Goal: Task Accomplishment & Management: Manage account settings

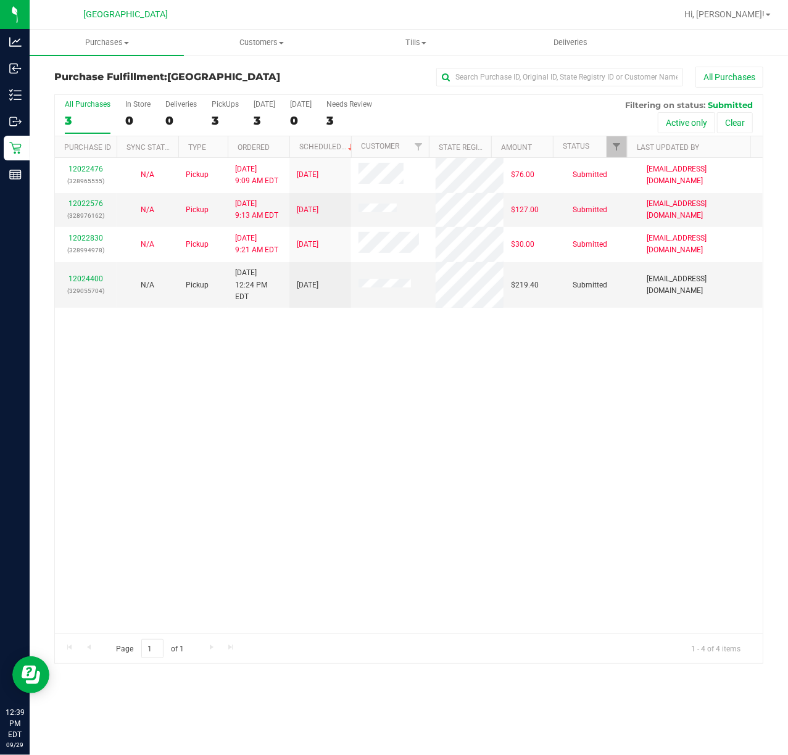
click at [391, 334] on div "12022476 (328965555) N/A Pickup [DATE] 9:09 AM EDT 9/29/2025 $76.00 Submitted […" at bounding box center [409, 396] width 708 height 476
click at [614, 144] on span "Filter" at bounding box center [616, 147] width 10 height 10
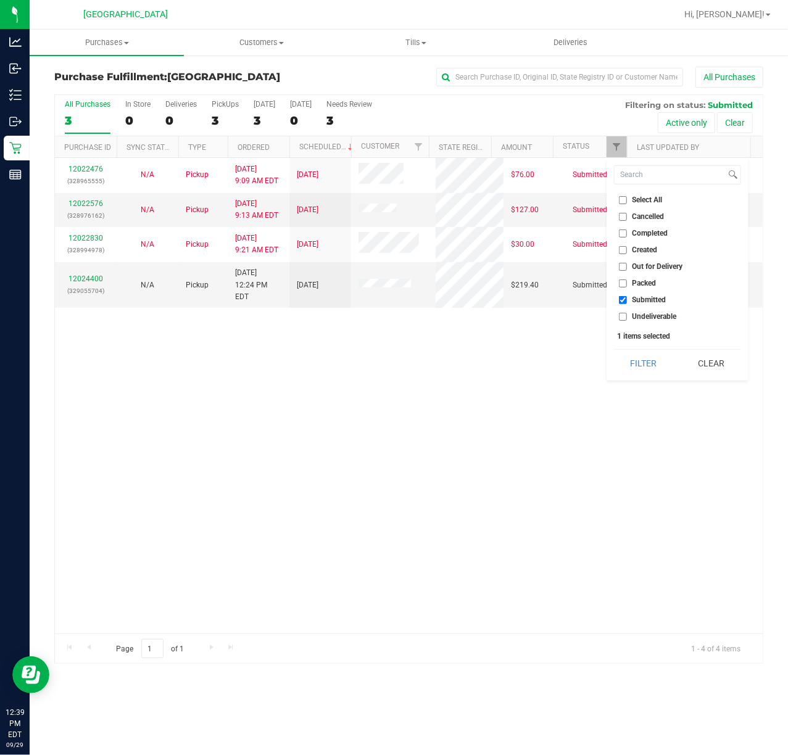
click at [628, 378] on div "Select All Cancelled Completed Created Out for Delivery Packed Submitted Undeli…" at bounding box center [677, 269] width 142 height 223
click at [628, 369] on button "Filter" at bounding box center [643, 363] width 59 height 27
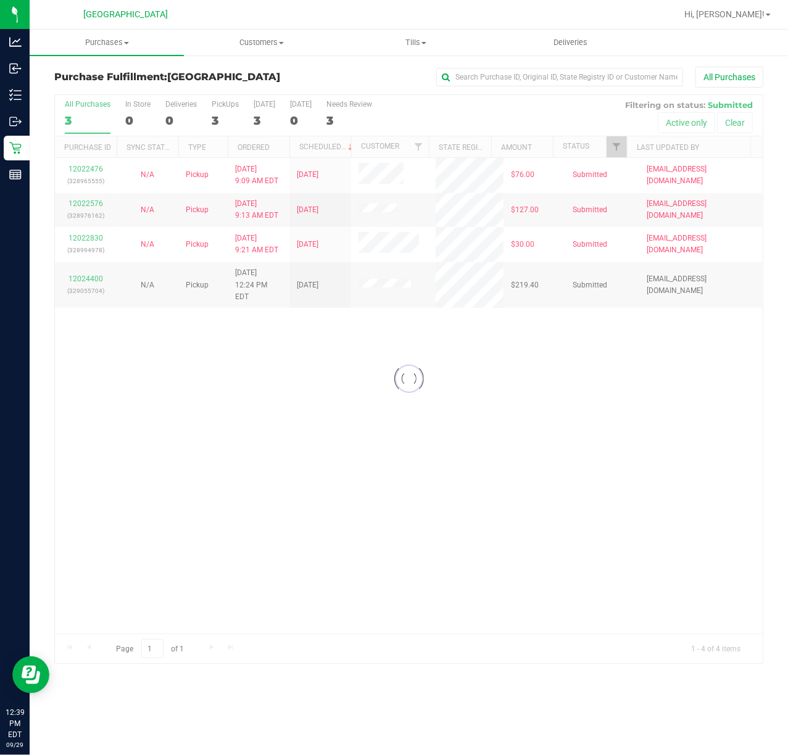
click at [613, 389] on div at bounding box center [409, 379] width 708 height 568
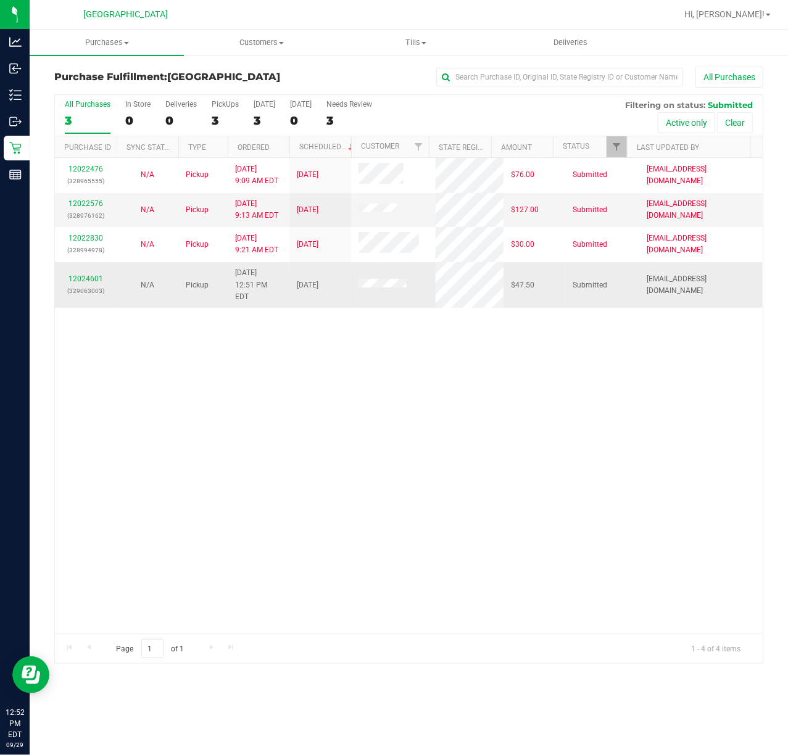
click at [81, 277] on div "12024601 (329063003)" at bounding box center [85, 284] width 47 height 23
click at [89, 275] on link "12024601" at bounding box center [85, 279] width 35 height 9
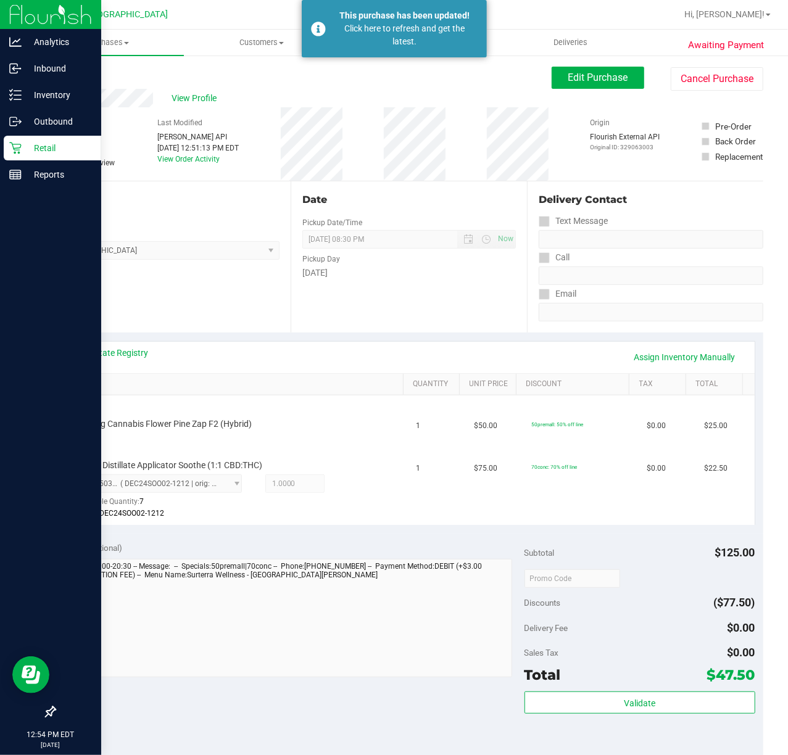
click at [17, 147] on icon at bounding box center [15, 148] width 12 height 12
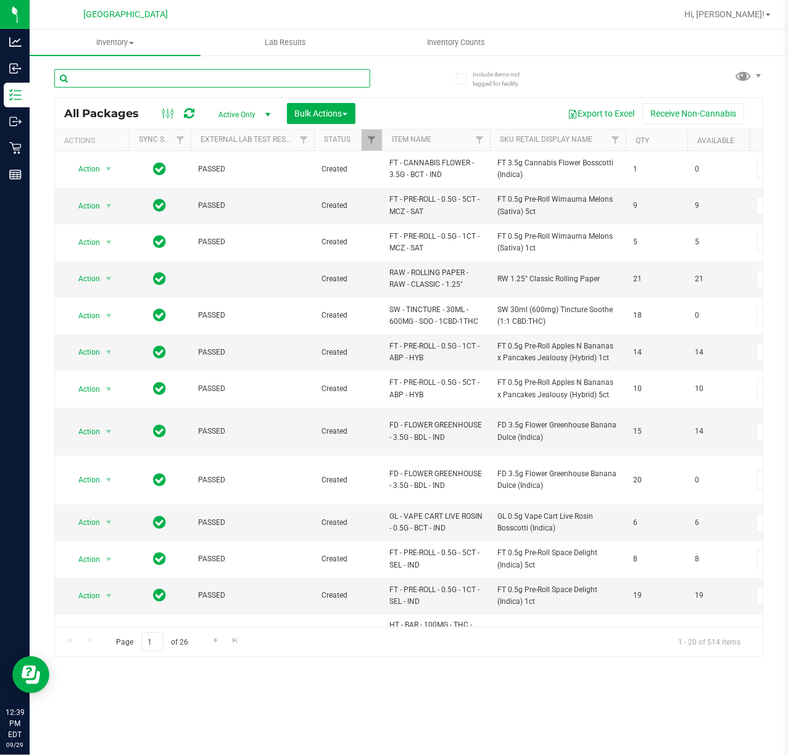
click at [339, 86] on input "text" at bounding box center [212, 78] width 316 height 19
type input "-531"
click at [406, 92] on div "-531" at bounding box center [231, 77] width 355 height 39
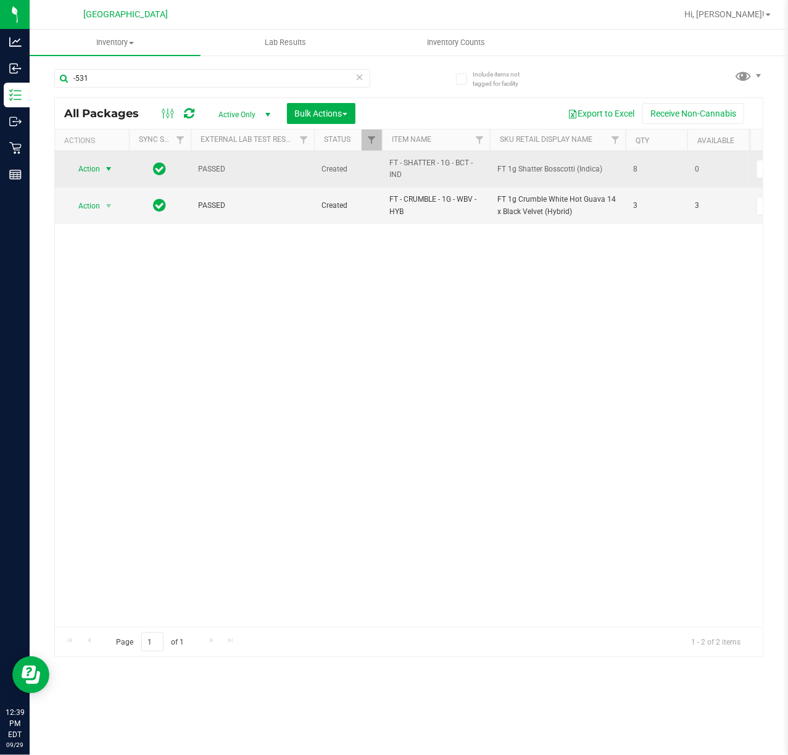
click at [99, 167] on span "Action" at bounding box center [83, 168] width 33 height 17
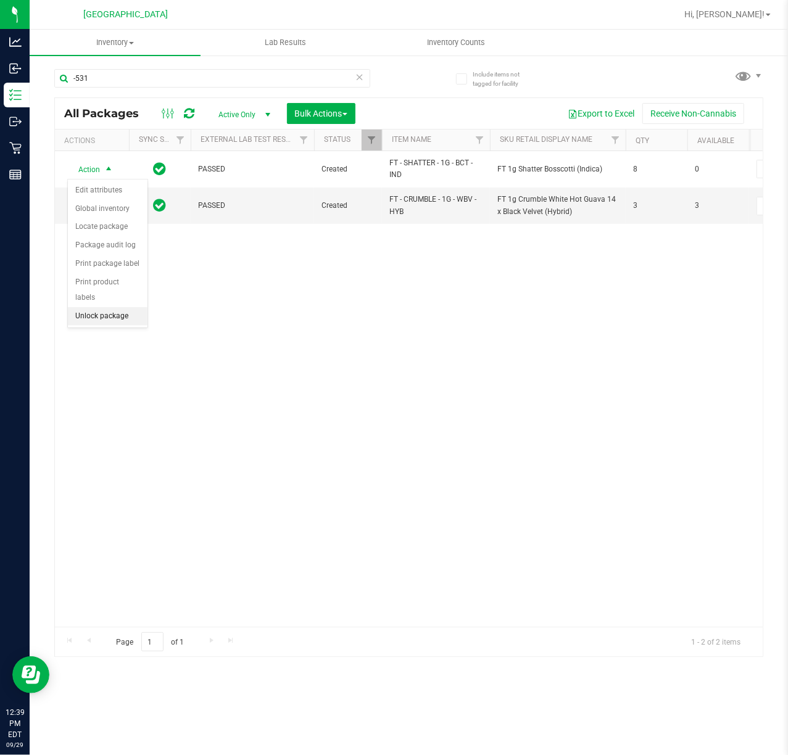
click at [94, 322] on li "Unlock package" at bounding box center [108, 316] width 80 height 19
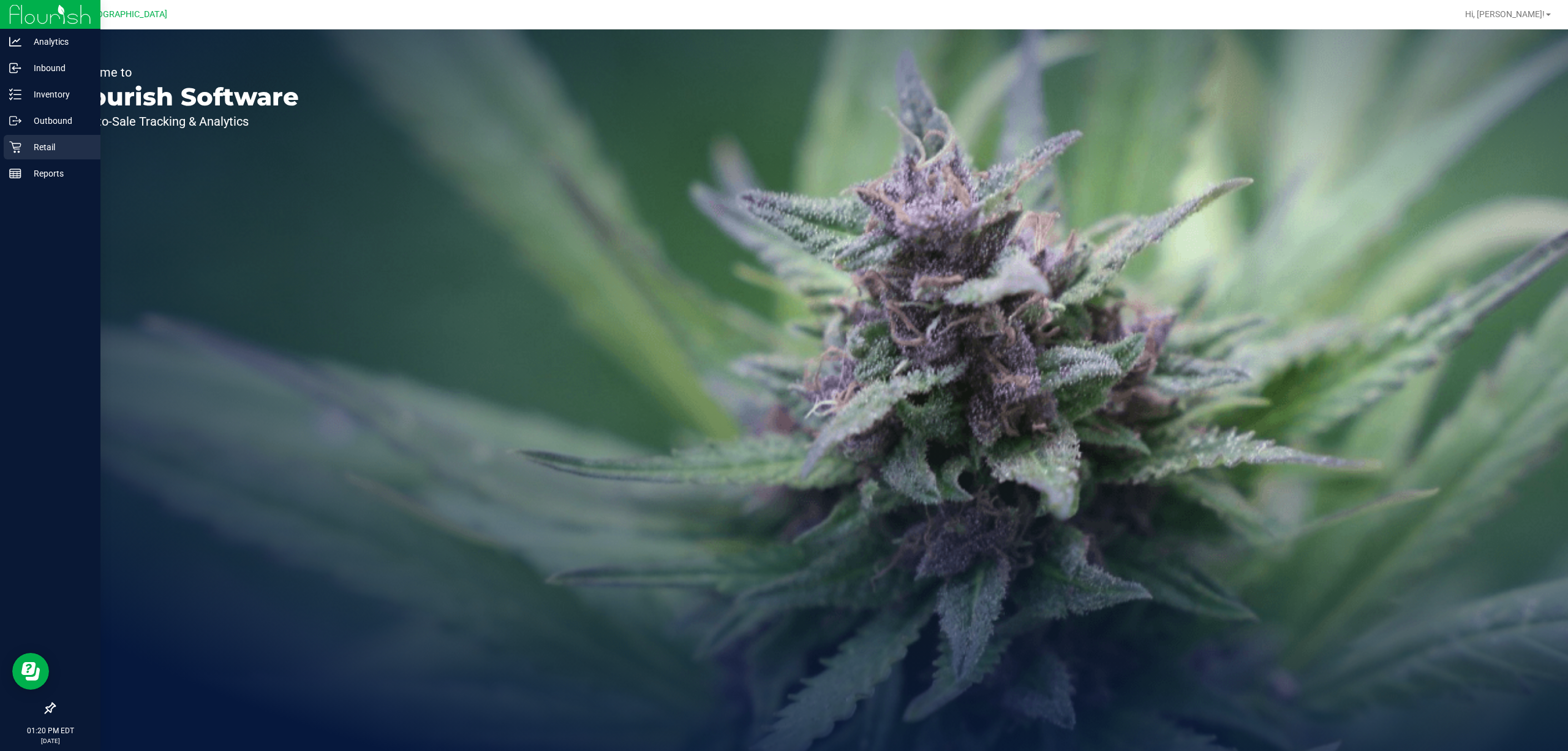
click at [36, 146] on p "Retail" at bounding box center [59, 147] width 73 height 15
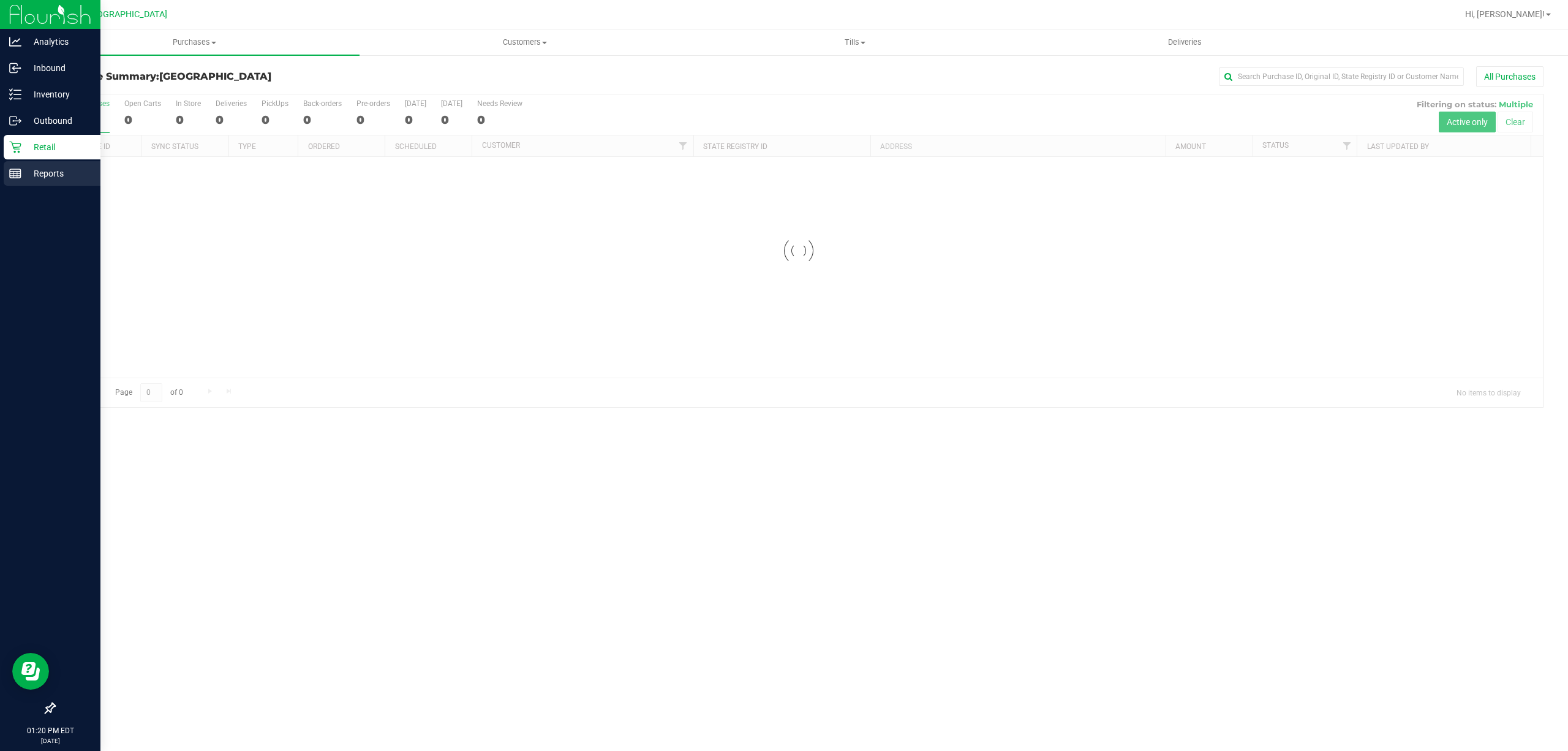
click at [59, 177] on p "Reports" at bounding box center [59, 173] width 73 height 15
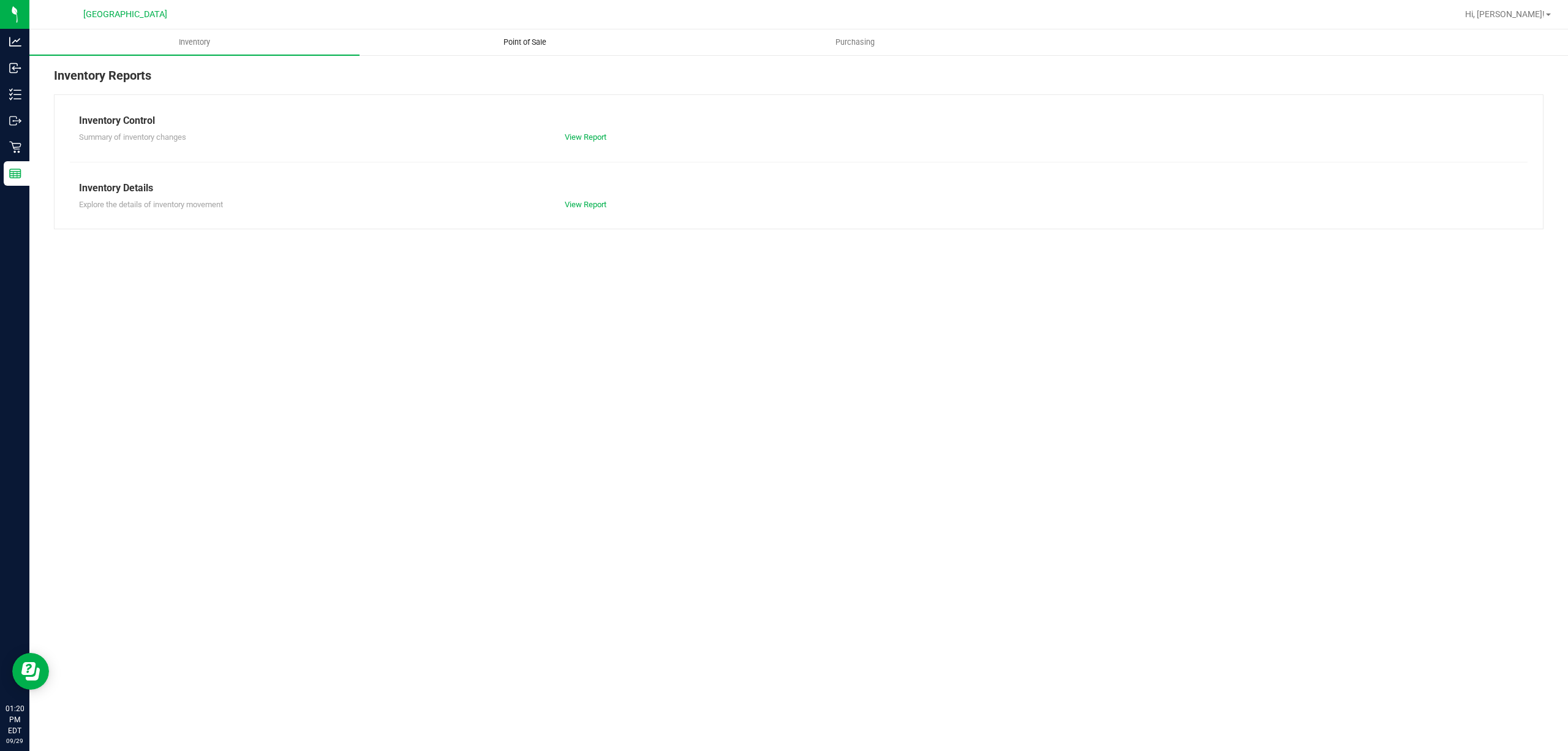
click at [533, 35] on uib-tab-heading "Point of Sale" at bounding box center [524, 42] width 329 height 25
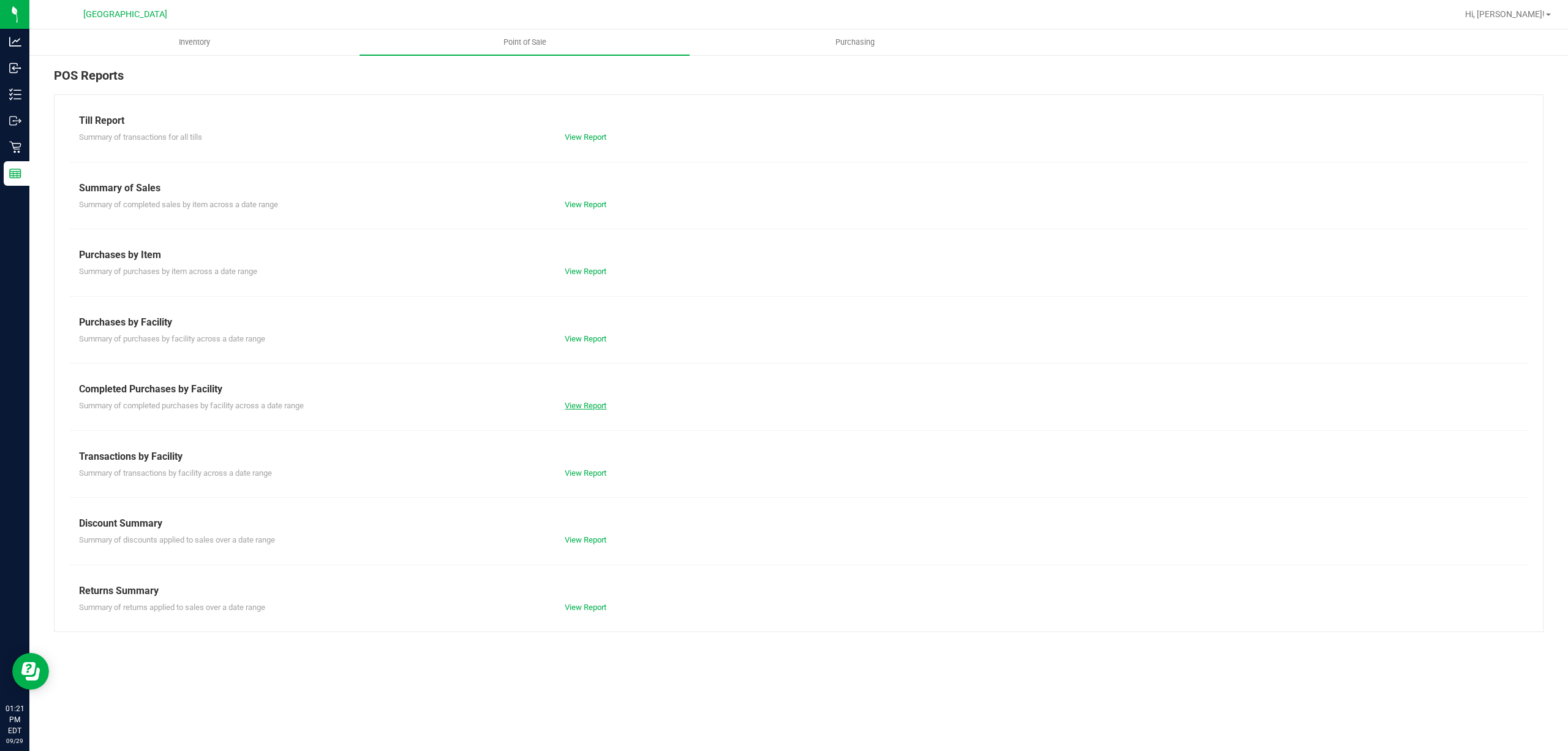
click at [575, 408] on link "View Report" at bounding box center [586, 404] width 42 height 9
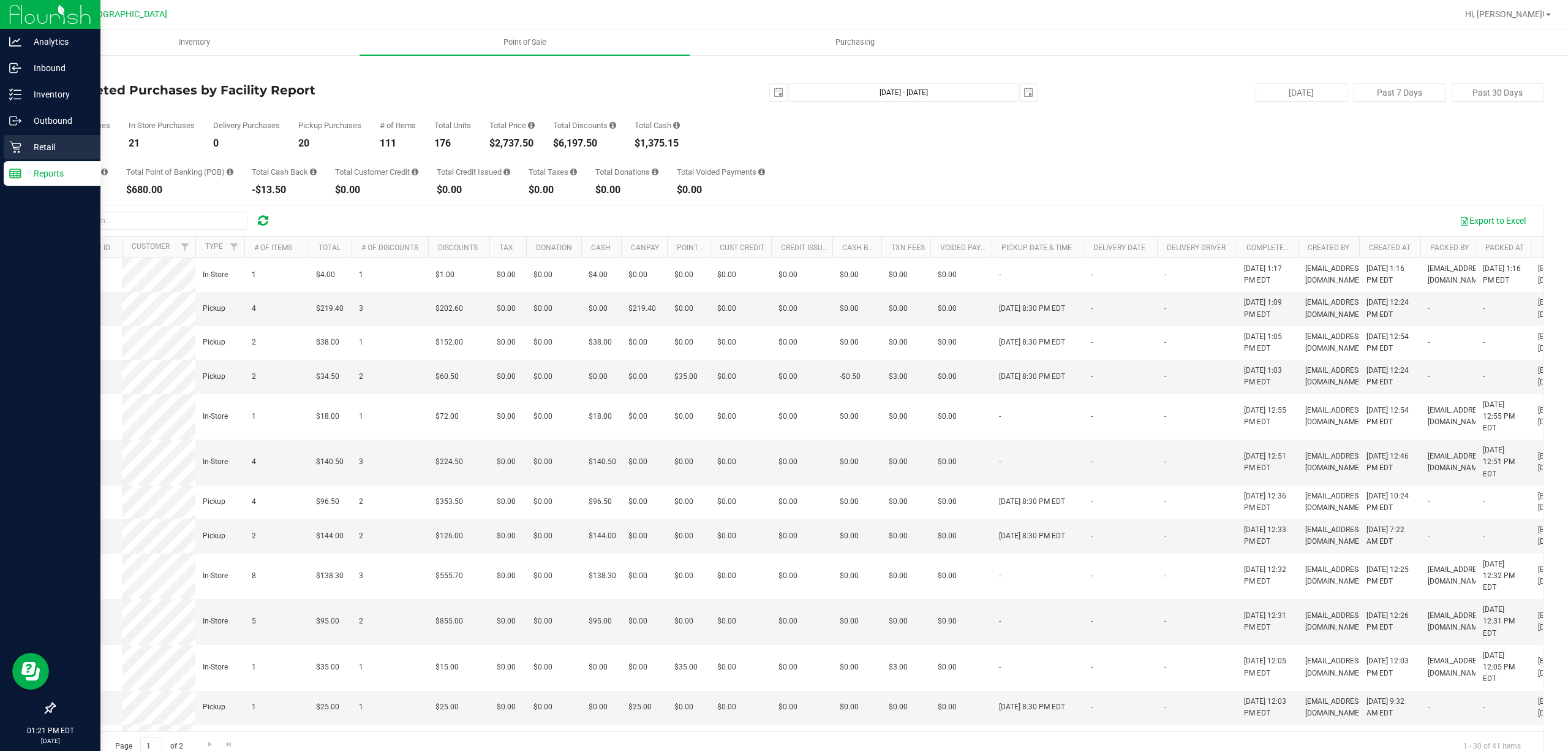
click at [42, 147] on p "Retail" at bounding box center [59, 147] width 73 height 15
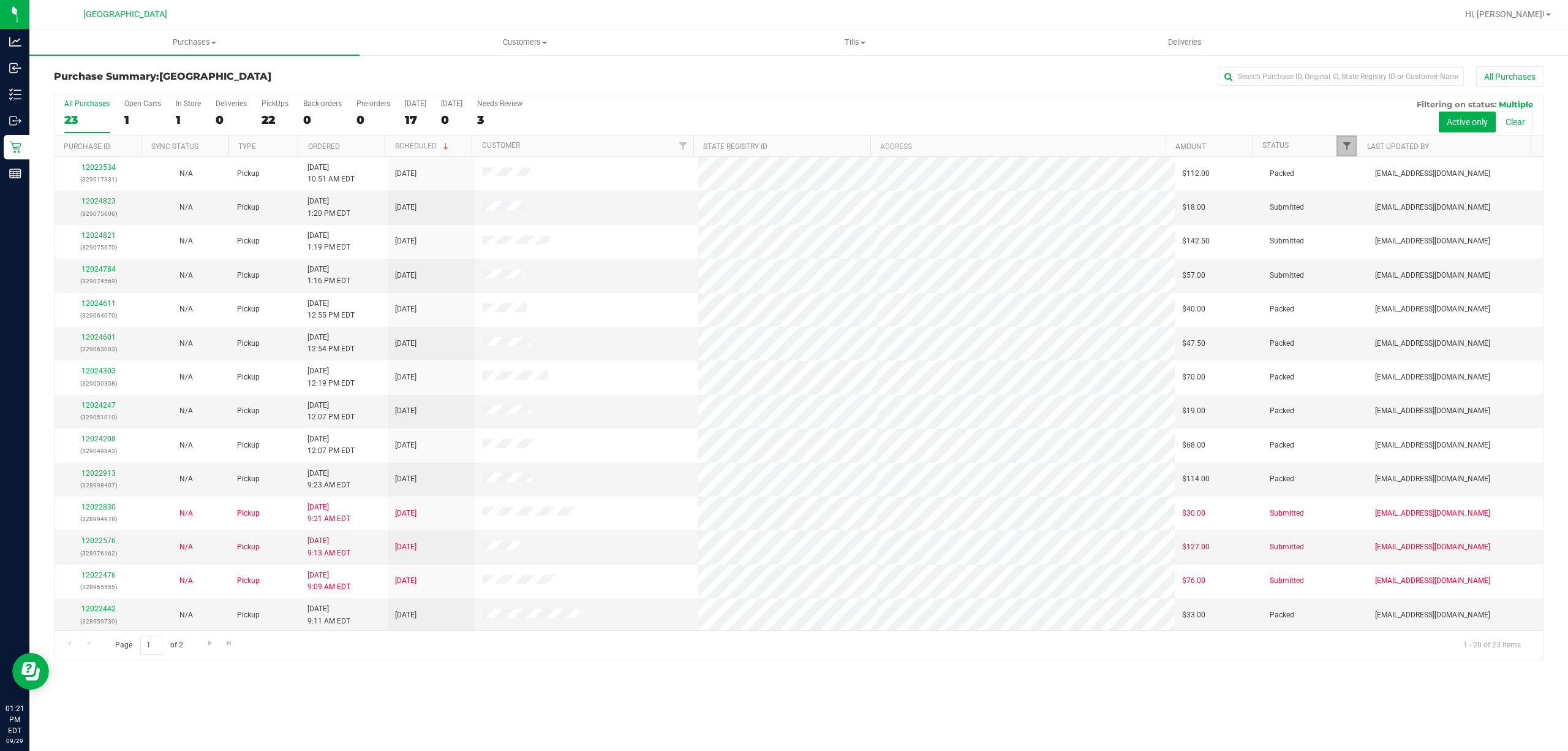
click at [1343, 148] on span "Filter" at bounding box center [1348, 146] width 10 height 10
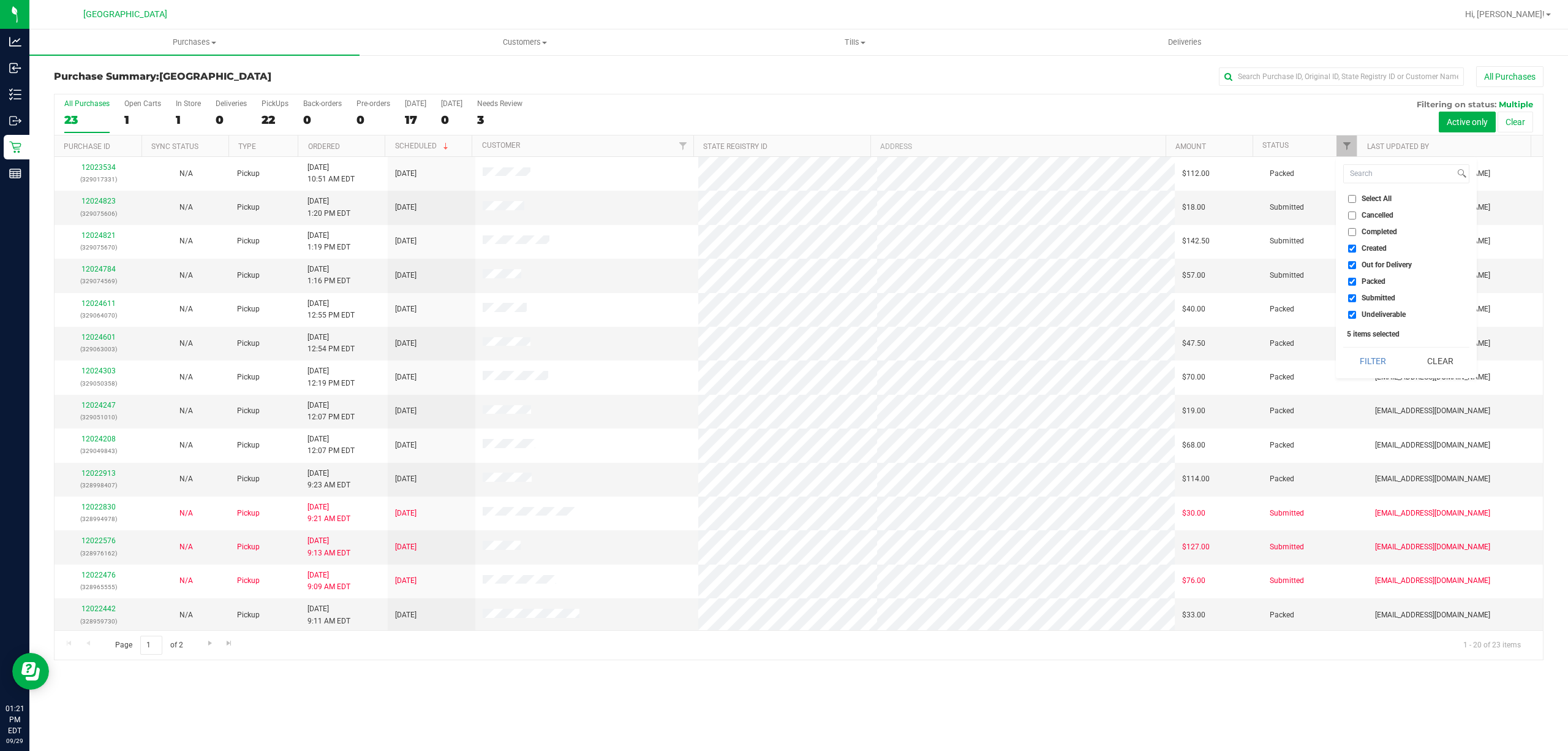
click at [1352, 247] on input "Created" at bounding box center [1353, 248] width 8 height 8
checkbox input "false"
click at [1354, 261] on input "Out for Delivery" at bounding box center [1353, 265] width 8 height 8
checkbox input "false"
click at [1350, 278] on input "Packed" at bounding box center [1353, 281] width 8 height 8
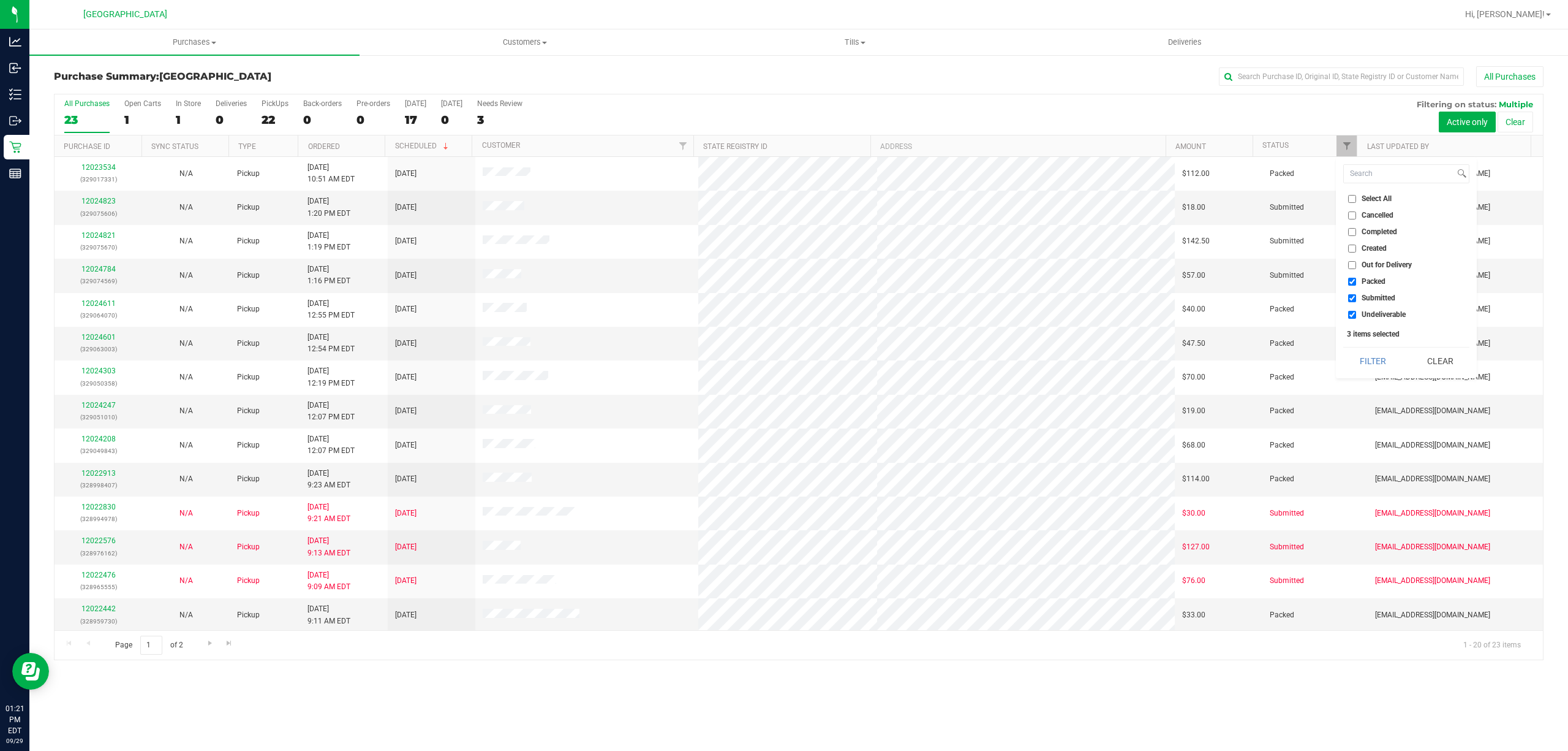
checkbox input "false"
click at [1346, 312] on li "Undeliverable" at bounding box center [1406, 314] width 126 height 13
click at [1350, 315] on input "Undeliverable" at bounding box center [1353, 315] width 8 height 8
checkbox input "false"
click at [1360, 359] on button "Filter" at bounding box center [1372, 361] width 59 height 27
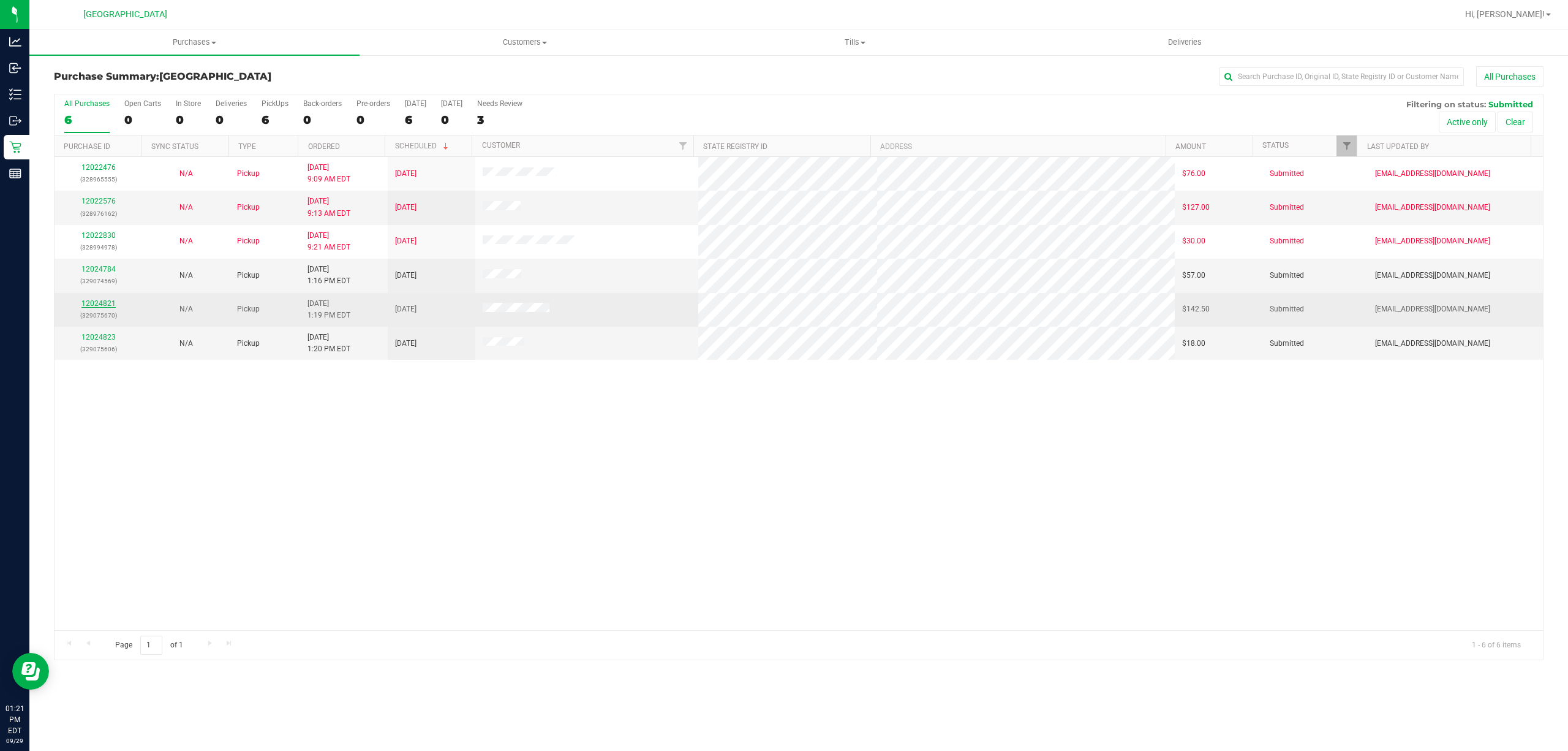
click at [103, 305] on link "12024821" at bounding box center [98, 303] width 35 height 9
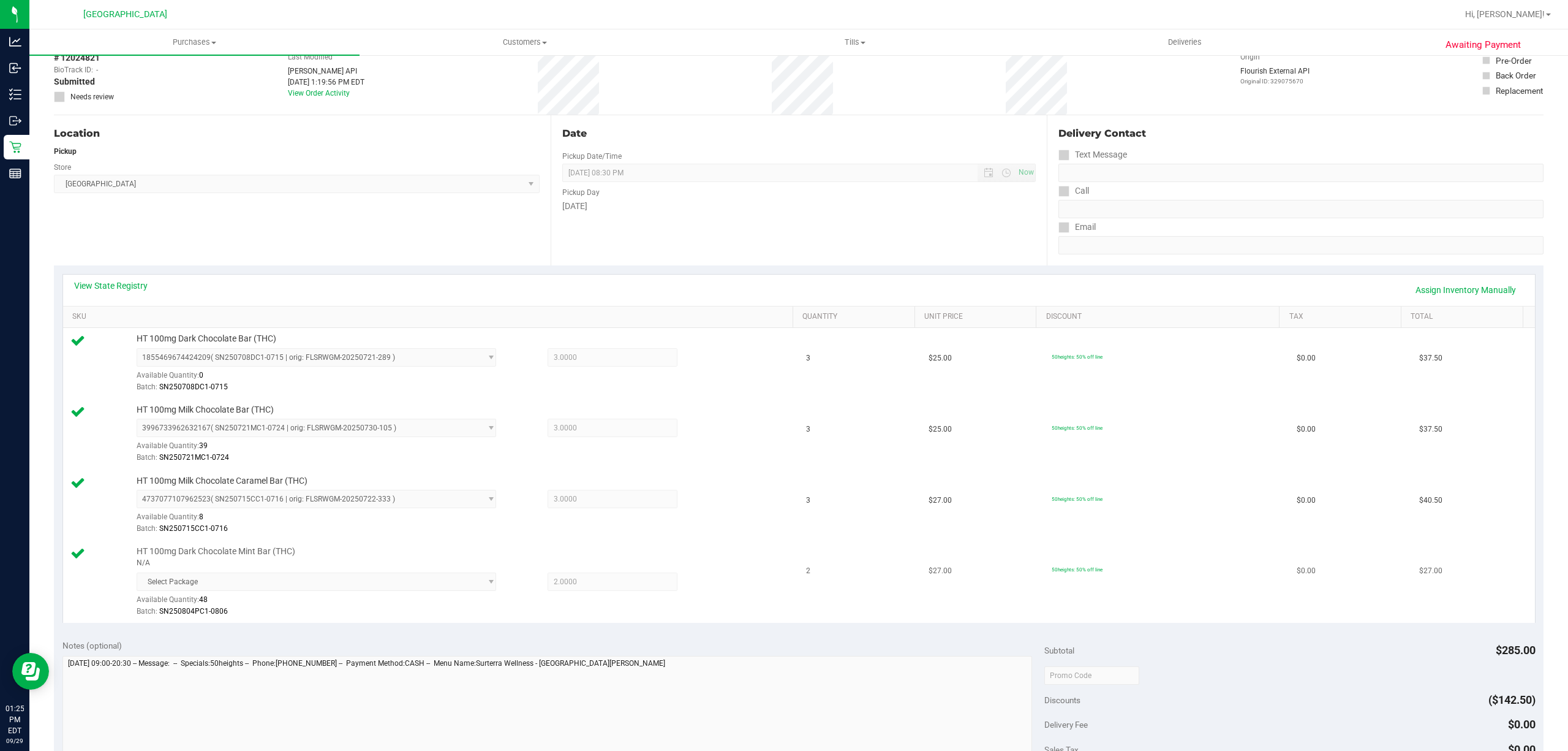
scroll to position [327, 0]
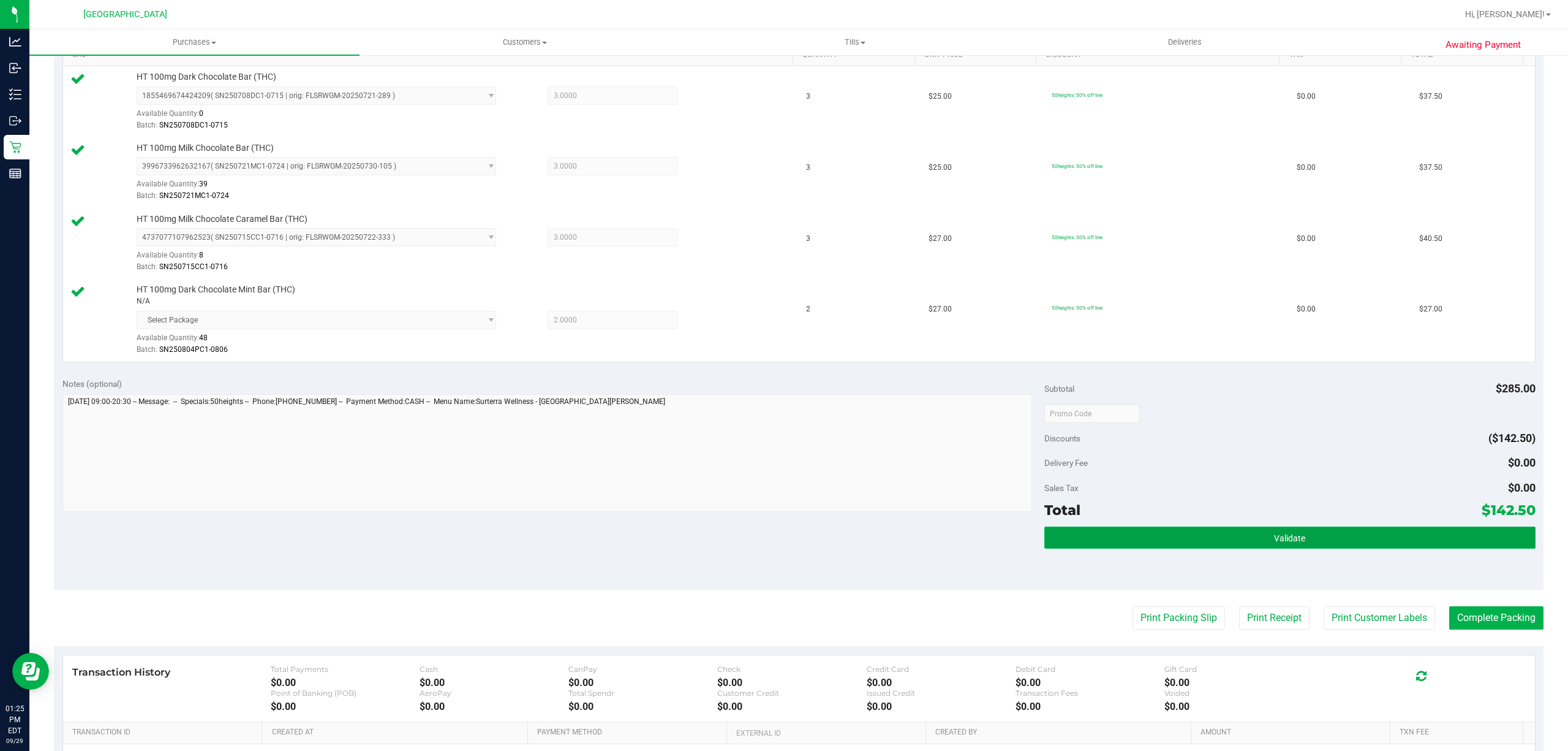
click at [1337, 547] on button "Validate" at bounding box center [1290, 537] width 492 height 22
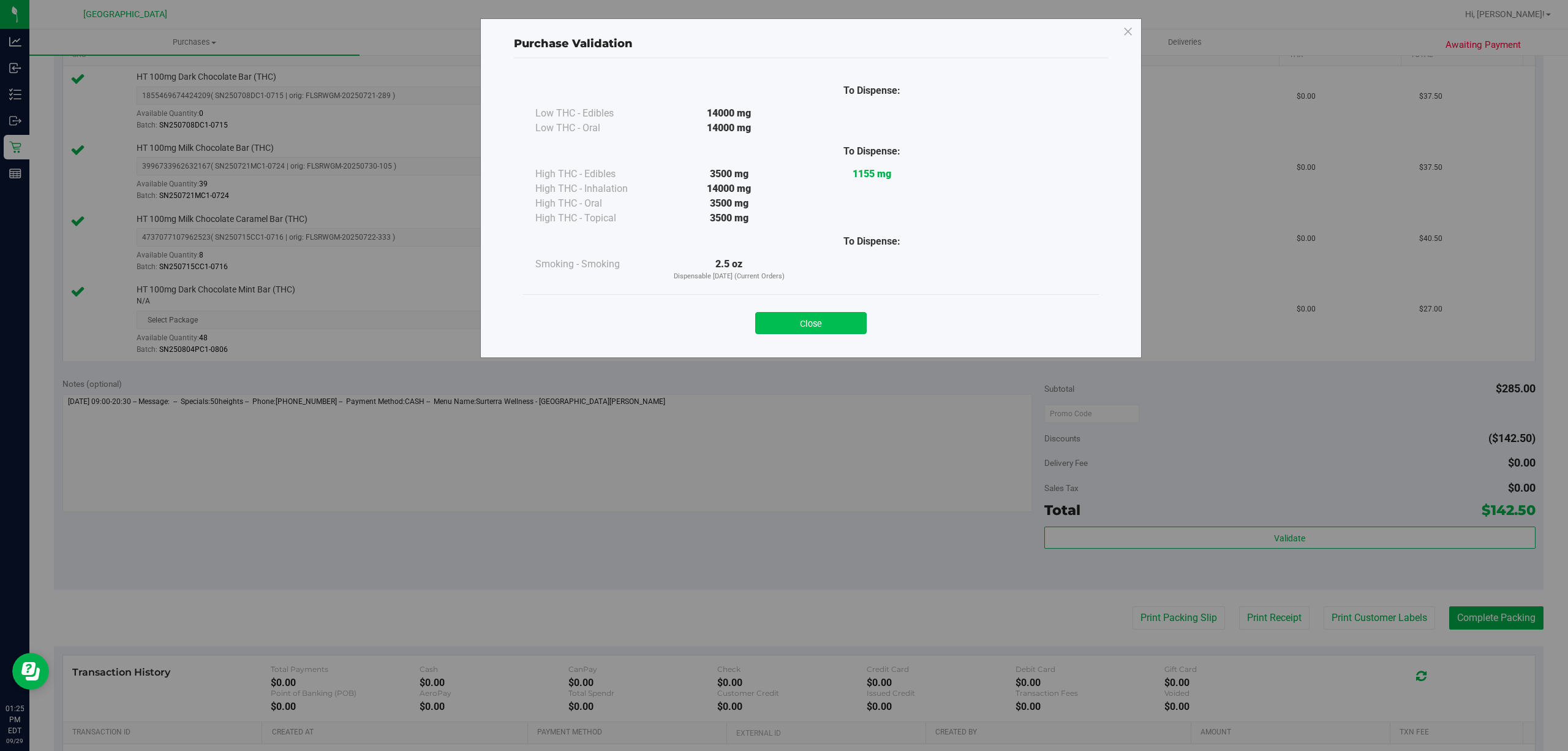
click at [775, 327] on button "Close" at bounding box center [811, 323] width 111 height 22
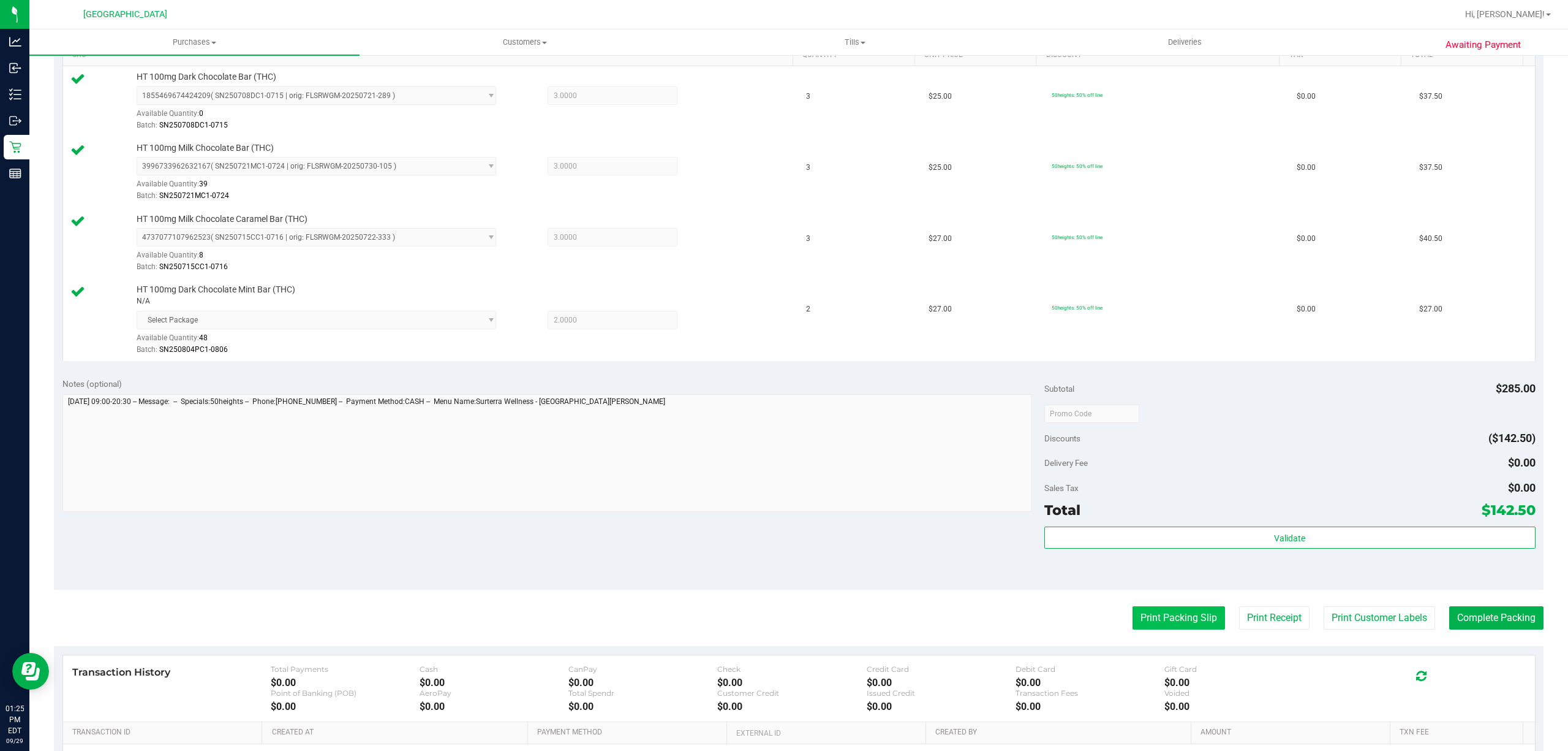
click at [1145, 627] on button "Print Packing Slip" at bounding box center [1179, 617] width 92 height 23
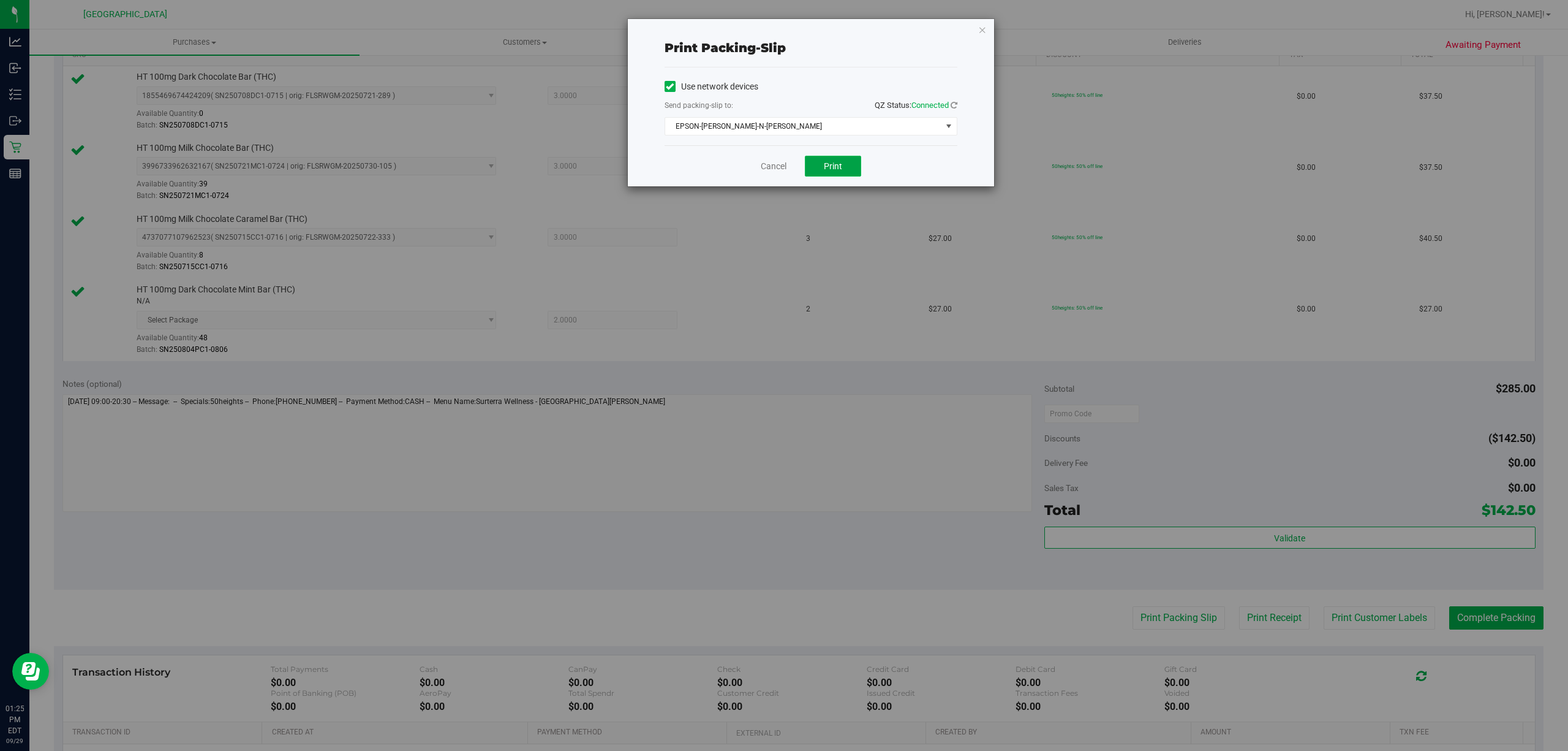
click at [812, 166] on button "Print" at bounding box center [833, 166] width 57 height 21
click at [767, 164] on link "Cancel" at bounding box center [774, 166] width 26 height 13
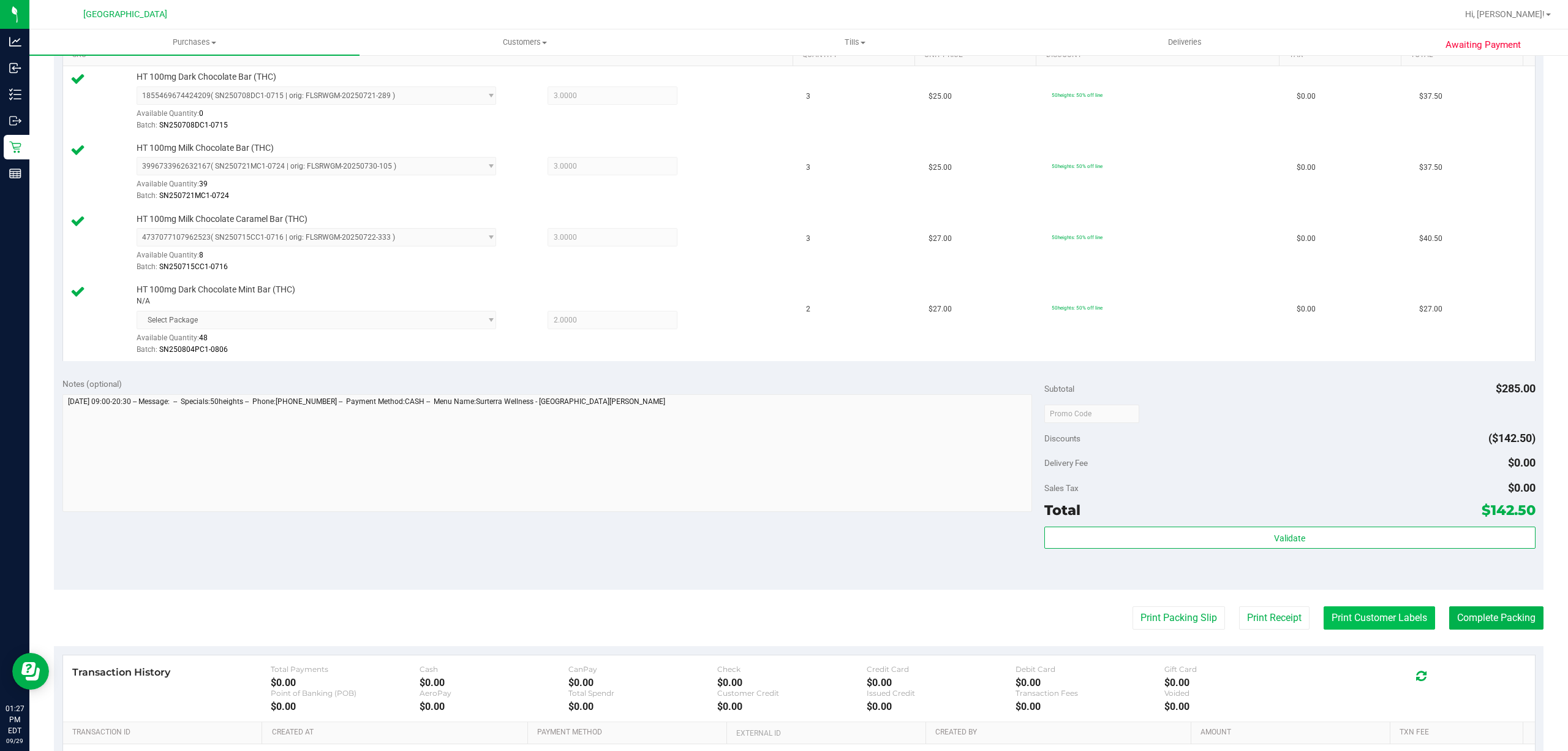
click at [1335, 626] on button "Print Customer Labels" at bounding box center [1379, 617] width 111 height 23
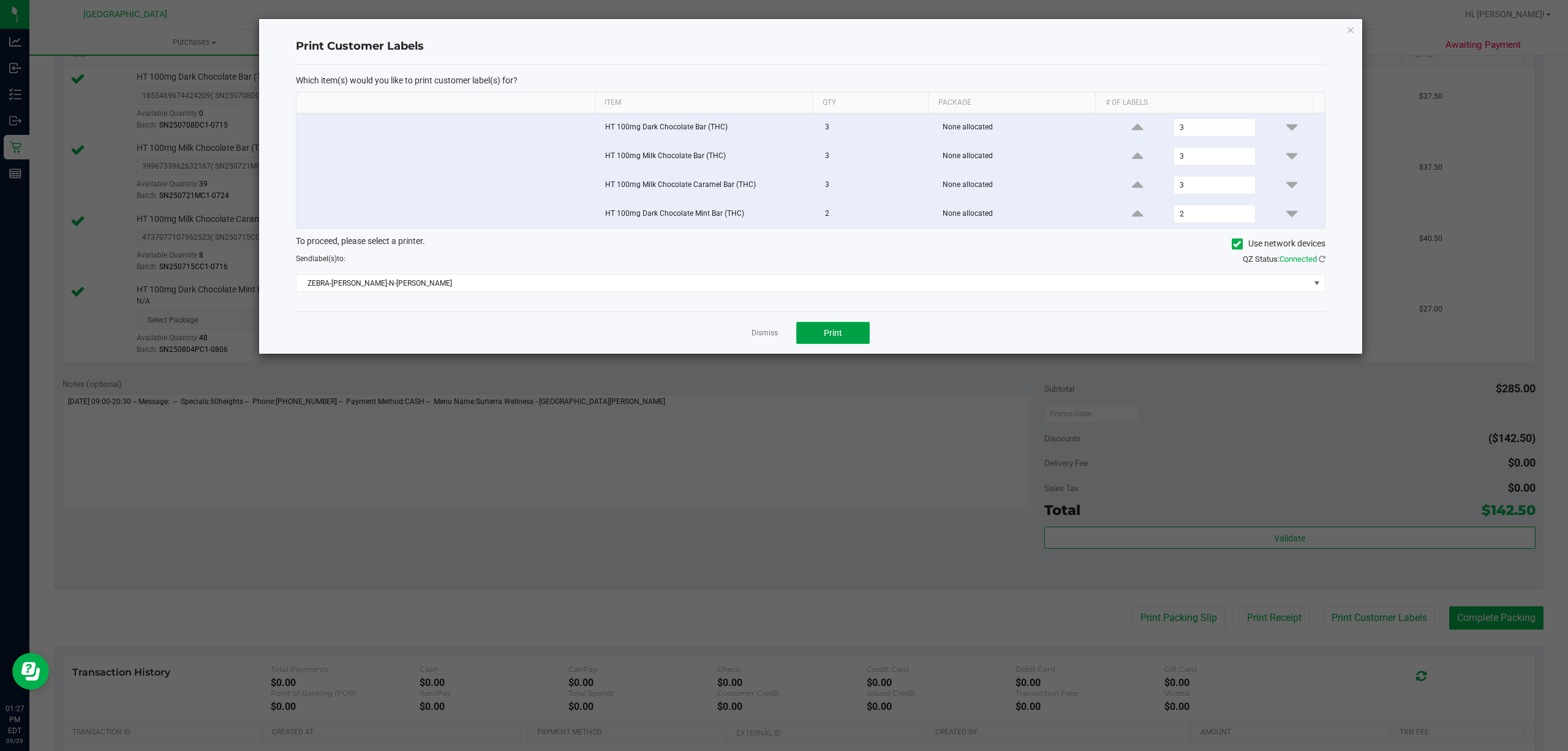
click at [854, 344] on button "Print" at bounding box center [833, 333] width 73 height 22
click at [767, 337] on link "Dismiss" at bounding box center [765, 333] width 27 height 10
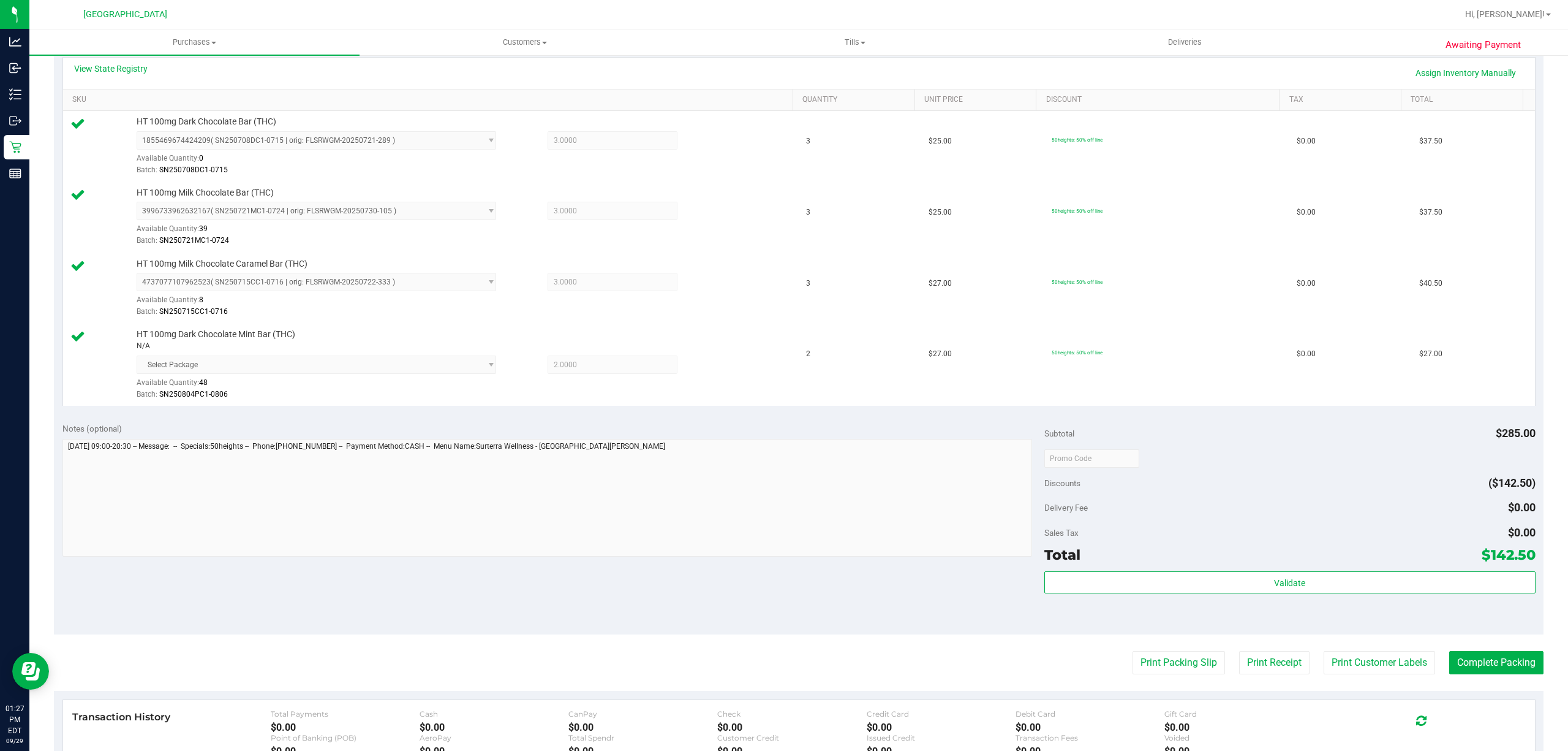
scroll to position [245, 0]
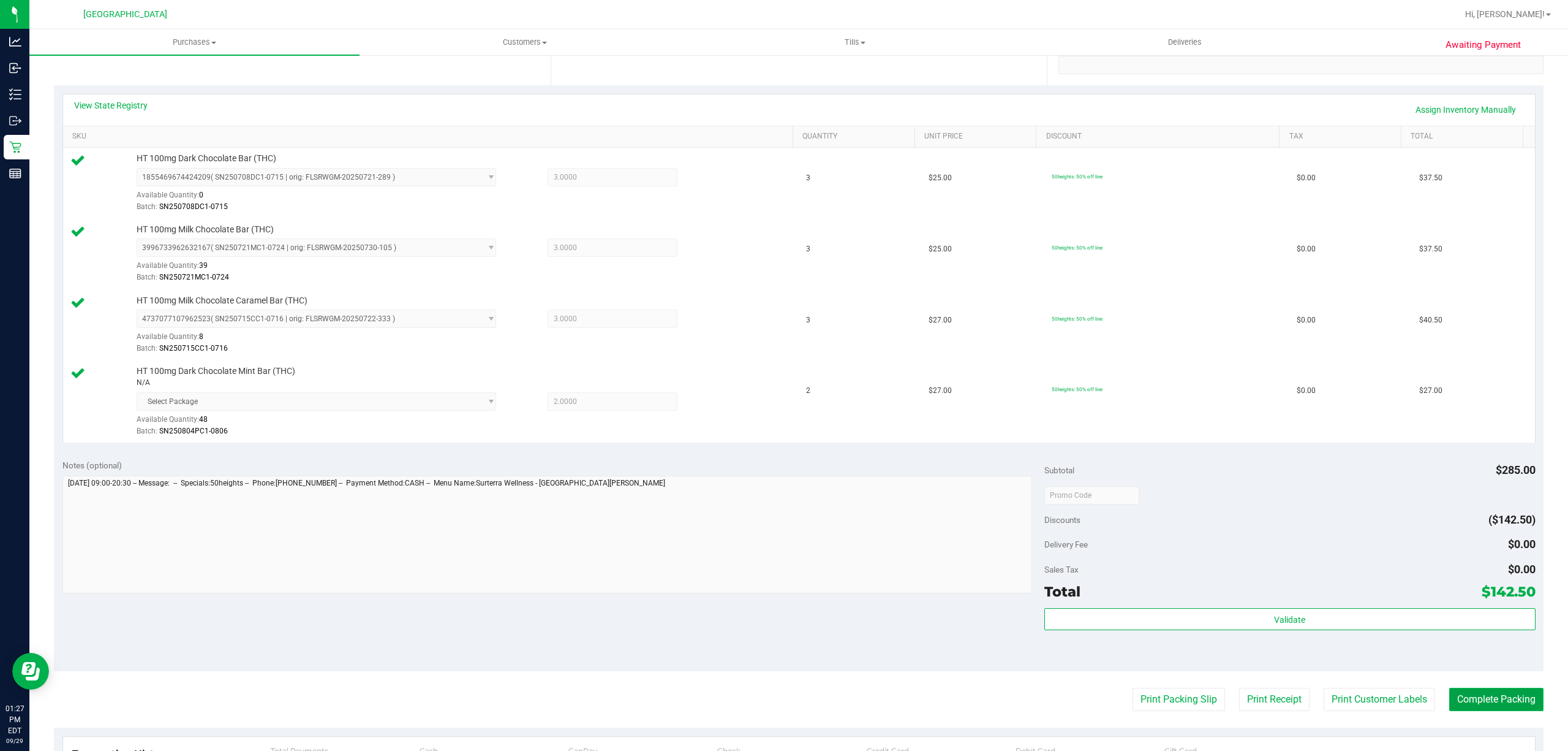
click at [1465, 706] on button "Complete Packing" at bounding box center [1497, 698] width 94 height 23
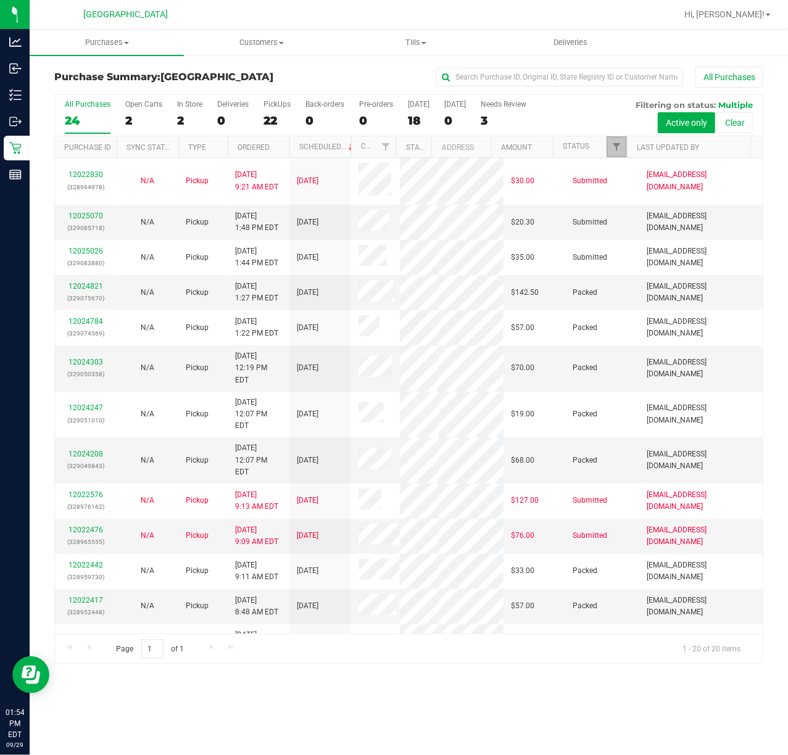
click at [606, 149] on link "Filter" at bounding box center [616, 146] width 20 height 21
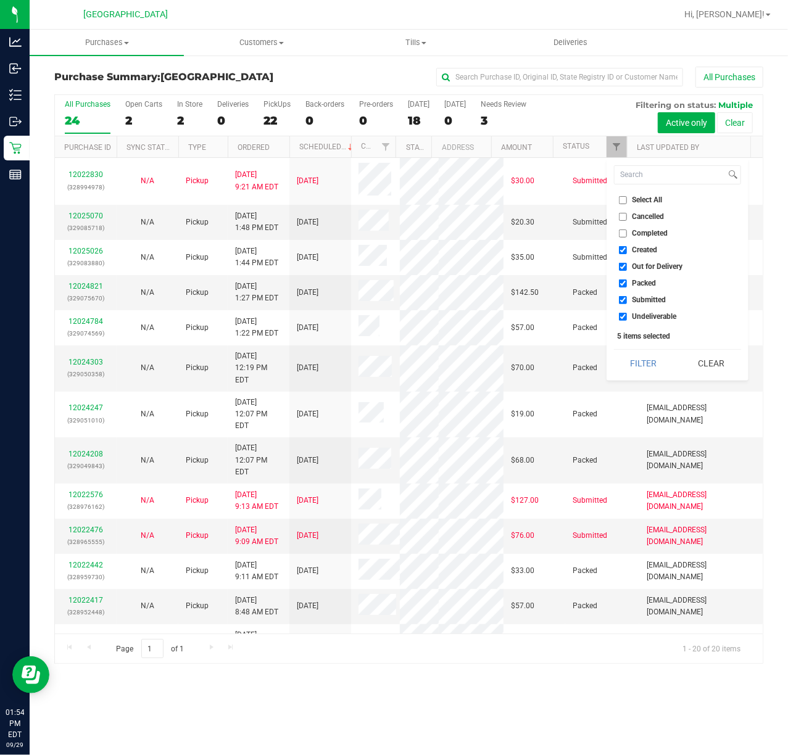
click at [647, 289] on li "Packed" at bounding box center [677, 283] width 127 height 13
click at [645, 281] on span "Packed" at bounding box center [644, 282] width 24 height 7
click at [627, 281] on input "Packed" at bounding box center [623, 283] width 8 height 8
checkbox input "false"
click at [645, 360] on button "Filter" at bounding box center [643, 363] width 59 height 27
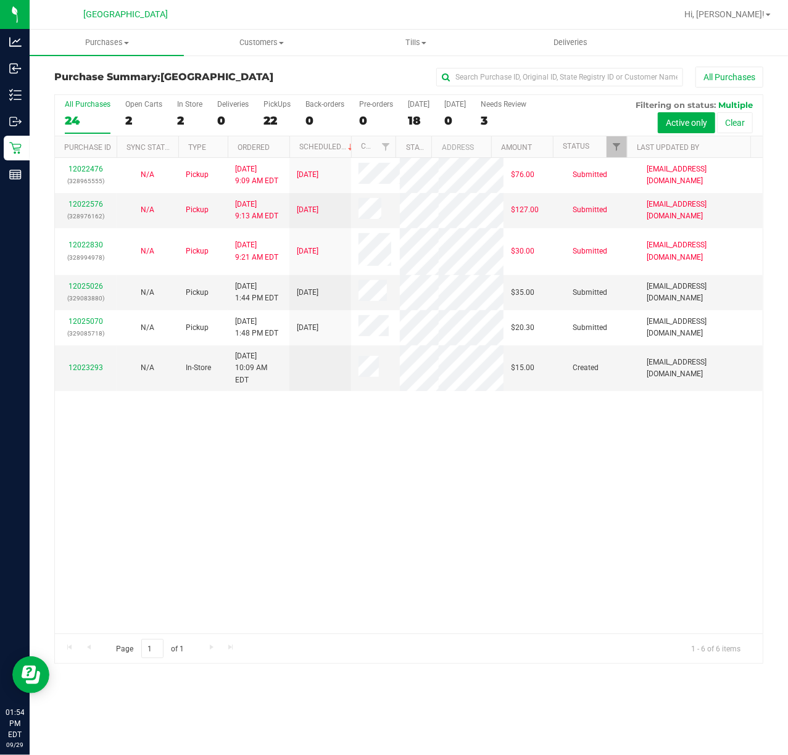
click at [449, 537] on div "12022476 (328965555) N/A Pickup 9/29/2025 9:09 AM EDT 9/29/2025 $76.00 Submitte…" at bounding box center [409, 396] width 708 height 476
click at [88, 372] on link "12023293" at bounding box center [85, 367] width 35 height 9
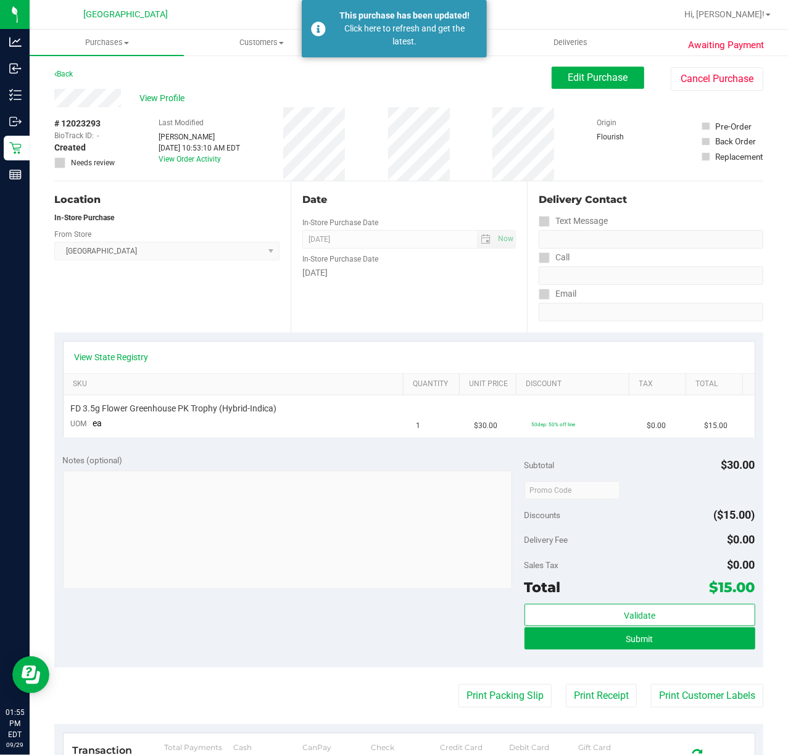
click at [247, 202] on div "Location" at bounding box center [166, 199] width 225 height 15
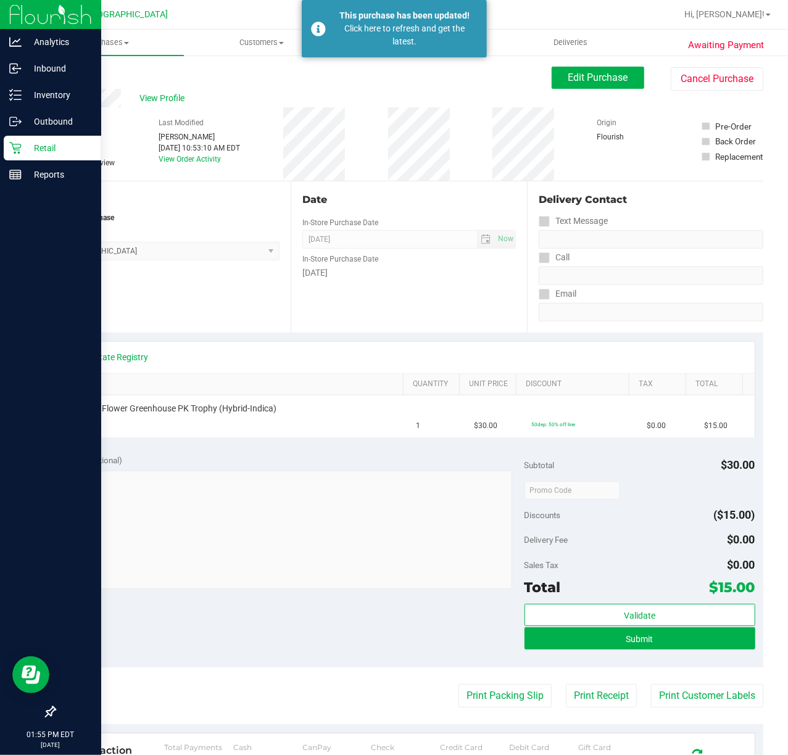
click at [22, 151] on p "Retail" at bounding box center [59, 148] width 74 height 15
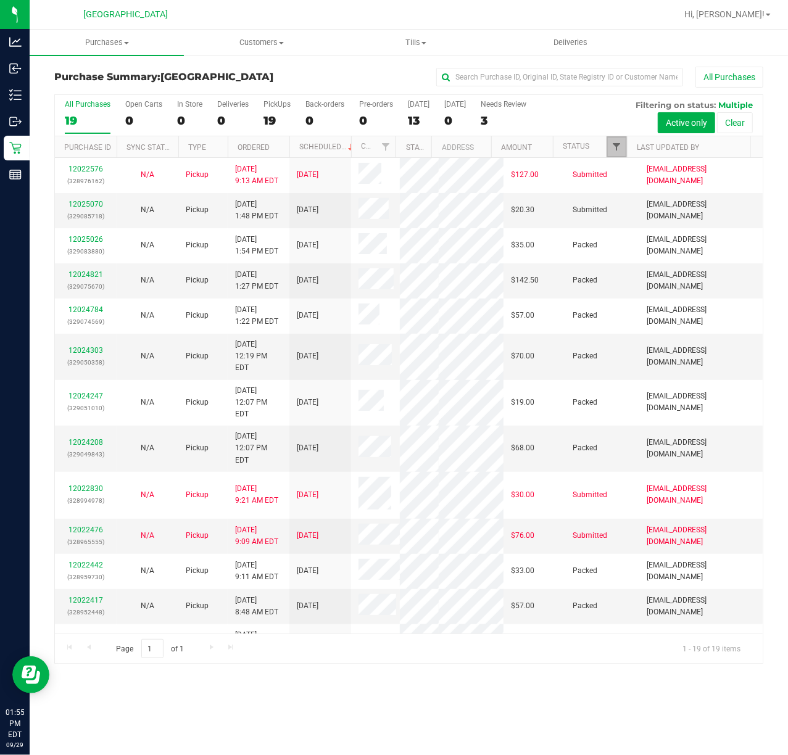
click at [613, 144] on span "Filter" at bounding box center [616, 147] width 10 height 10
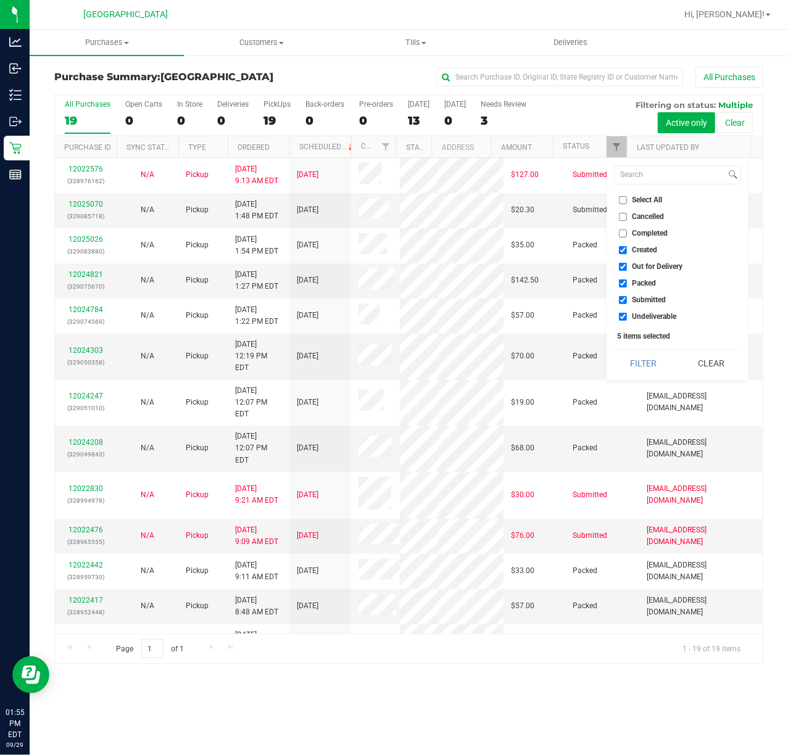
click at [645, 283] on span "Packed" at bounding box center [644, 282] width 24 height 7
click at [627, 283] on input "Packed" at bounding box center [623, 283] width 8 height 8
checkbox input "false"
click at [643, 366] on button "Filter" at bounding box center [643, 363] width 59 height 27
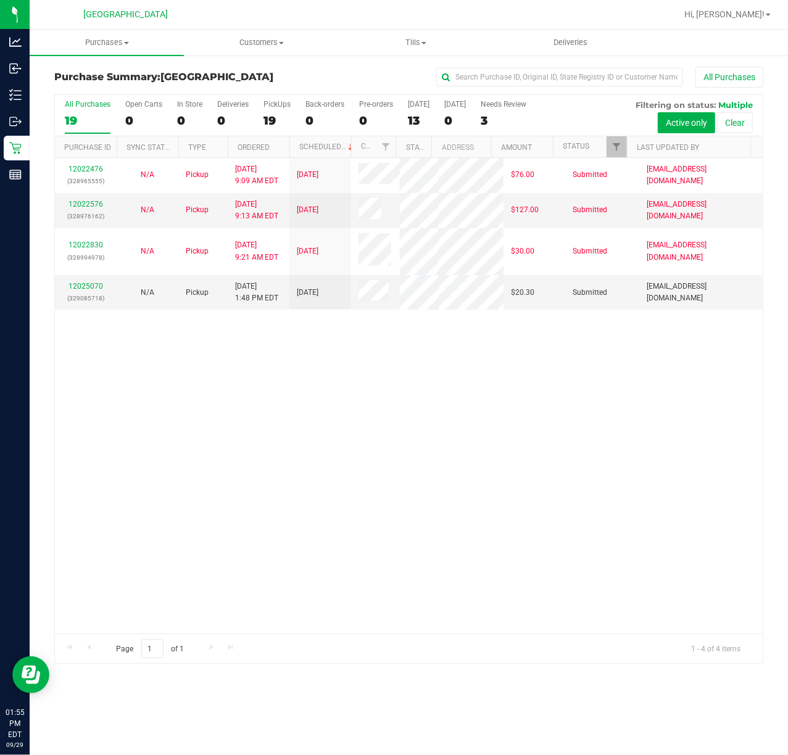
click at [617, 355] on div "12022476 (328965555) N/A Pickup 9/29/2025 9:09 AM EDT 9/29/2025 $76.00 Submitte…" at bounding box center [409, 396] width 708 height 476
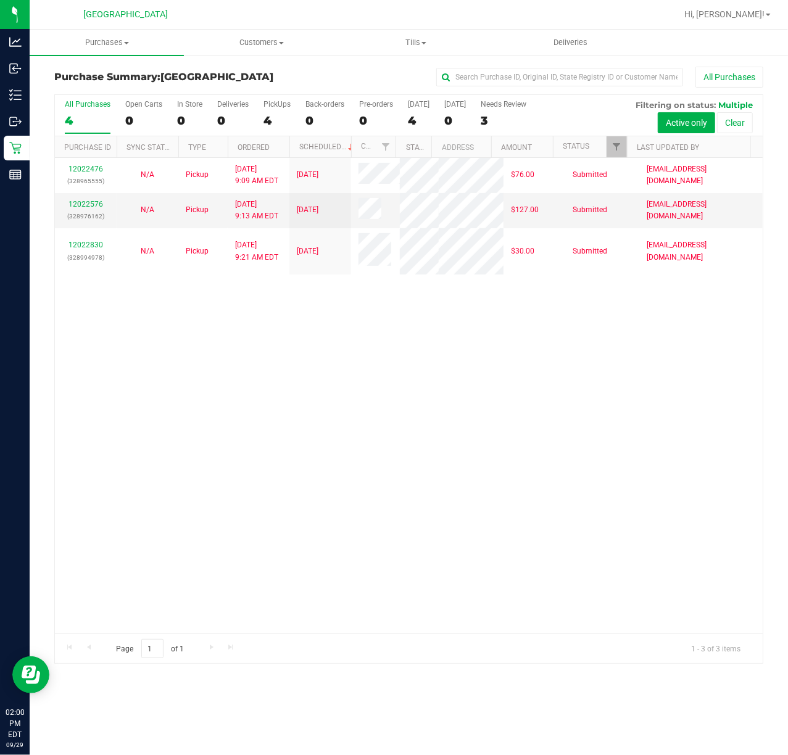
click at [492, 570] on div "12022476 (328965555) N/A Pickup 9/29/2025 9:09 AM EDT 9/29/2025 $76.00 Submitte…" at bounding box center [409, 396] width 708 height 476
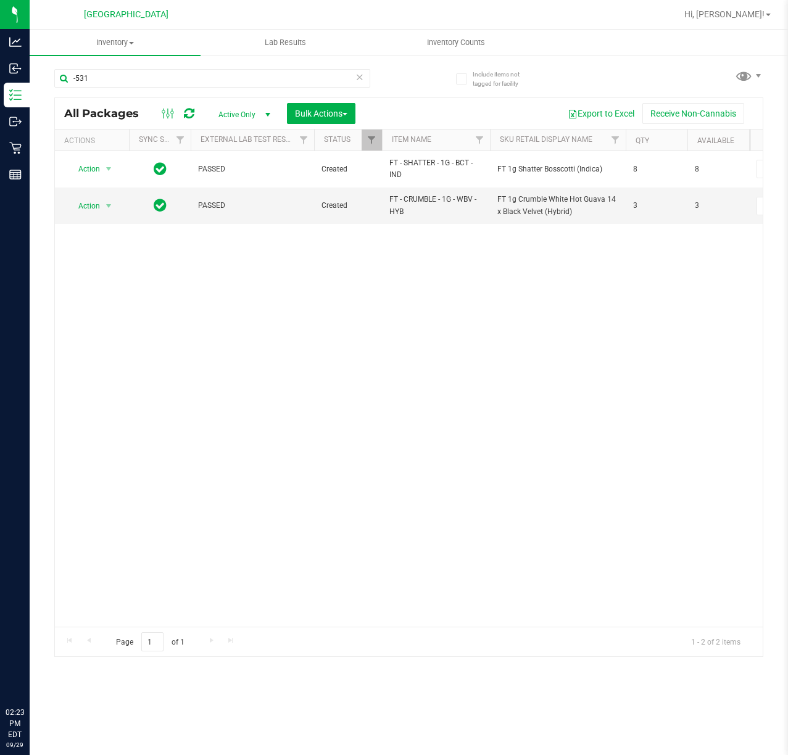
click at [133, 82] on input "-531" at bounding box center [212, 78] width 316 height 19
click at [130, 81] on input "-531" at bounding box center [212, 78] width 316 height 19
click at [128, 81] on input "-531" at bounding box center [212, 78] width 316 height 19
type input "-"
type input "GSS"
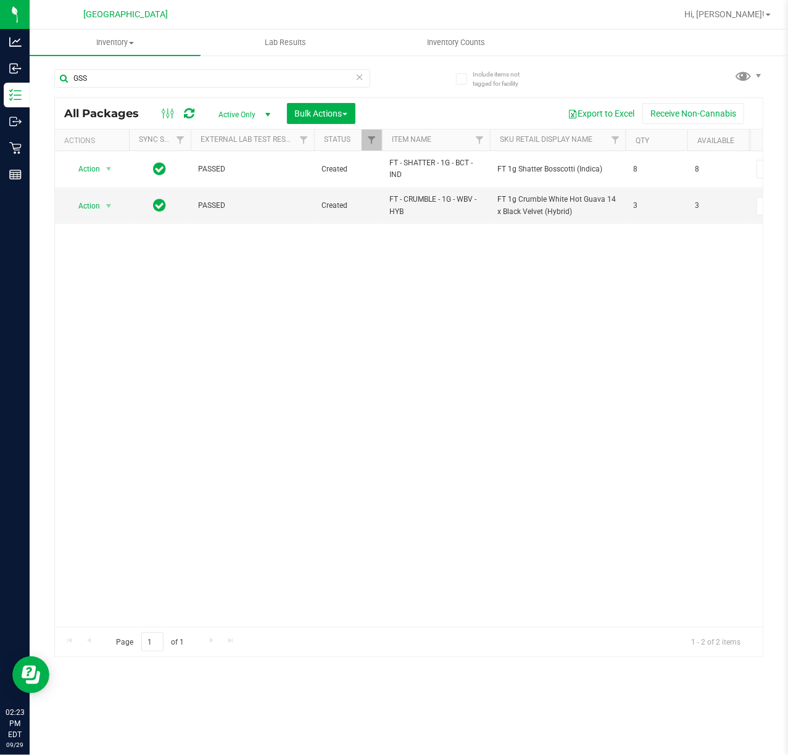
click at [149, 347] on div "Action Action Adjust qty Create package Edit attributes Global inventory Locate…" at bounding box center [409, 389] width 708 height 476
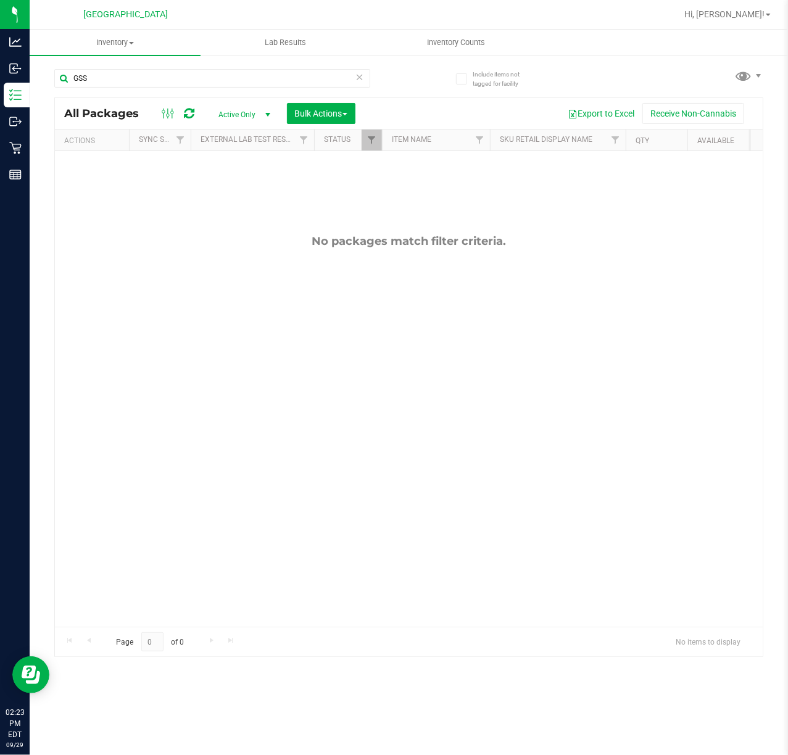
click at [191, 310] on div "No packages match filter criteria." at bounding box center [409, 430] width 708 height 559
click at [349, 276] on div "No packages match filter criteria." at bounding box center [409, 430] width 708 height 559
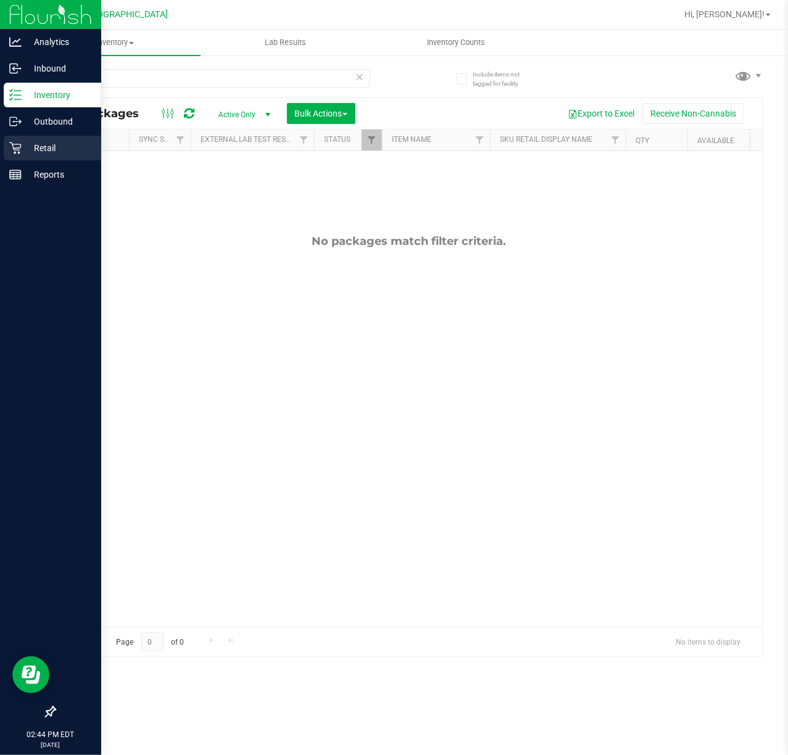
click at [7, 141] on div "Retail" at bounding box center [52, 148] width 97 height 25
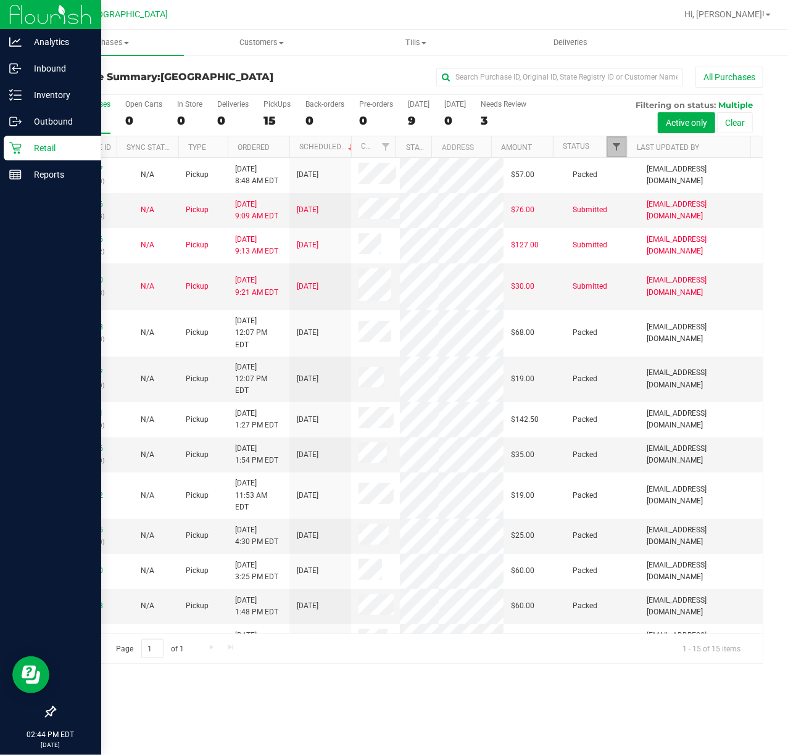
click at [617, 151] on span "Filter" at bounding box center [616, 147] width 10 height 10
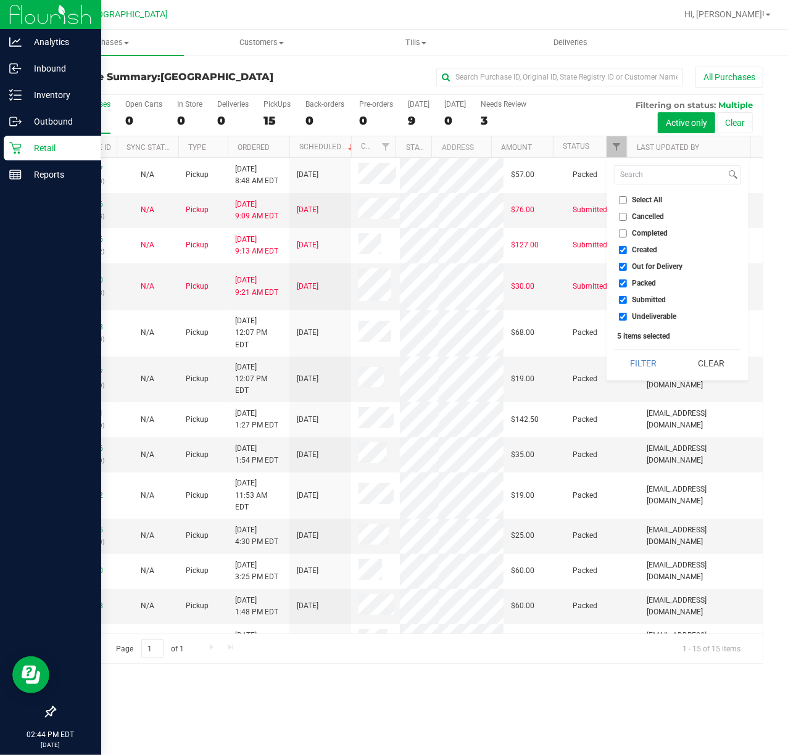
click at [626, 245] on li "Created" at bounding box center [677, 250] width 127 height 13
click at [623, 250] on input "Created" at bounding box center [623, 250] width 8 height 8
checkbox input "false"
click at [624, 263] on input "Out for Delivery" at bounding box center [623, 267] width 8 height 8
checkbox input "false"
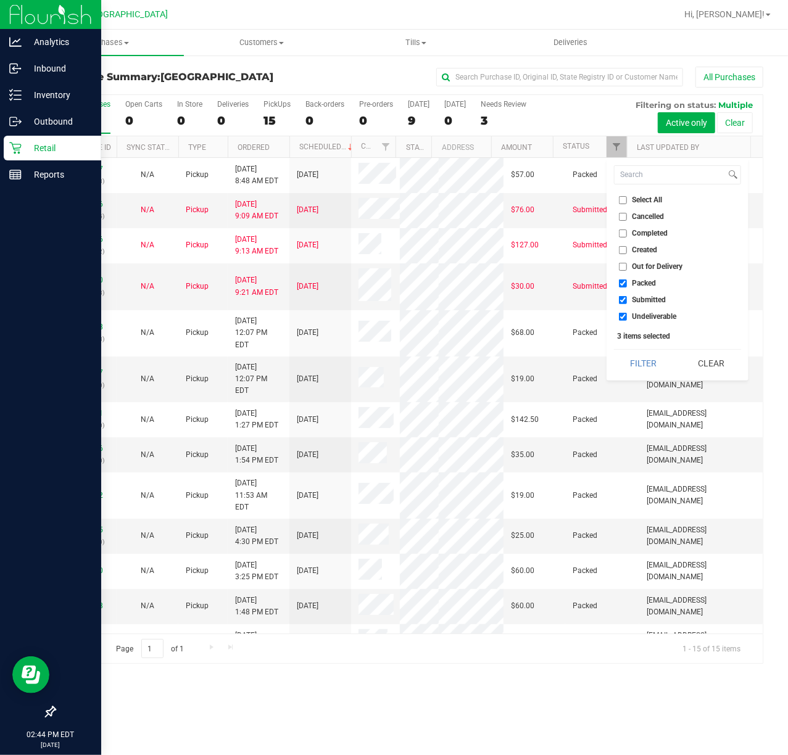
click at [622, 284] on input "Packed" at bounding box center [623, 283] width 8 height 8
checkbox input "false"
click at [623, 314] on input "Undeliverable" at bounding box center [623, 317] width 8 height 8
checkbox input "false"
click at [627, 370] on button "Filter" at bounding box center [643, 363] width 59 height 27
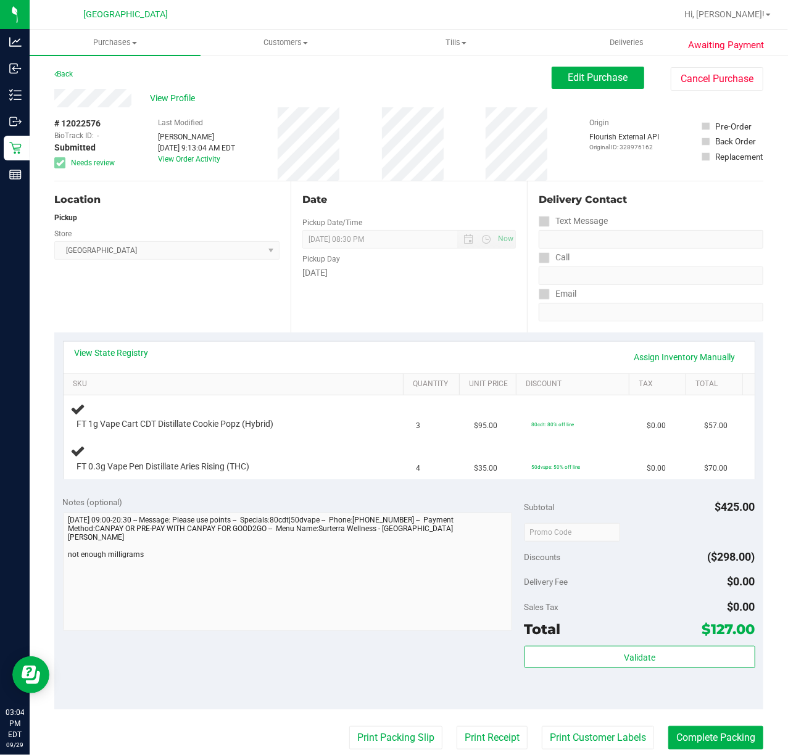
click at [191, 89] on div "View Profile" at bounding box center [302, 98] width 497 height 19
click at [173, 97] on span "View Profile" at bounding box center [174, 98] width 49 height 13
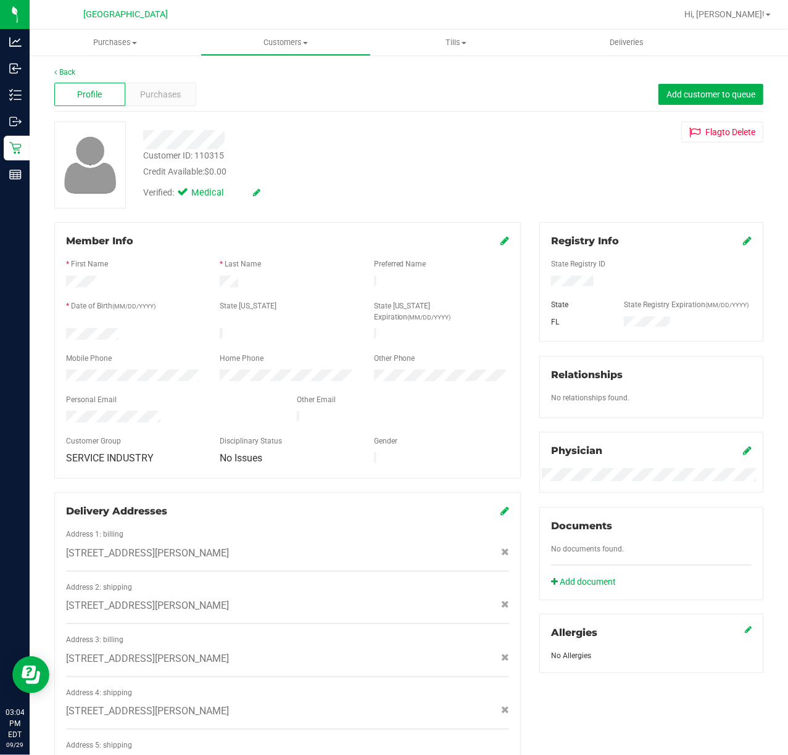
click at [354, 146] on div at bounding box center [316, 139] width 364 height 19
click at [166, 104] on div "Purchases" at bounding box center [160, 94] width 71 height 23
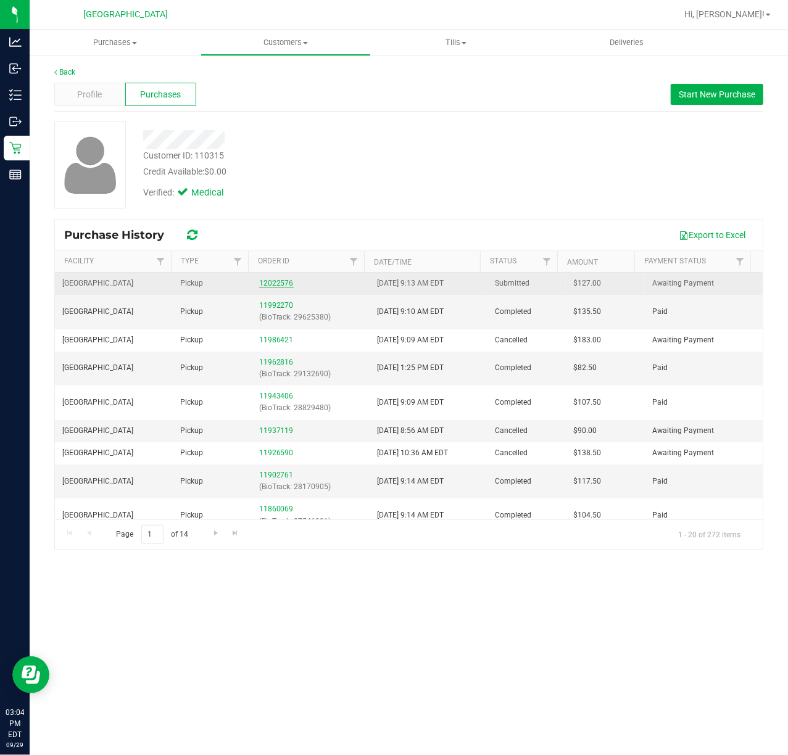
click at [270, 286] on link "12022576" at bounding box center [276, 283] width 35 height 9
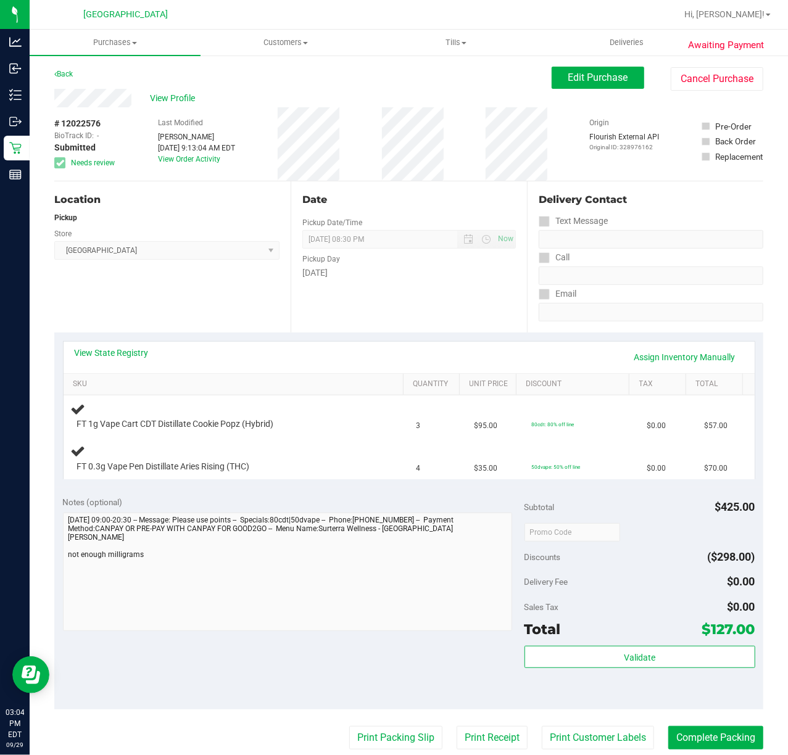
click at [383, 316] on div "Date Pickup Date/Time [DATE] Now [DATE] 08:30 PM Now Pickup Day [DATE]" at bounding box center [409, 256] width 236 height 151
click at [651, 355] on link "Assign Inventory Manually" at bounding box center [684, 357] width 117 height 21
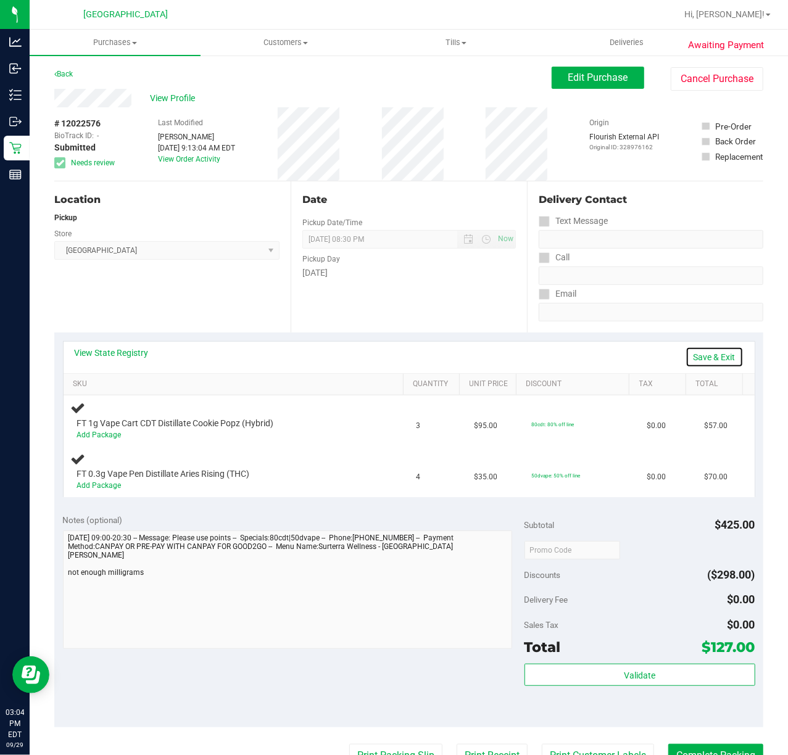
click at [692, 355] on link "Save & Exit" at bounding box center [714, 357] width 58 height 21
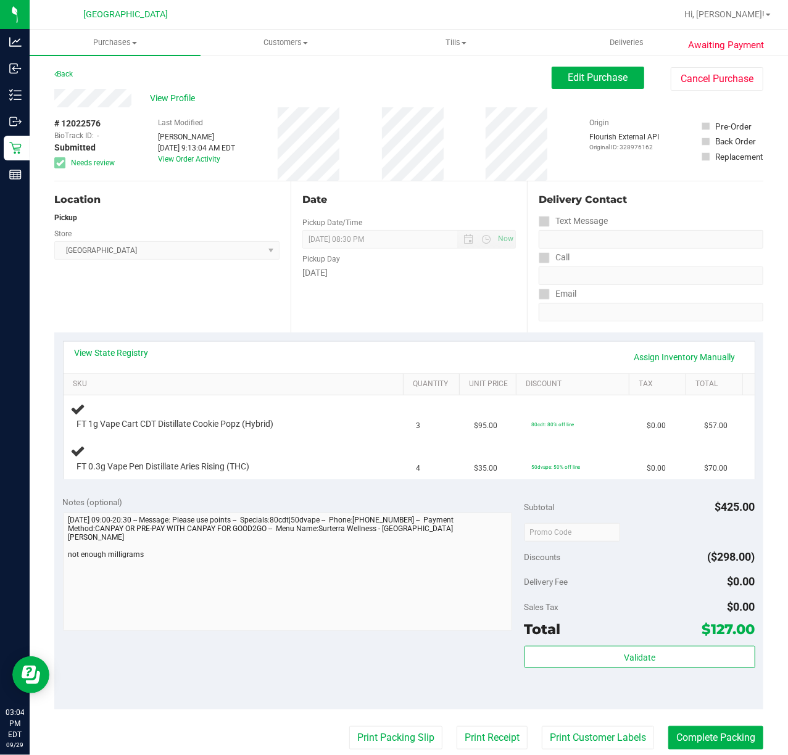
click at [457, 320] on div "Date Pickup Date/Time [DATE] Now [DATE] 08:30 PM Now Pickup Day [DATE]" at bounding box center [409, 256] width 236 height 151
click at [65, 72] on link "Back" at bounding box center [63, 74] width 19 height 9
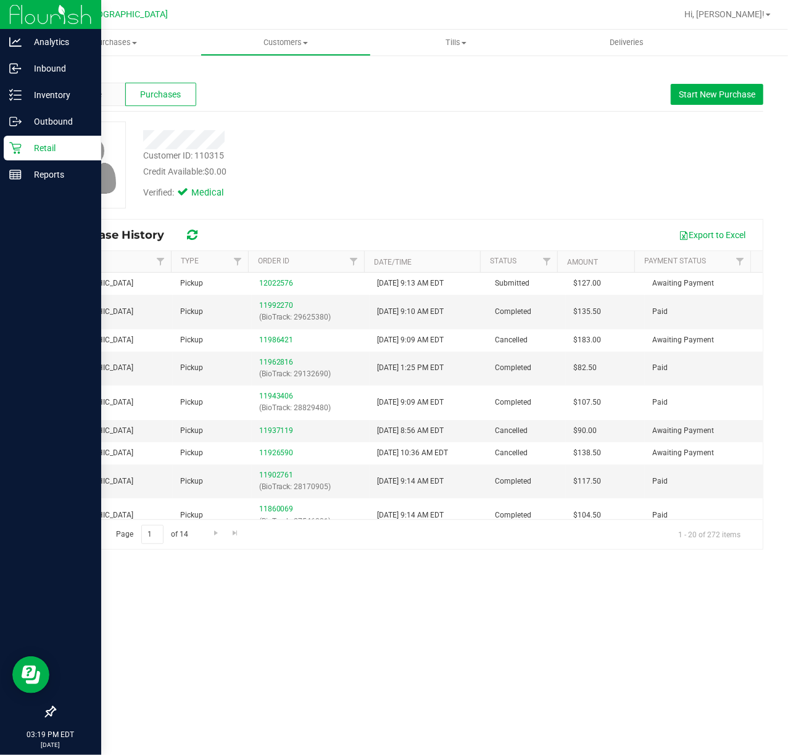
click at [20, 144] on icon at bounding box center [15, 148] width 12 height 12
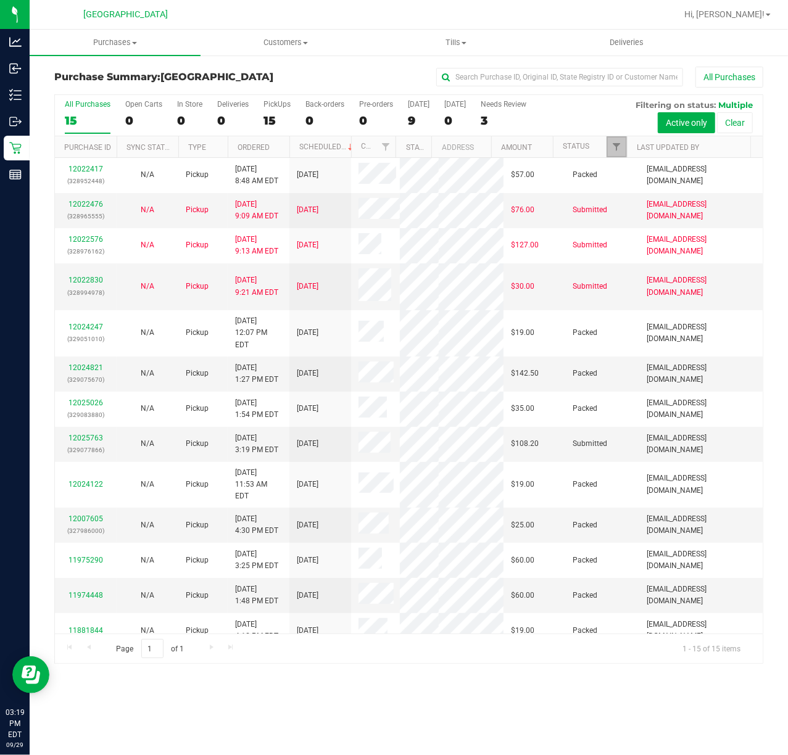
click at [617, 149] on span "Filter" at bounding box center [616, 147] width 10 height 10
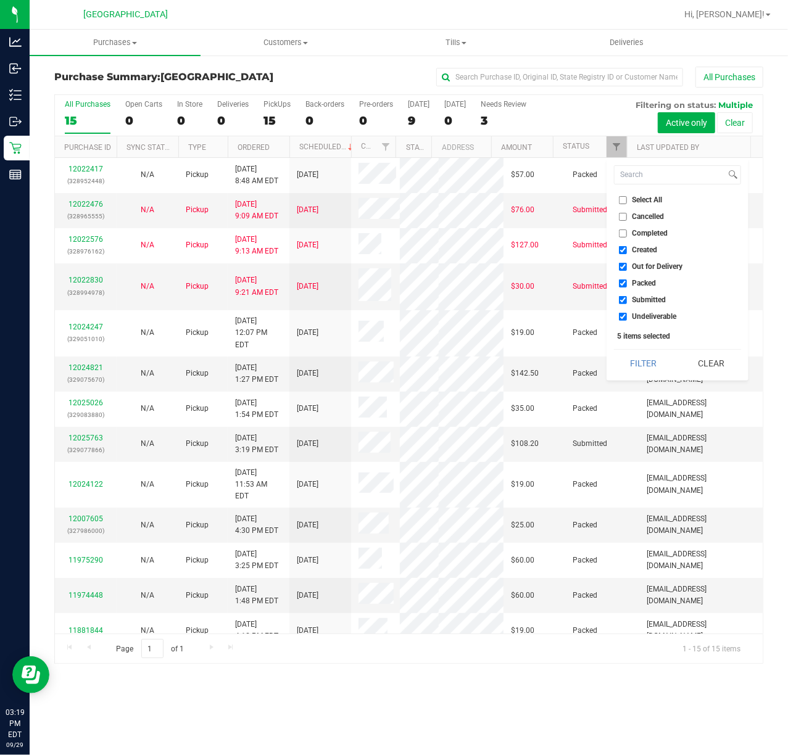
click at [624, 249] on input "Created" at bounding box center [623, 250] width 8 height 8
checkbox input "false"
click at [622, 267] on input "Out for Delivery" at bounding box center [623, 267] width 8 height 8
checkbox input "false"
click at [620, 280] on input "Packed" at bounding box center [623, 283] width 8 height 8
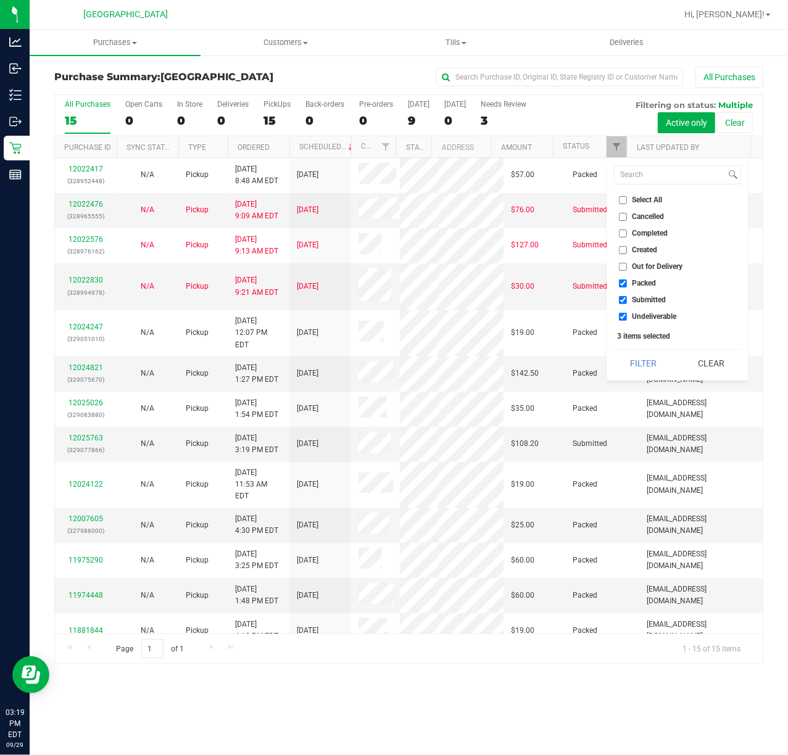
checkbox input "false"
click at [623, 315] on input "Undeliverable" at bounding box center [623, 317] width 8 height 8
checkbox input "false"
click at [624, 357] on button "Filter" at bounding box center [643, 363] width 59 height 27
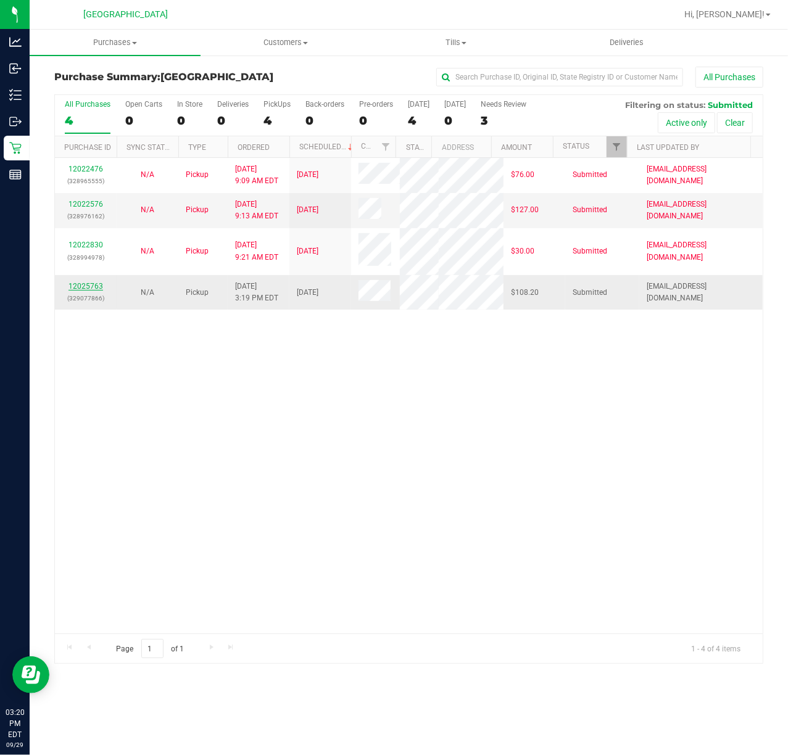
click at [90, 291] on link "12025763" at bounding box center [85, 286] width 35 height 9
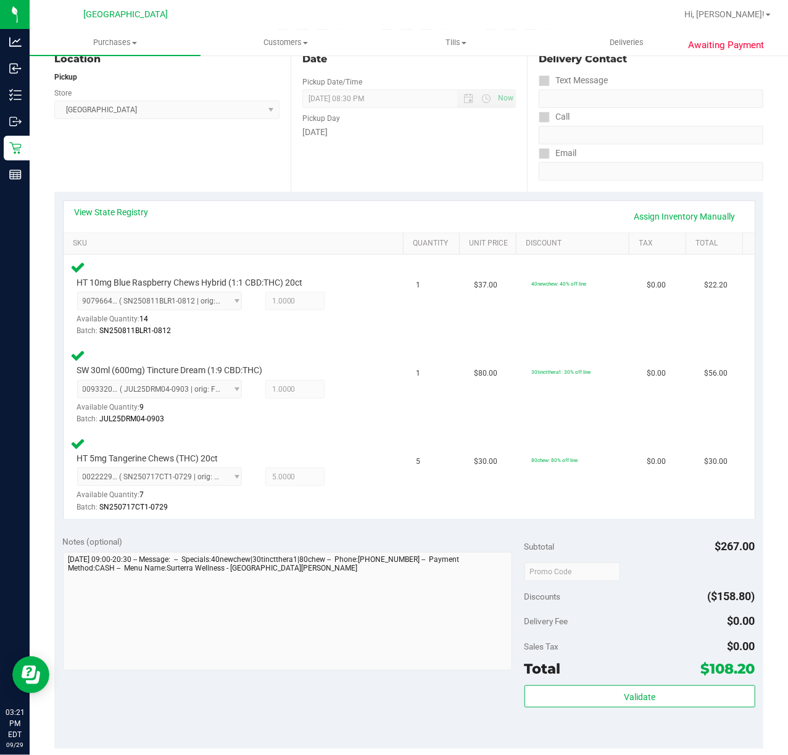
scroll to position [329, 0]
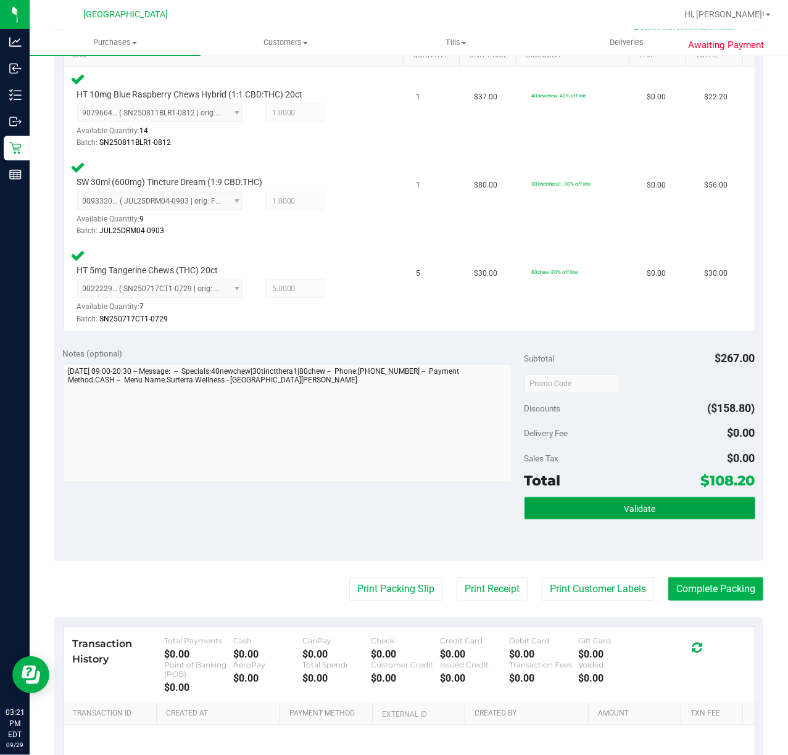
click at [624, 509] on span "Validate" at bounding box center [639, 509] width 31 height 10
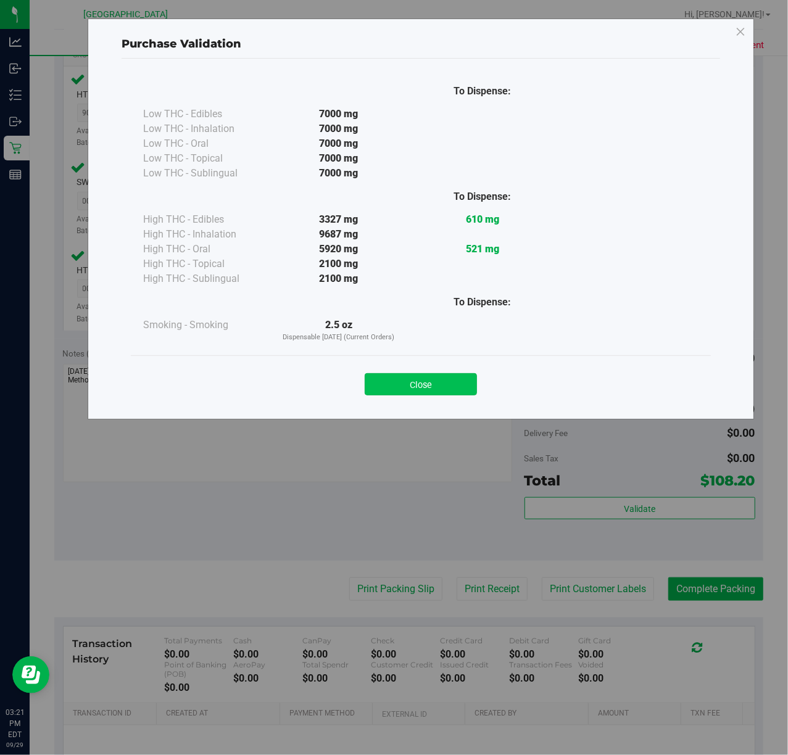
click at [410, 374] on button "Close" at bounding box center [421, 384] width 112 height 22
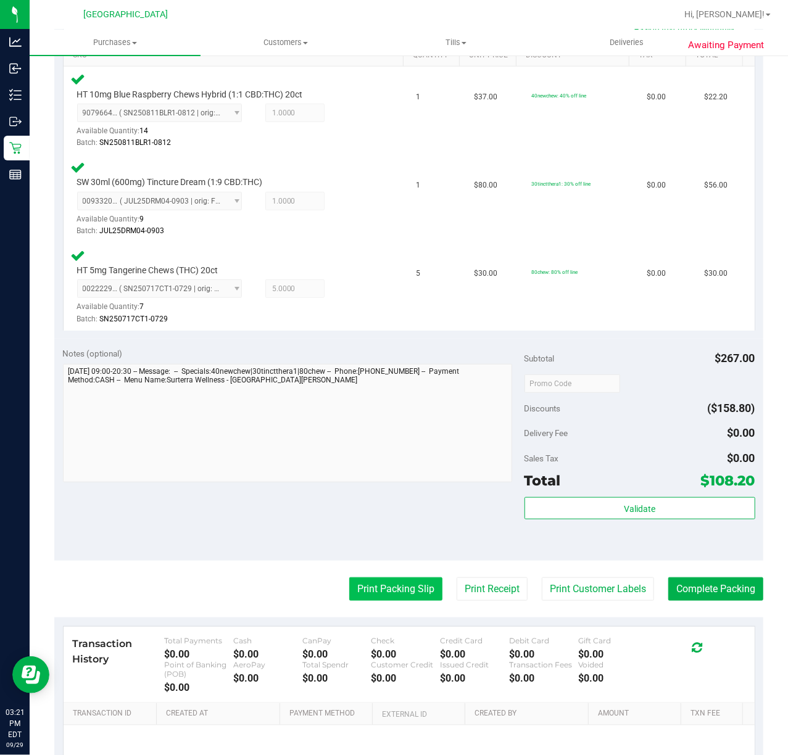
click at [380, 587] on button "Print Packing Slip" at bounding box center [395, 588] width 93 height 23
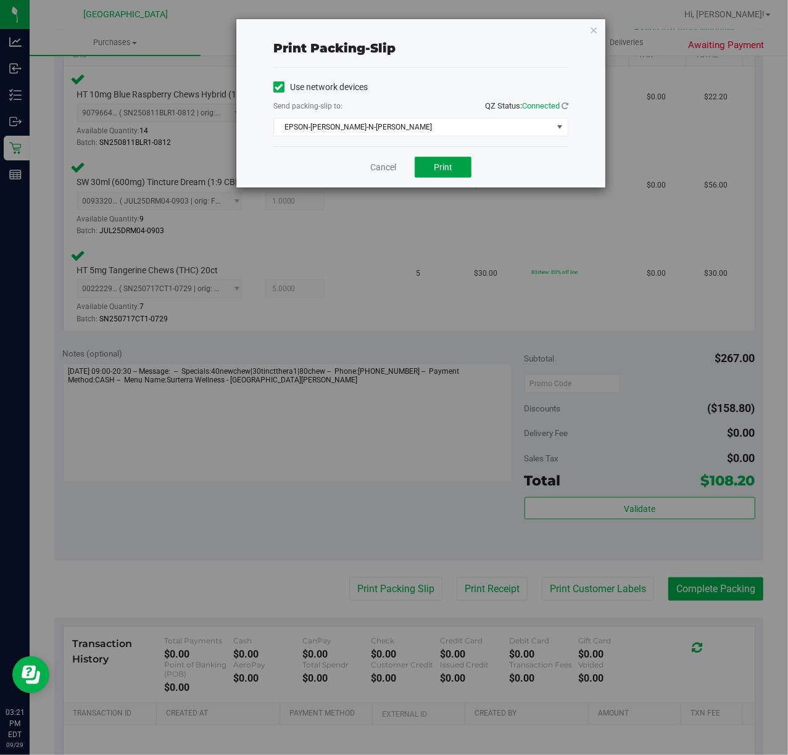
click at [435, 165] on span "Print" at bounding box center [443, 167] width 19 height 10
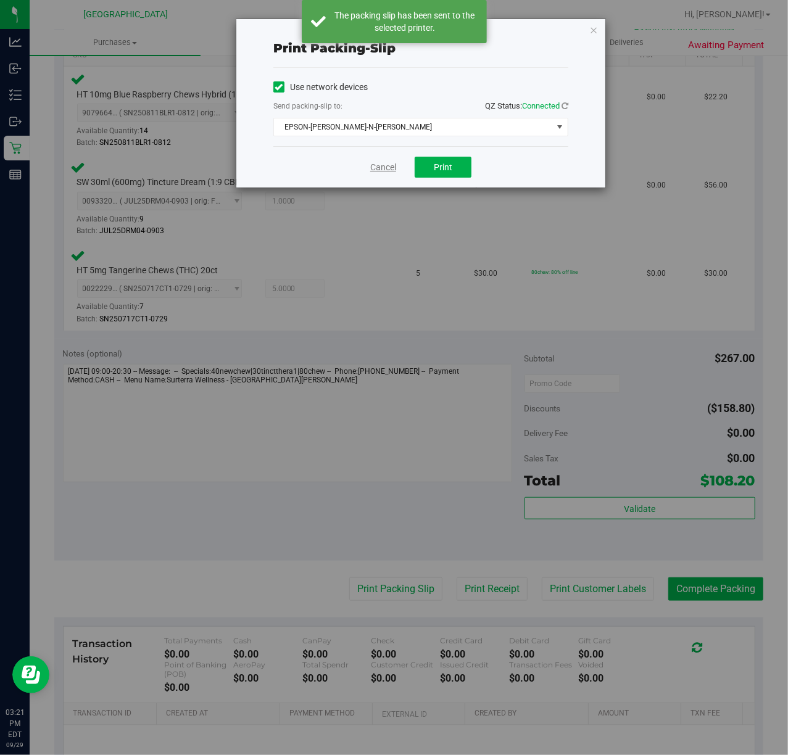
click at [371, 168] on link "Cancel" at bounding box center [383, 167] width 26 height 13
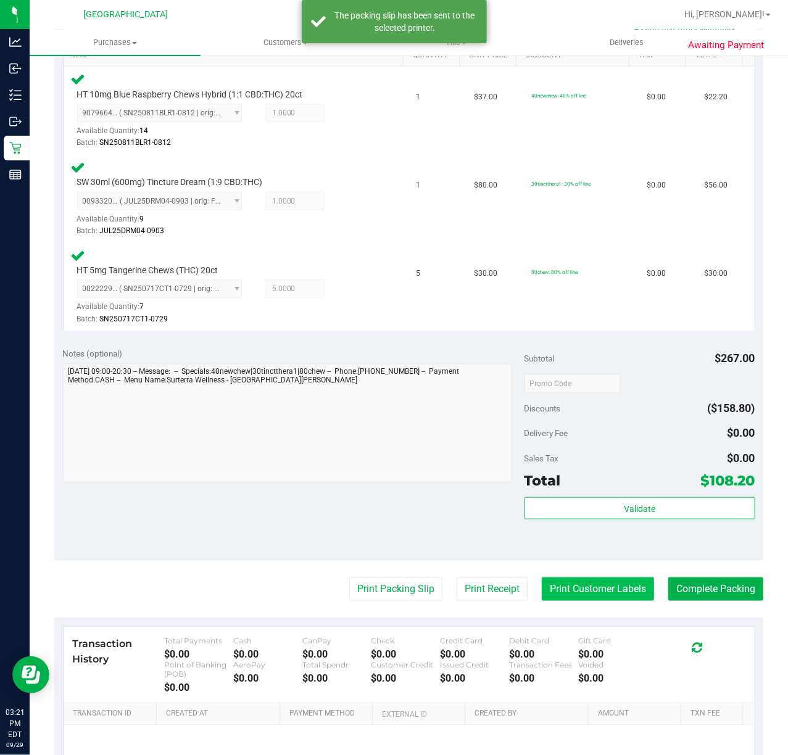
click at [561, 598] on button "Print Customer Labels" at bounding box center [598, 588] width 112 height 23
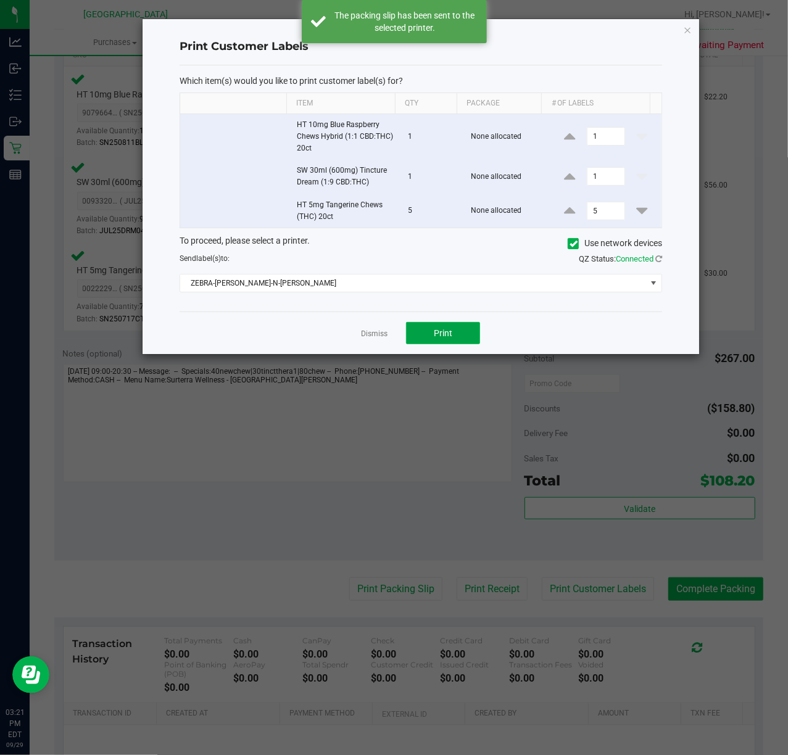
click at [423, 339] on button "Print" at bounding box center [443, 333] width 74 height 22
click at [375, 339] on link "Dismiss" at bounding box center [374, 334] width 27 height 10
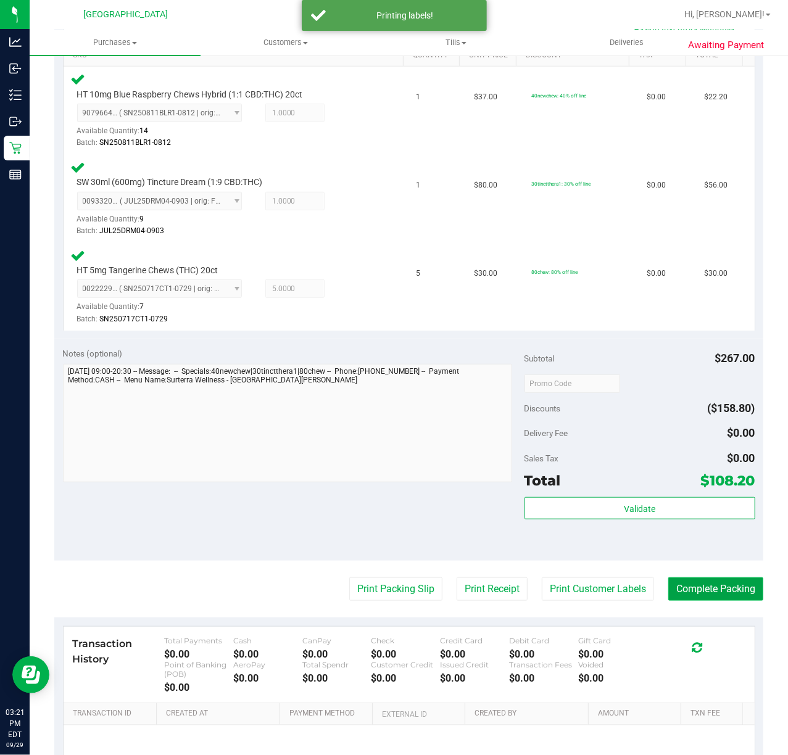
click at [713, 591] on button "Complete Packing" at bounding box center [715, 588] width 95 height 23
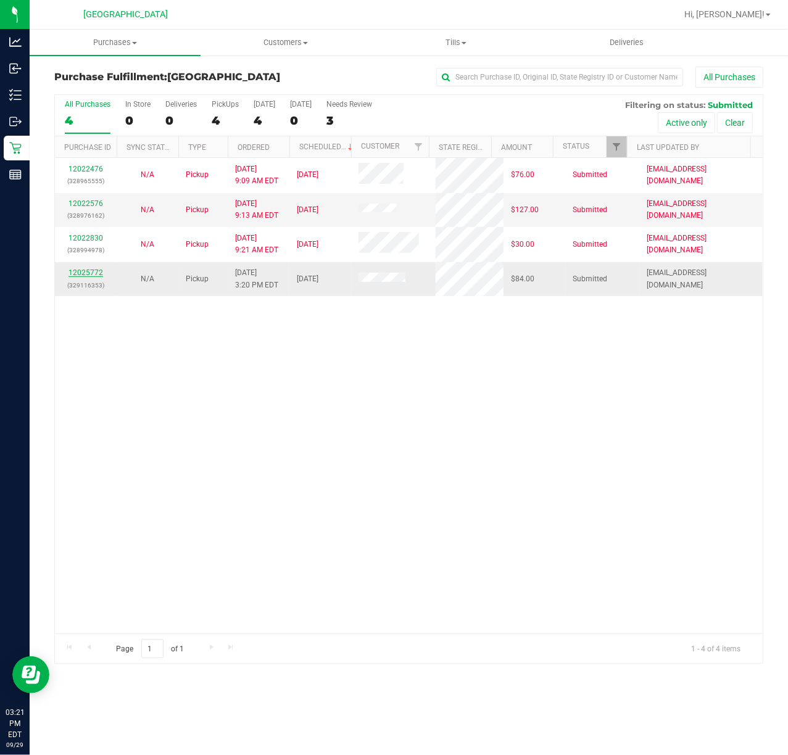
click at [85, 270] on link "12025772" at bounding box center [85, 272] width 35 height 9
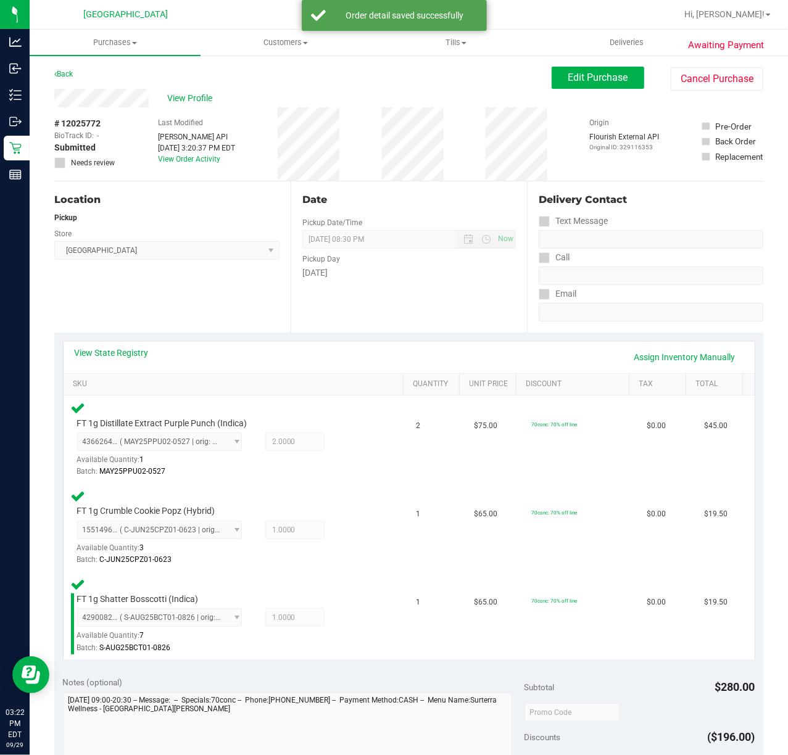
scroll to position [411, 0]
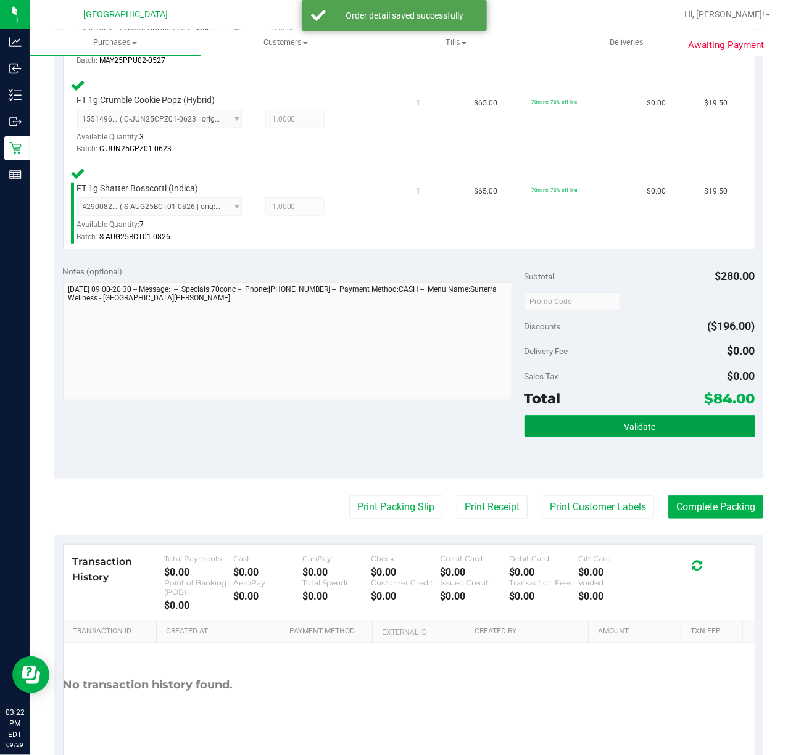
click at [703, 427] on button "Validate" at bounding box center [639, 426] width 231 height 22
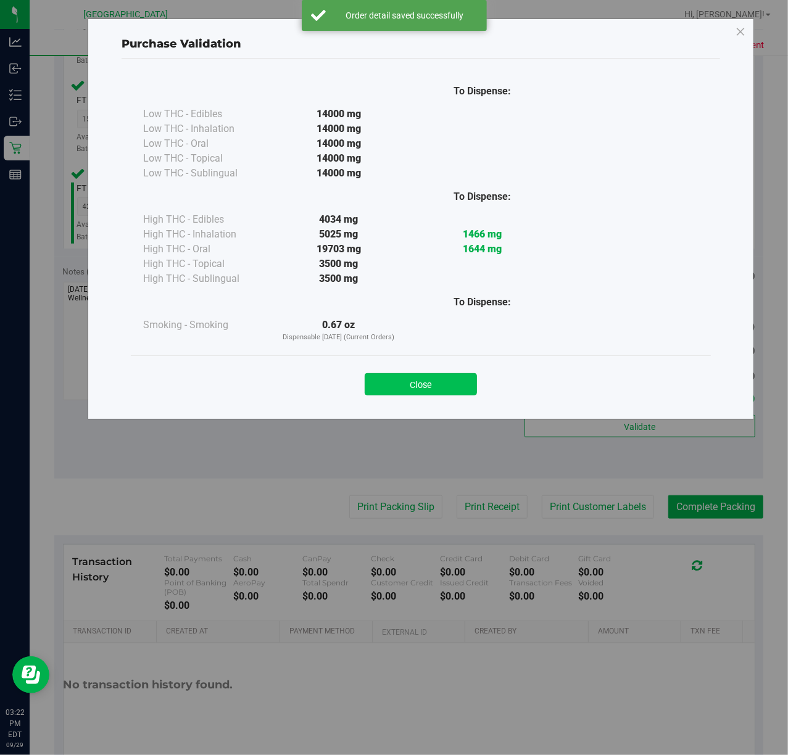
click at [444, 388] on button "Close" at bounding box center [421, 384] width 112 height 22
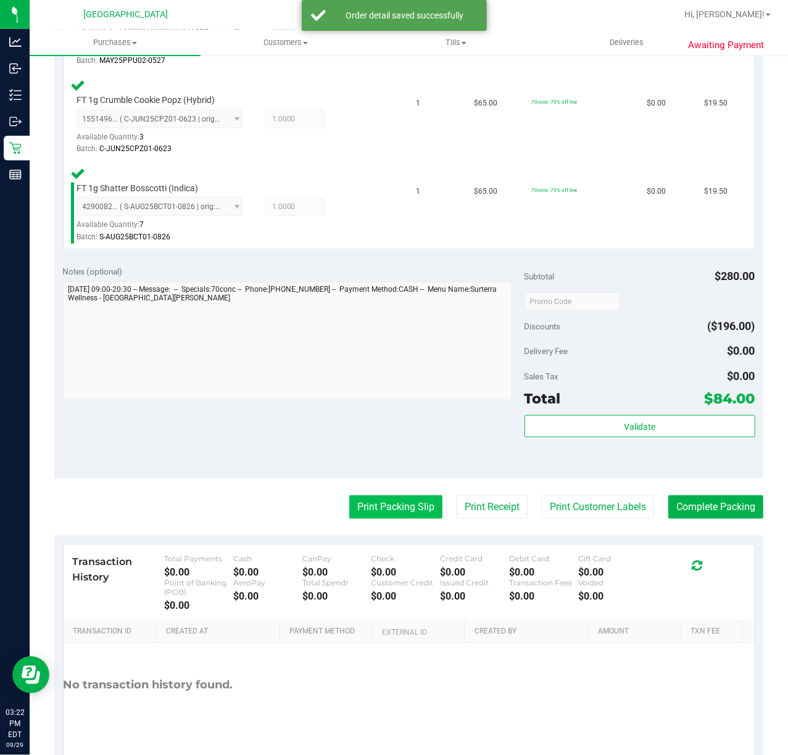
click at [418, 515] on button "Print Packing Slip" at bounding box center [395, 506] width 93 height 23
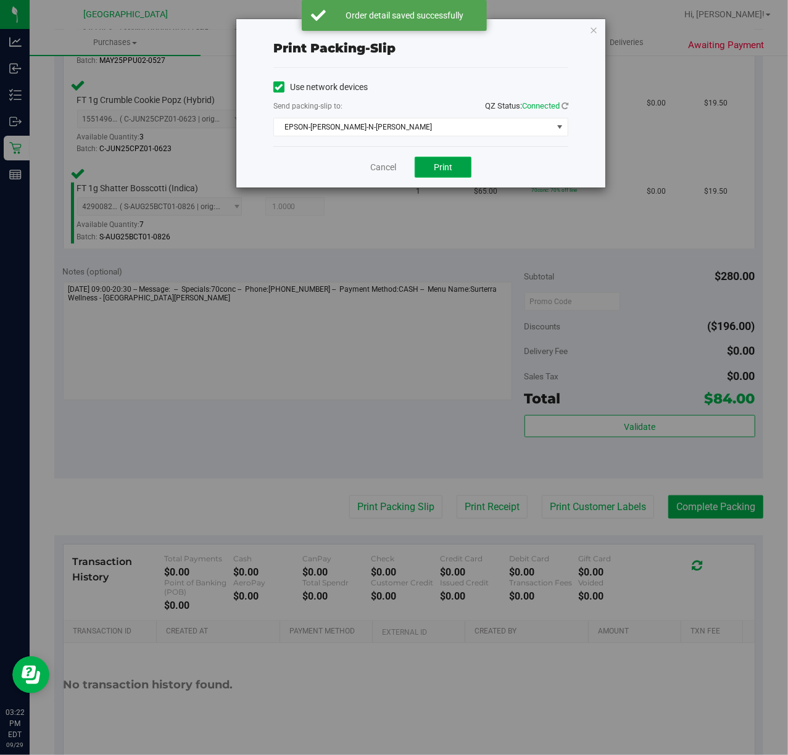
click at [460, 168] on button "Print" at bounding box center [443, 167] width 57 height 21
click at [376, 168] on link "Cancel" at bounding box center [383, 167] width 26 height 13
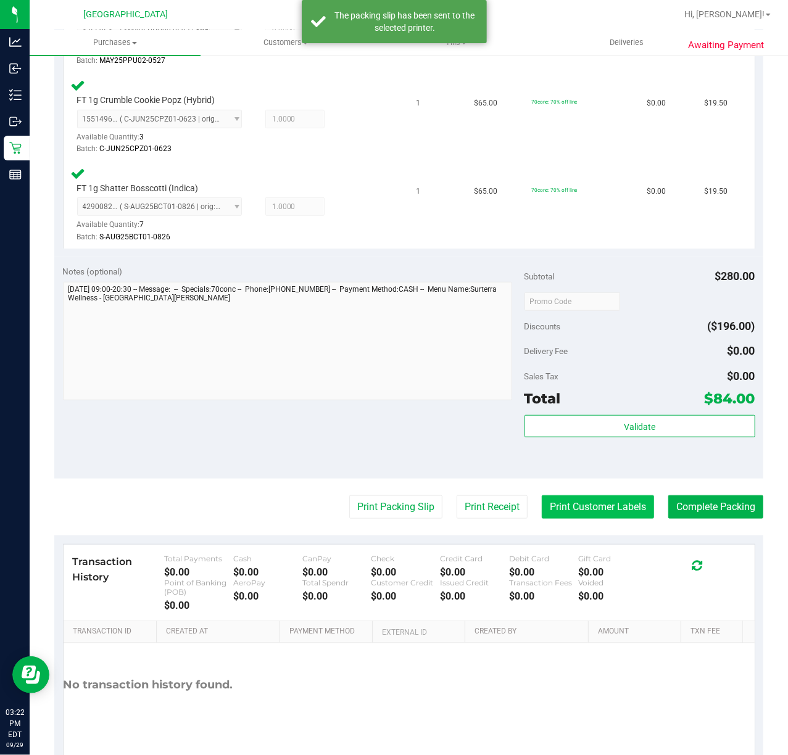
click at [571, 497] on button "Print Customer Labels" at bounding box center [598, 506] width 112 height 23
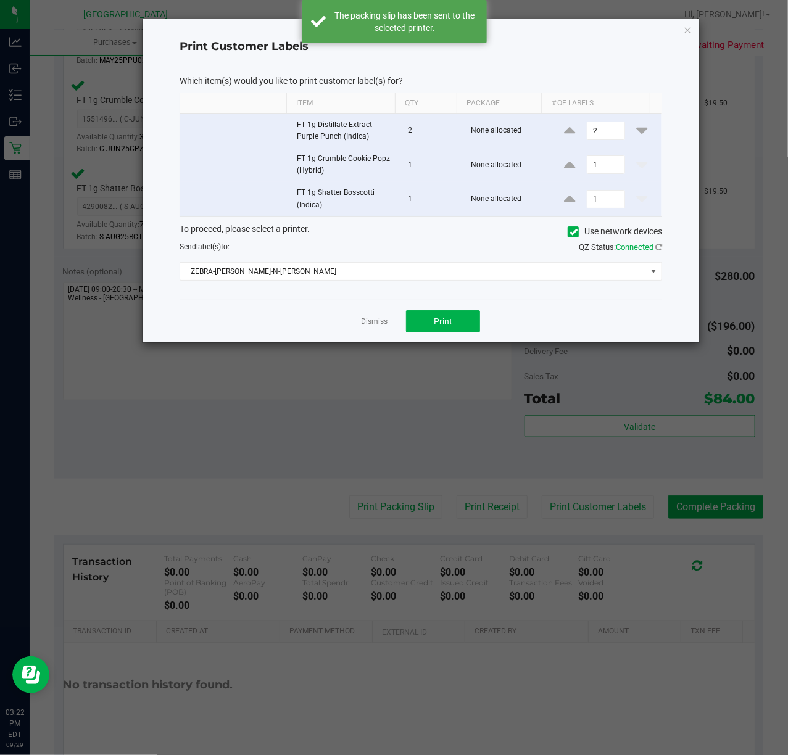
click at [463, 339] on div "Dismiss Print" at bounding box center [421, 321] width 482 height 43
click at [455, 324] on button "Print" at bounding box center [443, 321] width 74 height 22
drag, startPoint x: 374, startPoint y: 327, endPoint x: 519, endPoint y: 408, distance: 166.0
click at [381, 327] on link "Dismiss" at bounding box center [374, 321] width 27 height 10
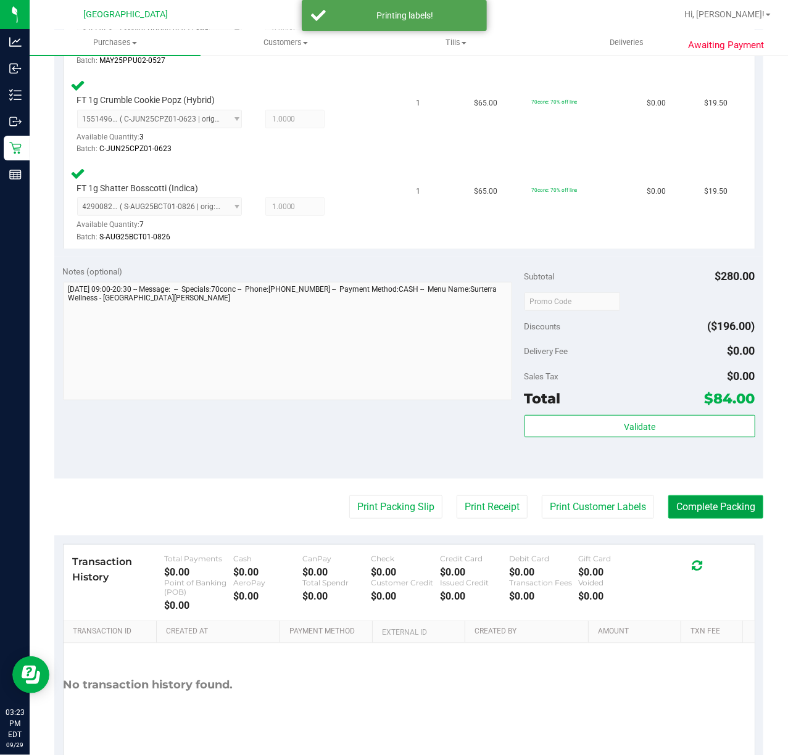
click at [694, 511] on button "Complete Packing" at bounding box center [715, 506] width 95 height 23
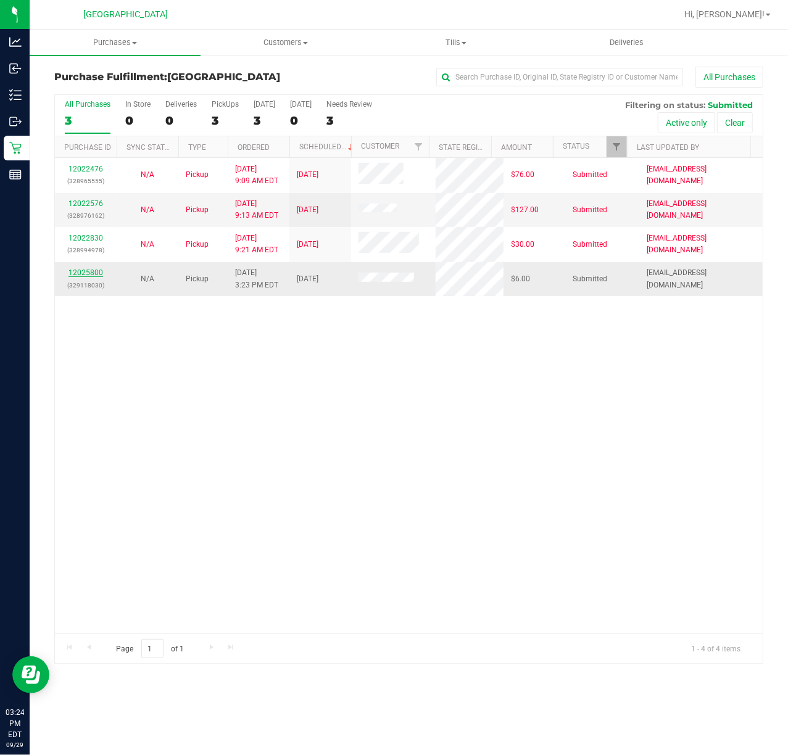
click at [95, 272] on link "12025800" at bounding box center [85, 272] width 35 height 9
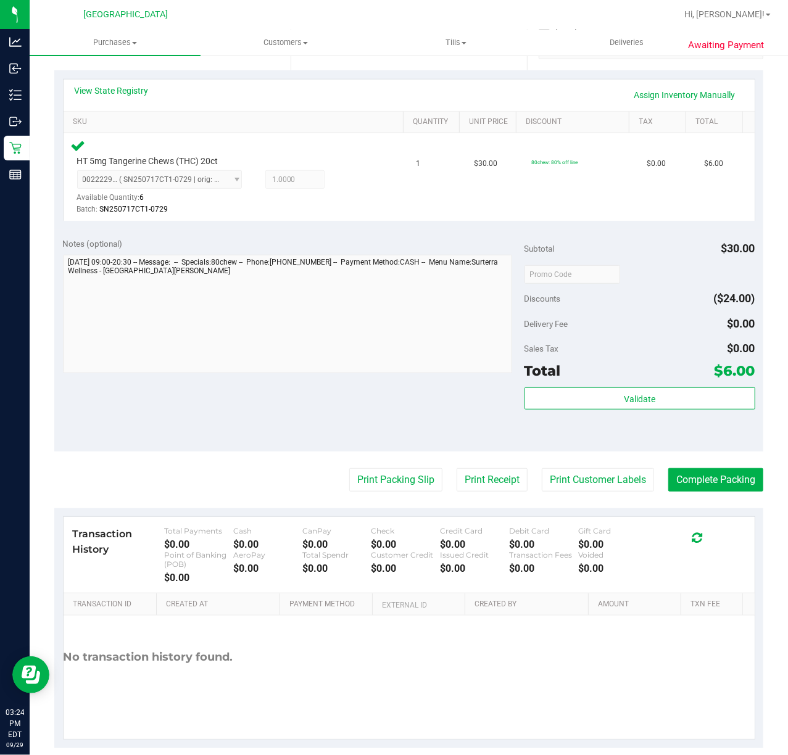
scroll to position [280, 0]
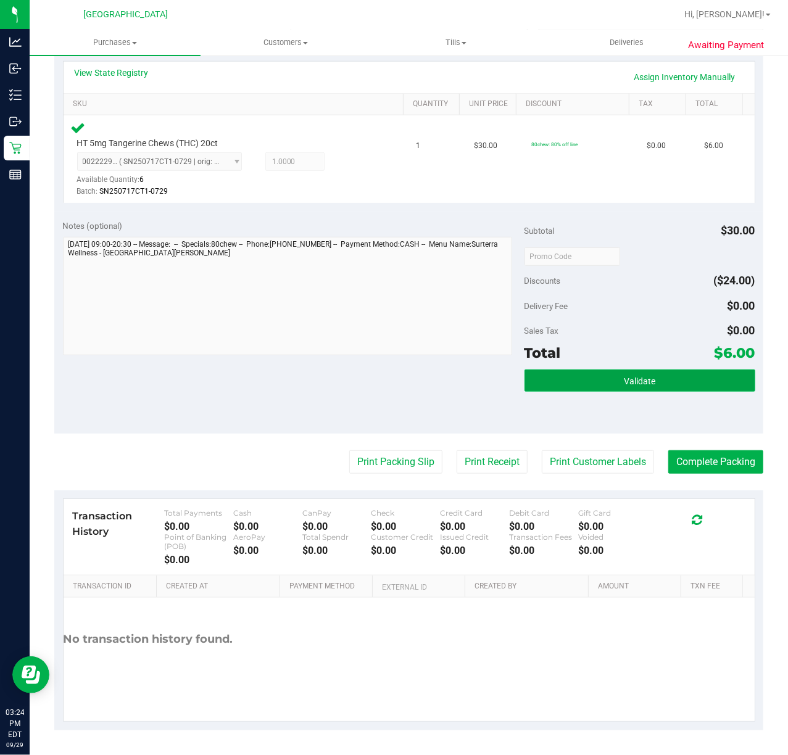
click at [524, 378] on button "Validate" at bounding box center [639, 381] width 231 height 22
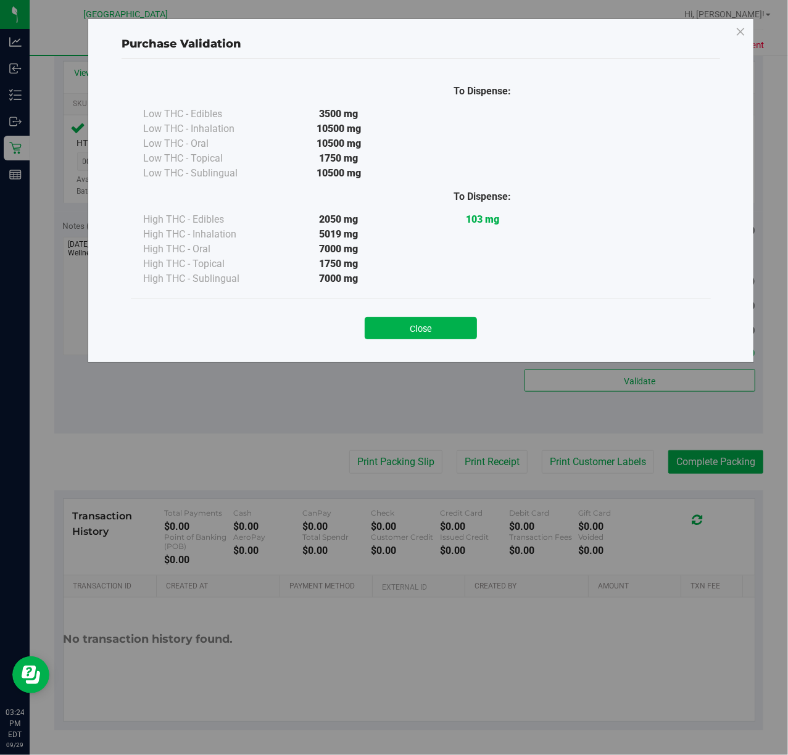
click at [391, 309] on div "Close" at bounding box center [420, 323] width 561 height 31
click at [395, 329] on button "Close" at bounding box center [421, 328] width 112 height 22
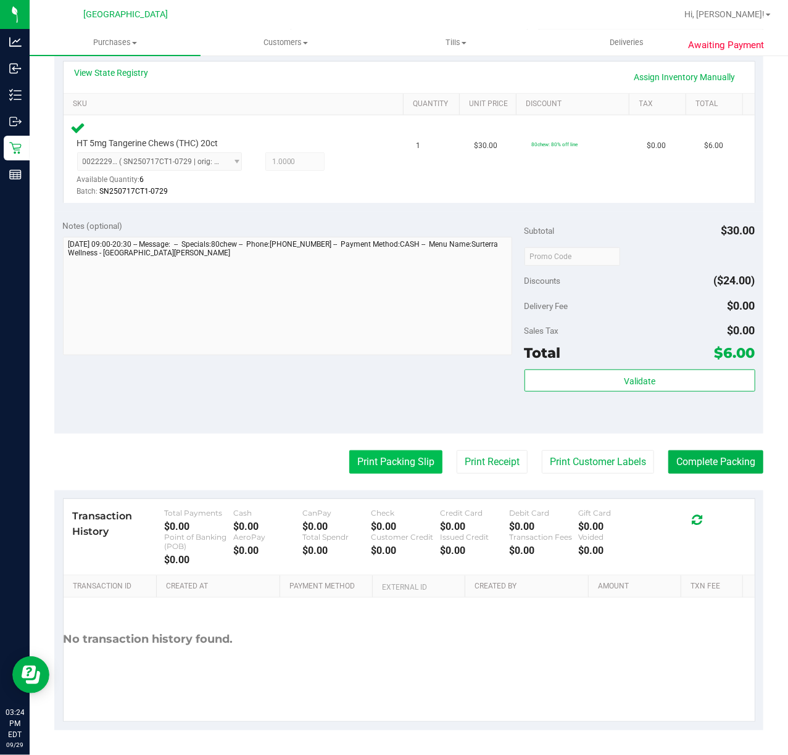
click at [403, 457] on button "Print Packing Slip" at bounding box center [395, 461] width 93 height 23
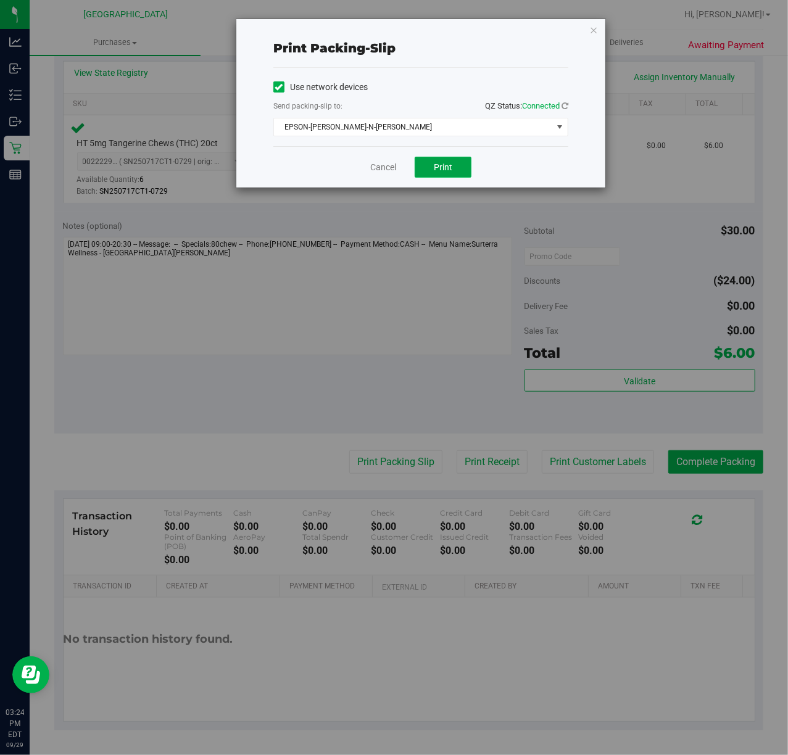
click at [445, 171] on span "Print" at bounding box center [443, 167] width 19 height 10
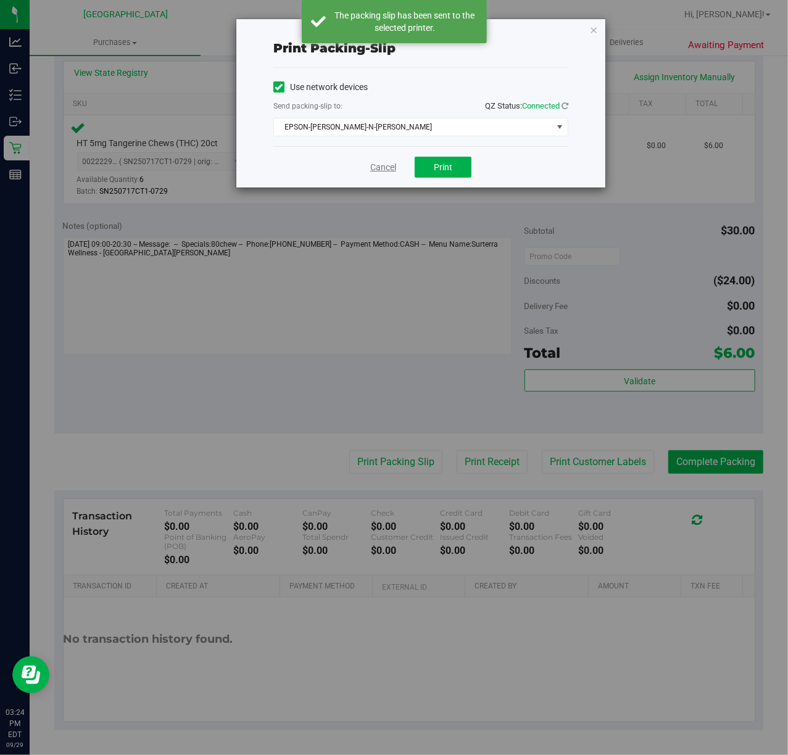
click at [388, 170] on link "Cancel" at bounding box center [383, 167] width 26 height 13
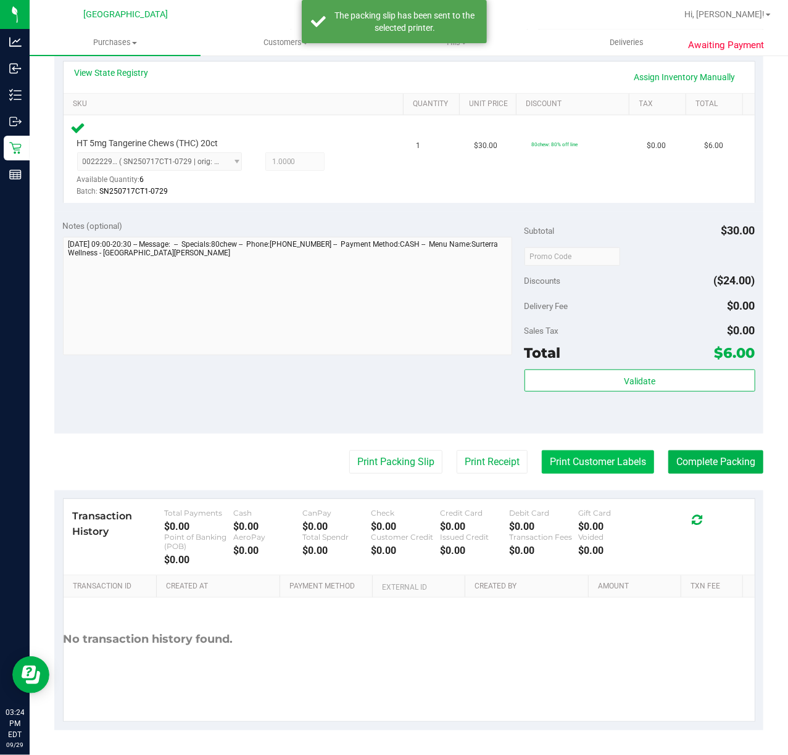
click at [558, 454] on button "Print Customer Labels" at bounding box center [598, 461] width 112 height 23
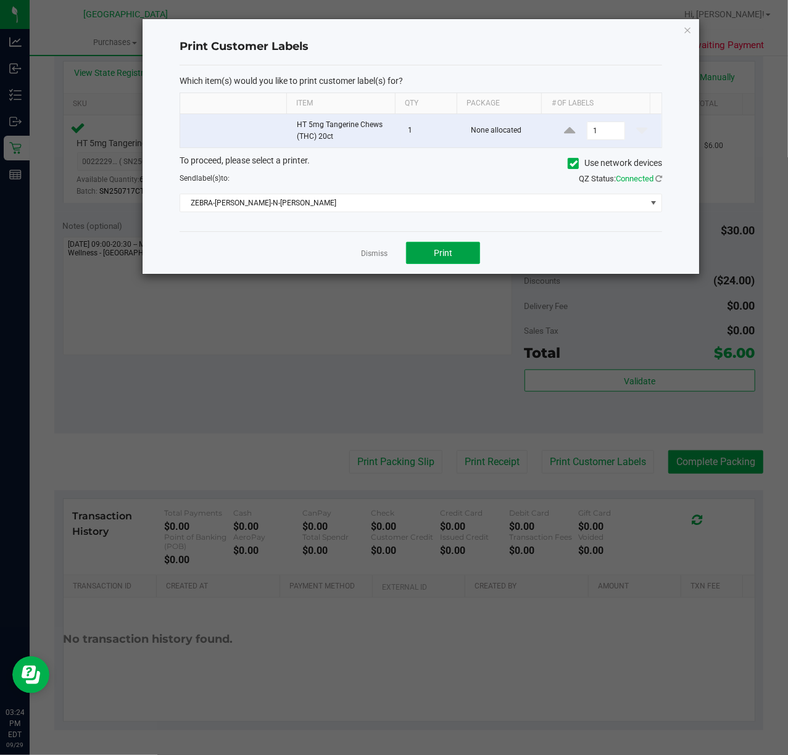
click at [452, 258] on span "Print" at bounding box center [443, 253] width 19 height 10
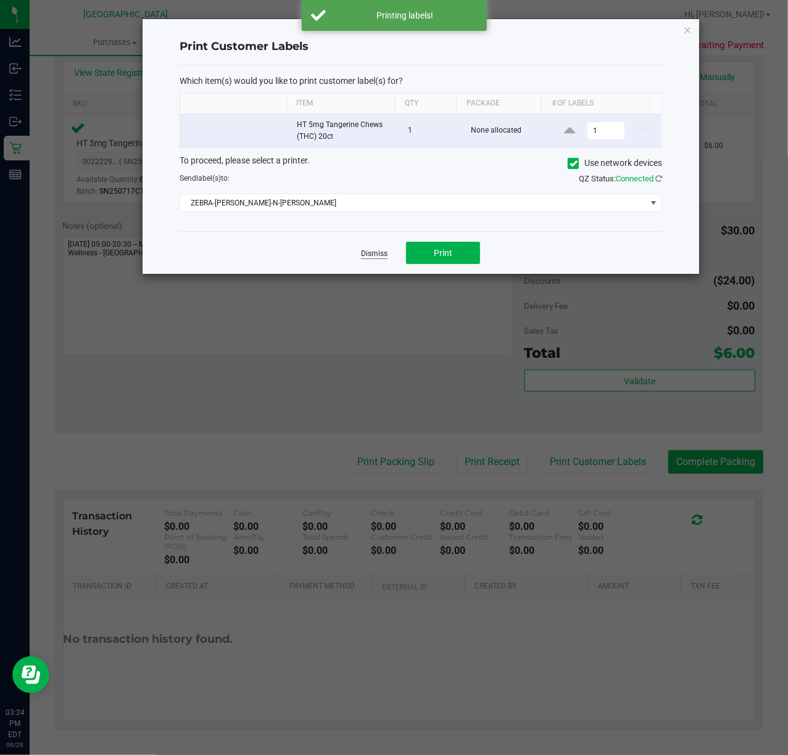
click at [366, 259] on link "Dismiss" at bounding box center [374, 254] width 27 height 10
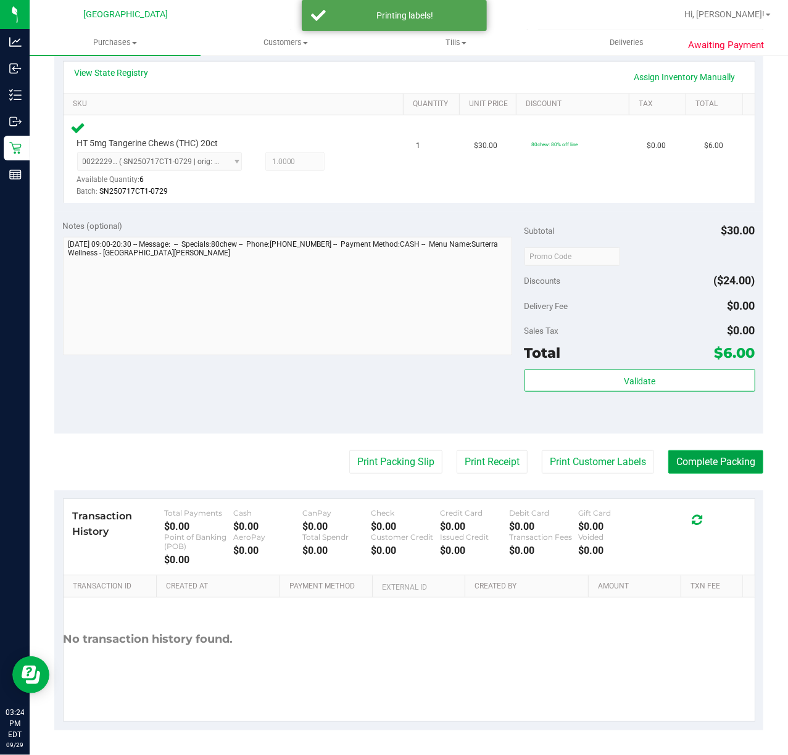
click at [704, 464] on button "Complete Packing" at bounding box center [715, 461] width 95 height 23
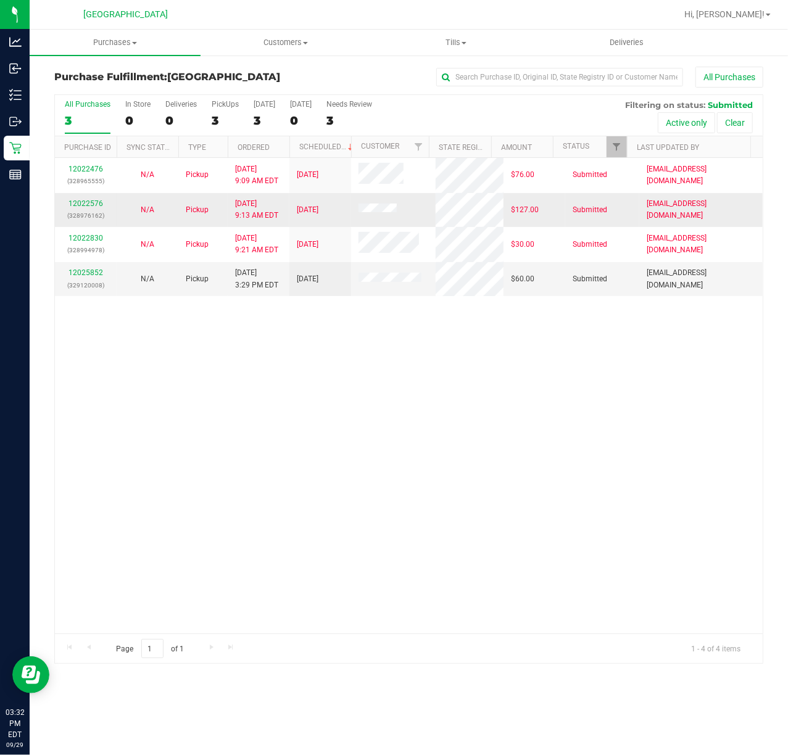
click at [89, 208] on div "12022576 (328976162)" at bounding box center [85, 209] width 47 height 23
click at [91, 205] on link "12022576" at bounding box center [85, 203] width 35 height 9
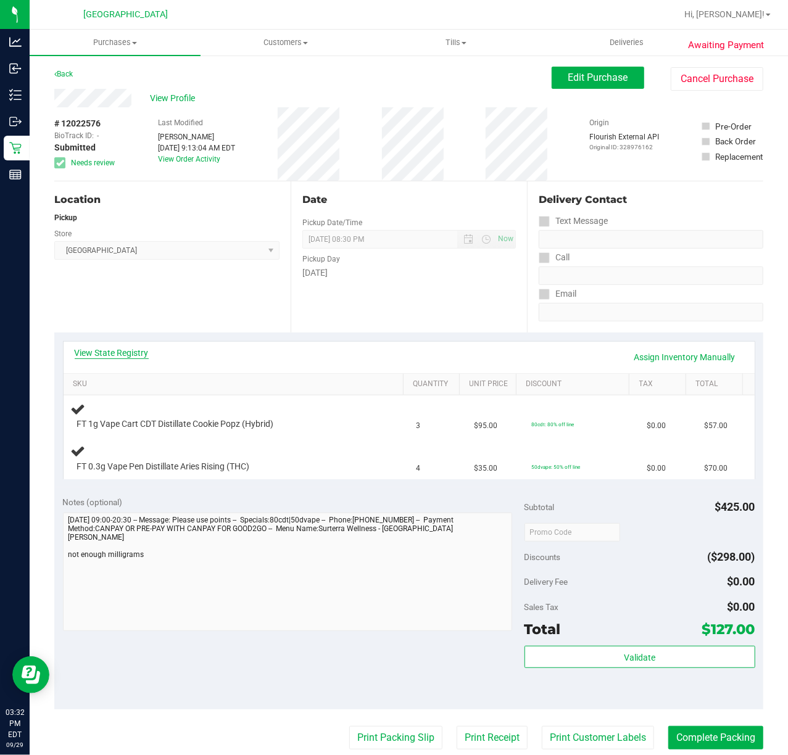
click at [117, 351] on link "View State Registry" at bounding box center [112, 353] width 74 height 12
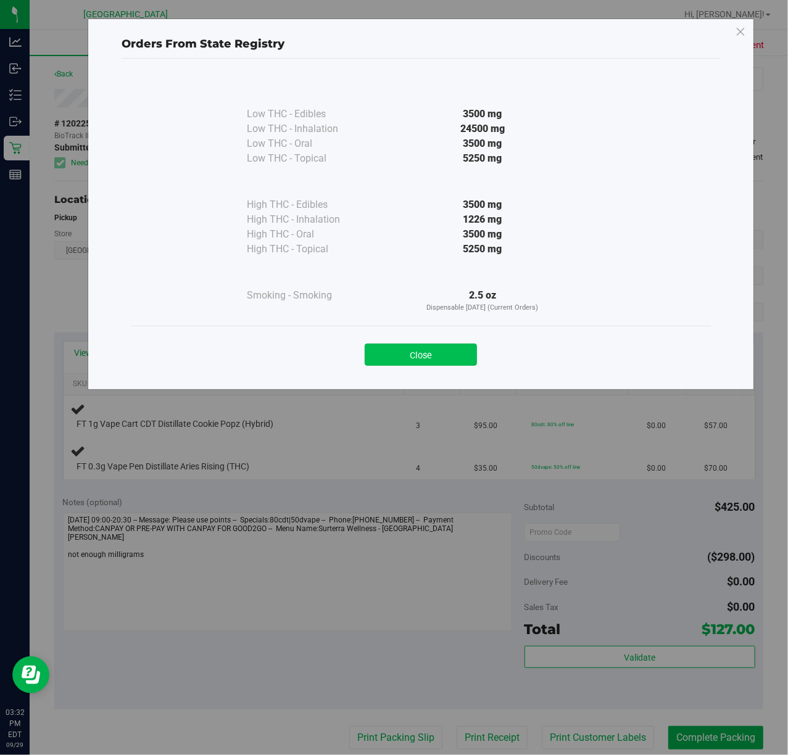
click at [431, 358] on button "Close" at bounding box center [421, 355] width 112 height 22
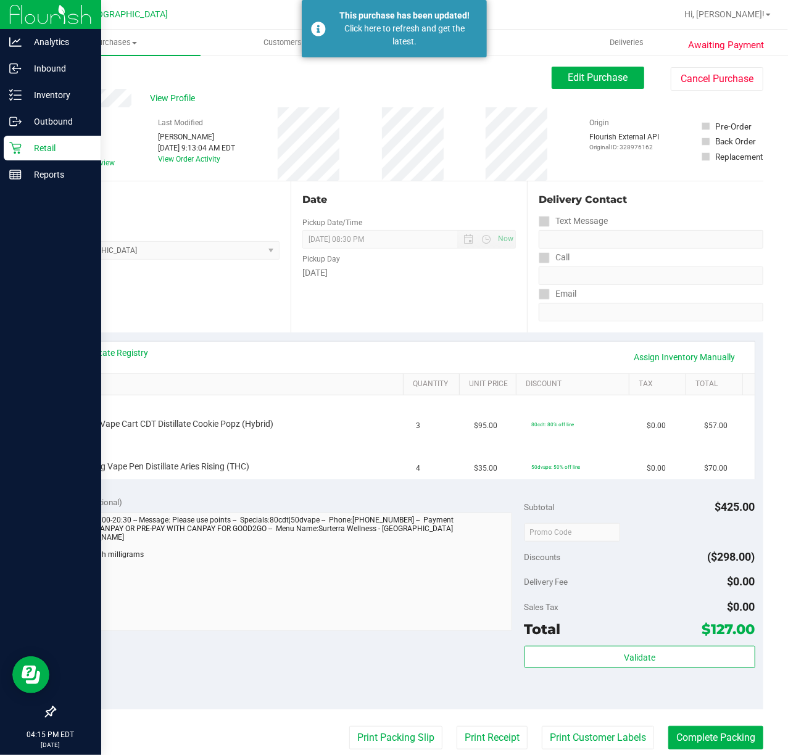
click at [23, 149] on p "Retail" at bounding box center [59, 148] width 74 height 15
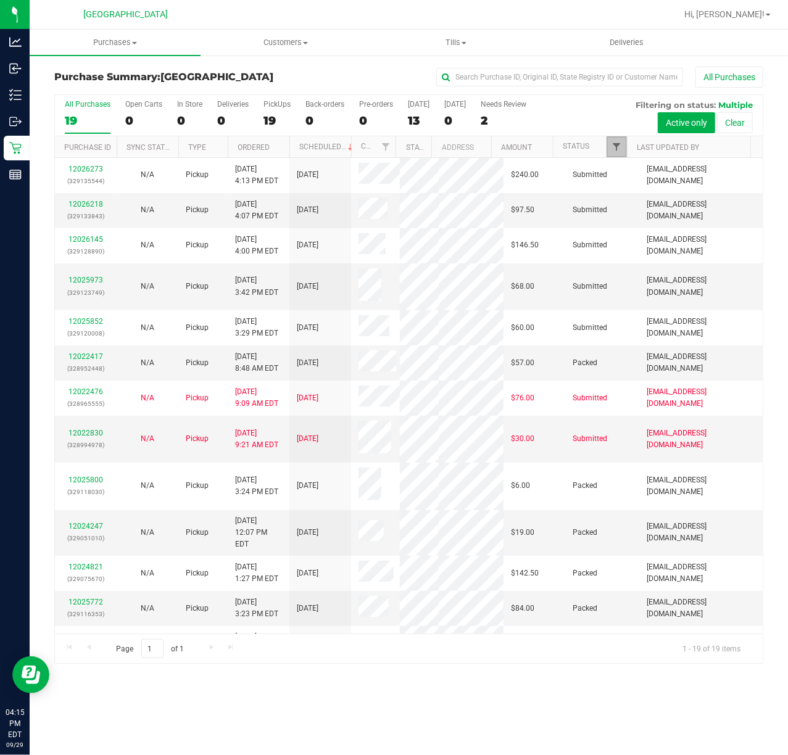
click at [614, 149] on span "Filter" at bounding box center [616, 147] width 10 height 10
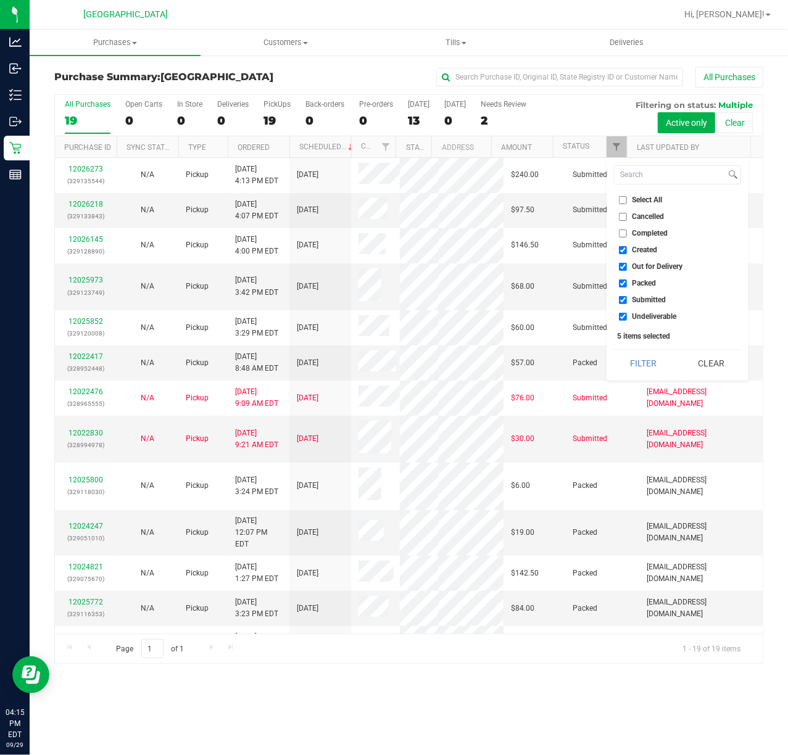
click at [626, 245] on li "Created" at bounding box center [677, 250] width 127 height 13
click at [623, 252] on input "Created" at bounding box center [623, 250] width 8 height 8
checkbox input "false"
click at [623, 268] on input "Out for Delivery" at bounding box center [623, 267] width 8 height 8
checkbox input "false"
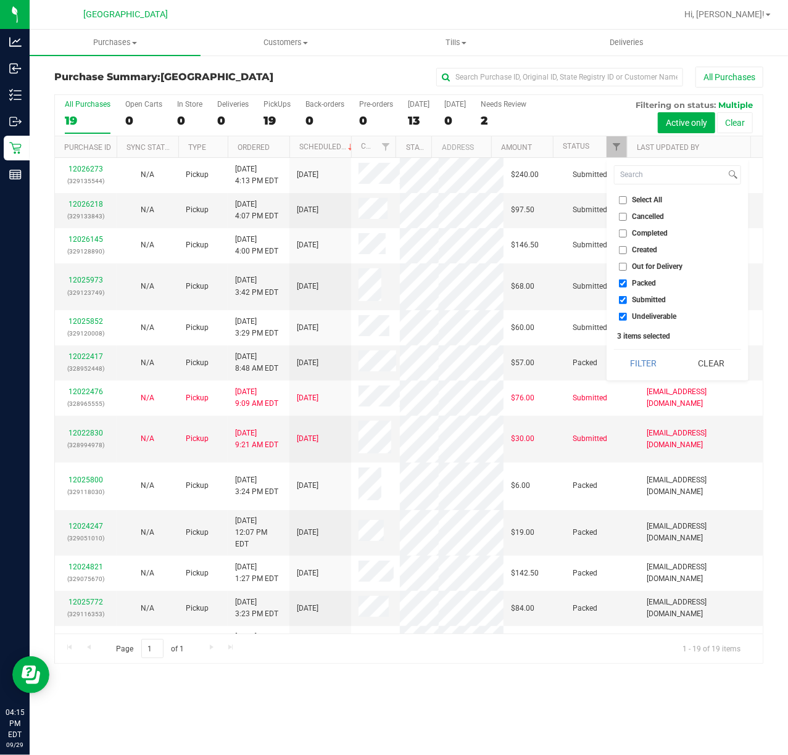
click at [623, 284] on input "Packed" at bounding box center [623, 283] width 8 height 8
checkbox input "false"
drag, startPoint x: 623, startPoint y: 316, endPoint x: 623, endPoint y: 329, distance: 13.0
click at [622, 317] on input "Undeliverable" at bounding box center [623, 317] width 8 height 8
checkbox input "false"
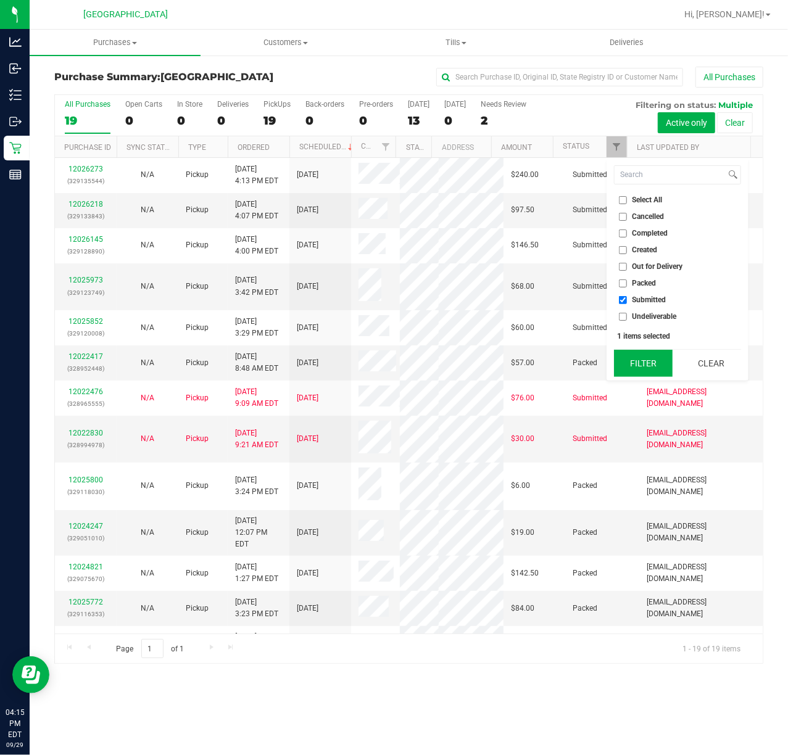
click at [628, 357] on button "Filter" at bounding box center [643, 363] width 59 height 27
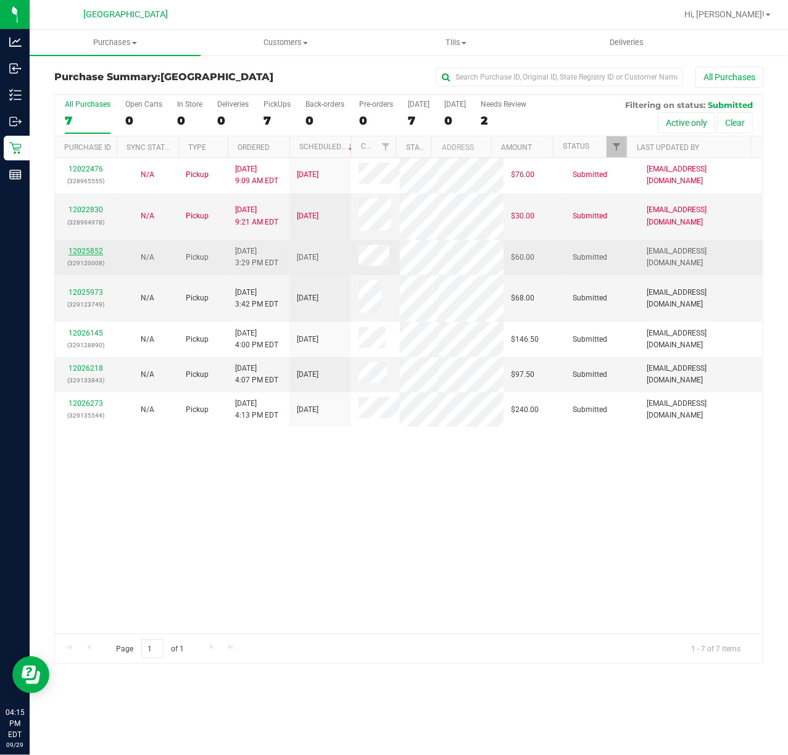
click at [77, 255] on link "12025852" at bounding box center [85, 251] width 35 height 9
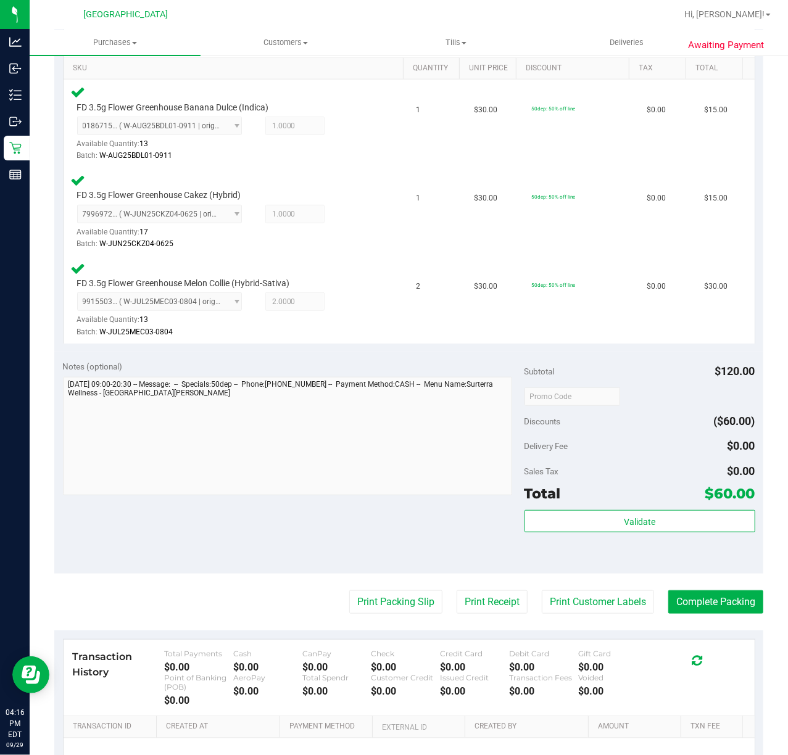
scroll to position [329, 0]
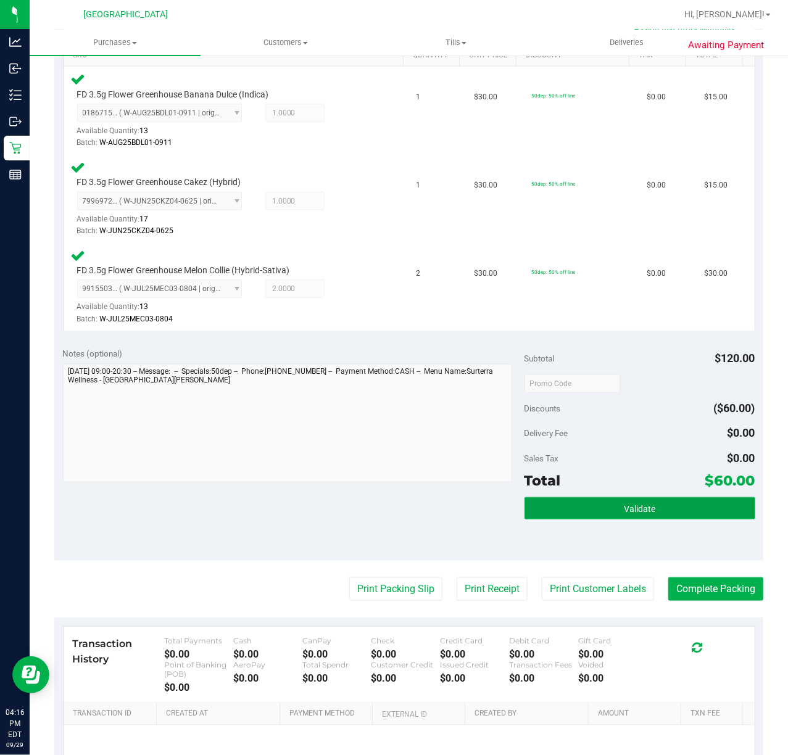
click at [580, 498] on button "Validate" at bounding box center [639, 508] width 231 height 22
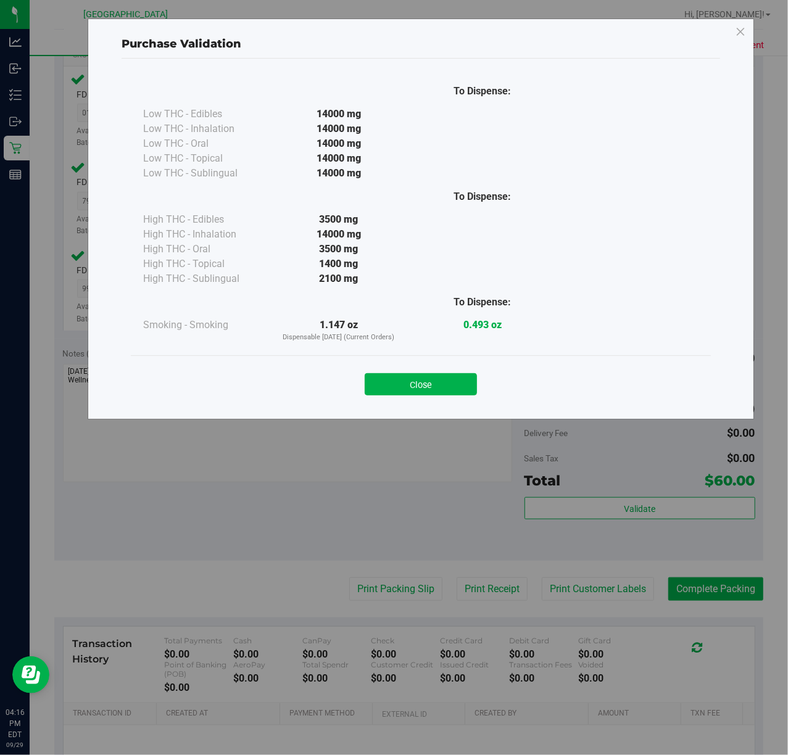
click at [420, 373] on div "Close" at bounding box center [420, 380] width 561 height 31
click at [420, 381] on button "Close" at bounding box center [421, 384] width 112 height 22
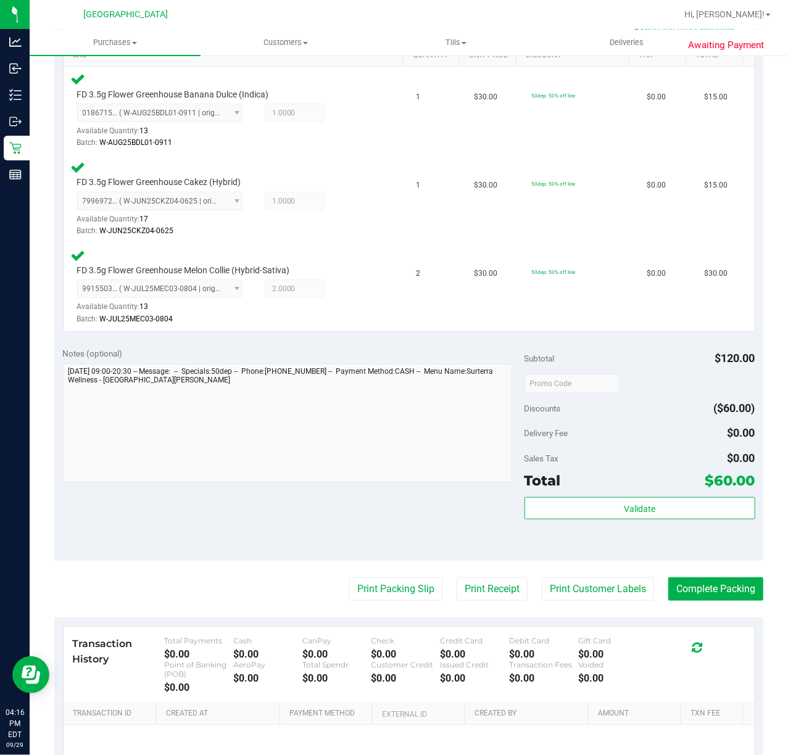
click at [395, 575] on purchase-details "Back Edit Purchase Cancel Purchase View Profile # 12025852 BioTrack ID: - Submi…" at bounding box center [408, 298] width 709 height 1120
click at [400, 608] on purchase-details "Back Edit Purchase Cancel Purchase View Profile # 12025852 BioTrack ID: - Submi…" at bounding box center [408, 298] width 709 height 1120
click at [403, 589] on button "Print Packing Slip" at bounding box center [395, 588] width 93 height 23
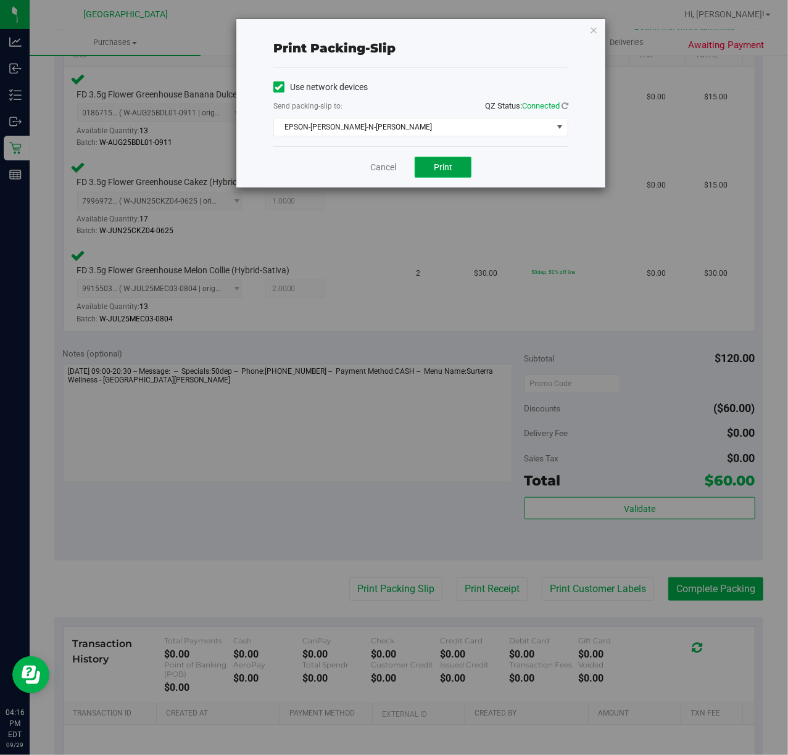
click at [458, 176] on button "Print" at bounding box center [443, 167] width 57 height 21
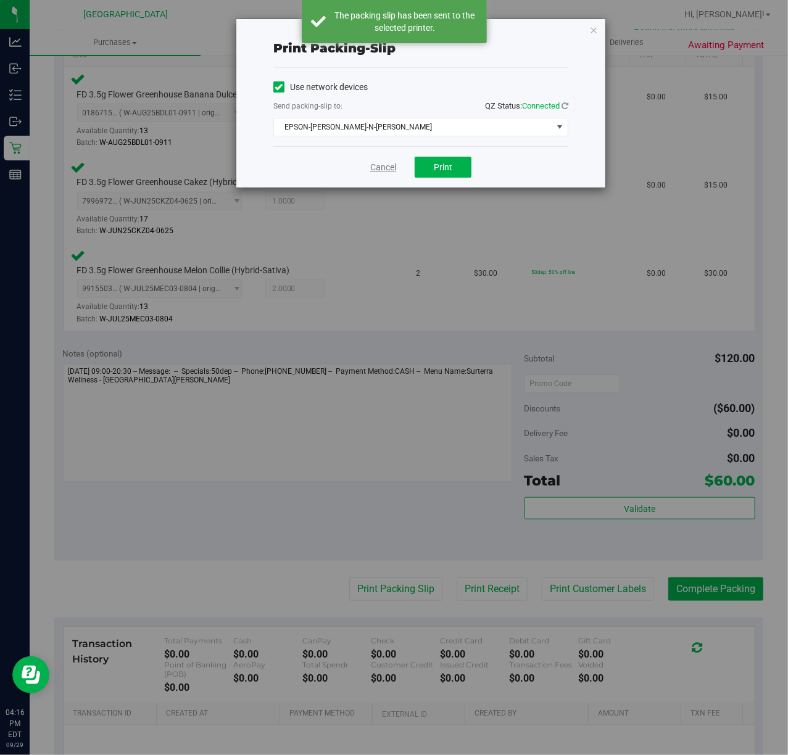
click at [383, 168] on link "Cancel" at bounding box center [383, 167] width 26 height 13
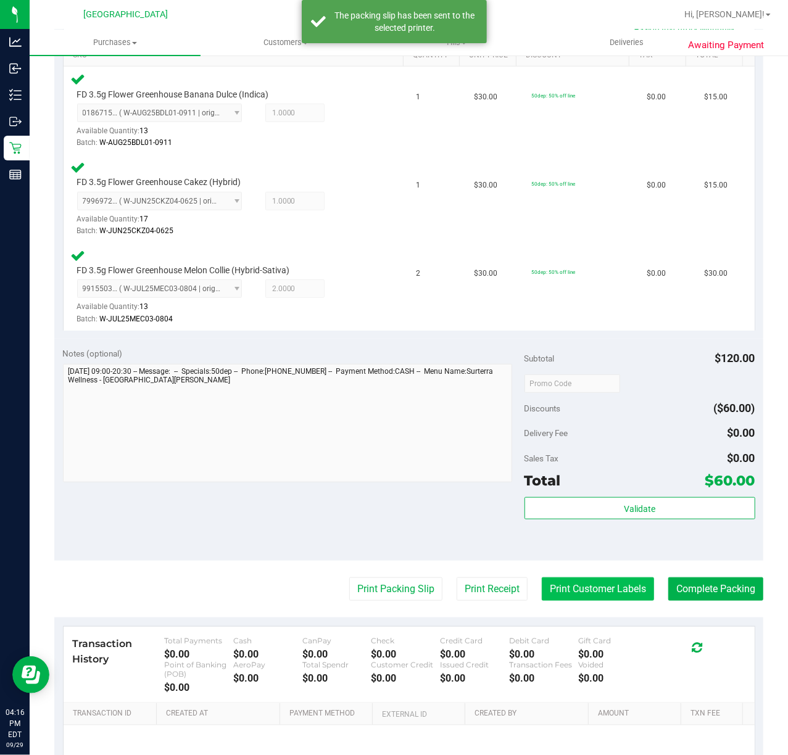
click at [601, 592] on button "Print Customer Labels" at bounding box center [598, 588] width 112 height 23
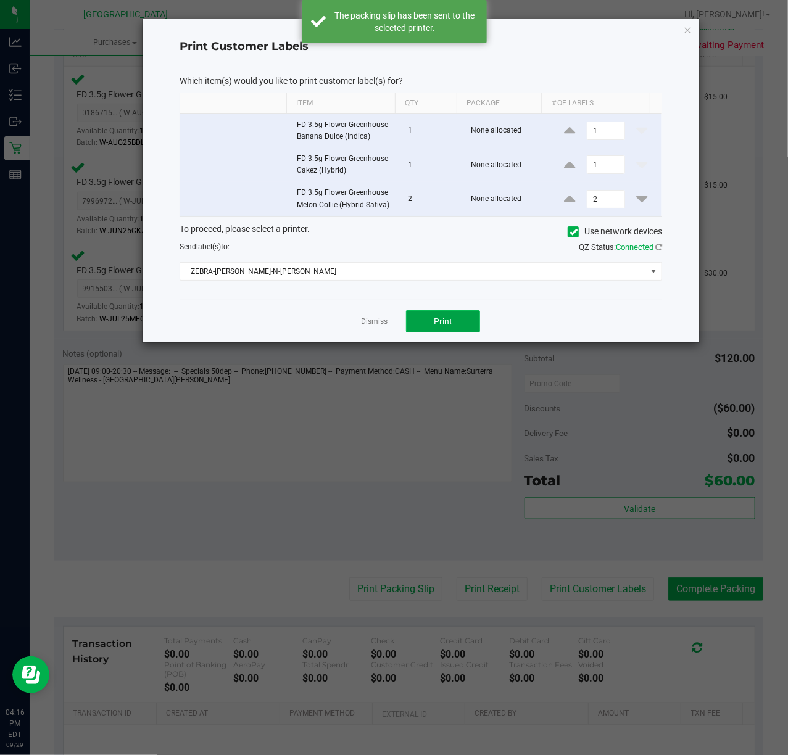
click at [434, 326] on span "Print" at bounding box center [443, 321] width 19 height 10
click at [381, 326] on link "Dismiss" at bounding box center [374, 321] width 27 height 10
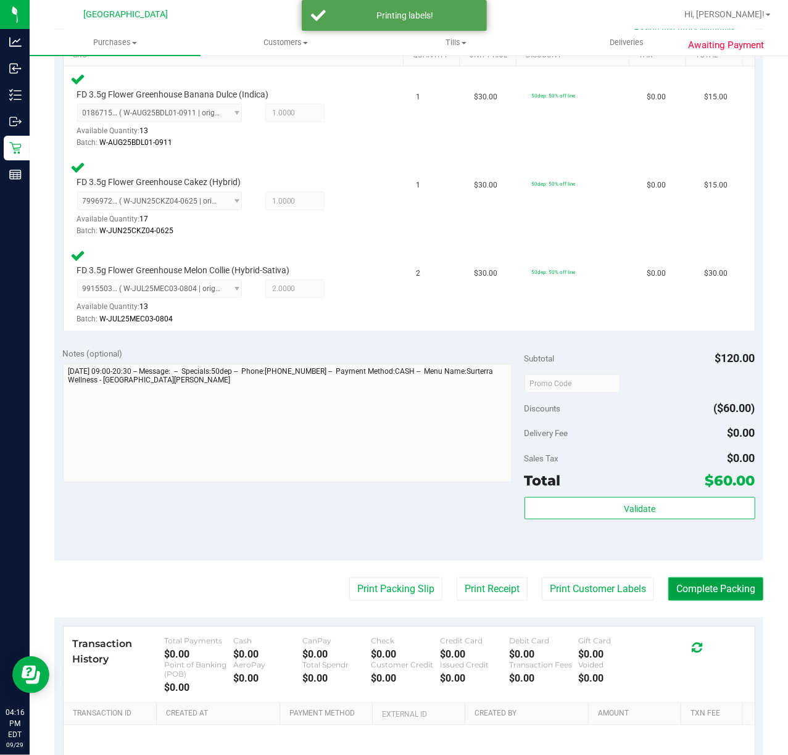
click at [705, 589] on button "Complete Packing" at bounding box center [715, 588] width 95 height 23
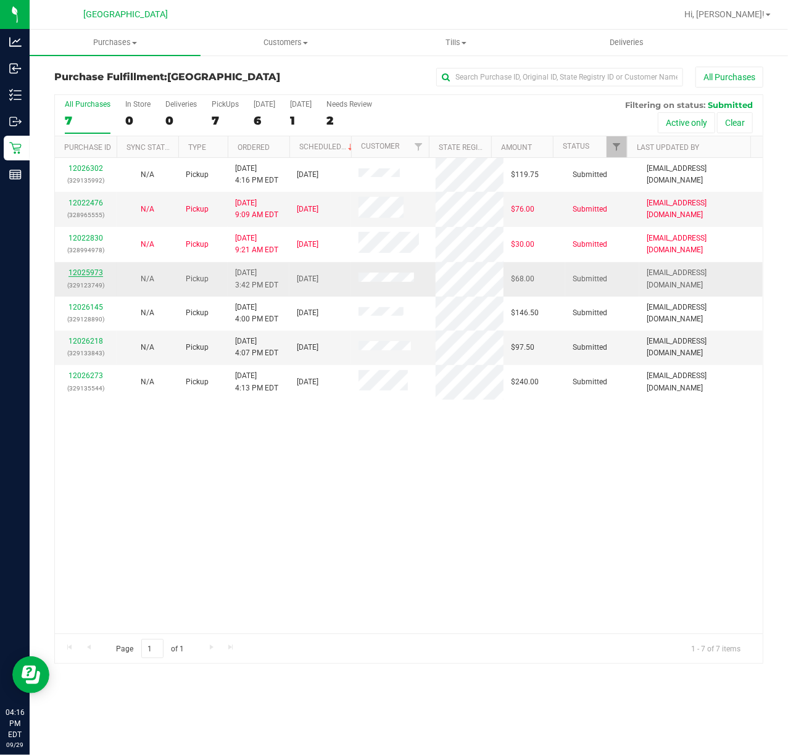
click at [79, 275] on link "12025973" at bounding box center [85, 272] width 35 height 9
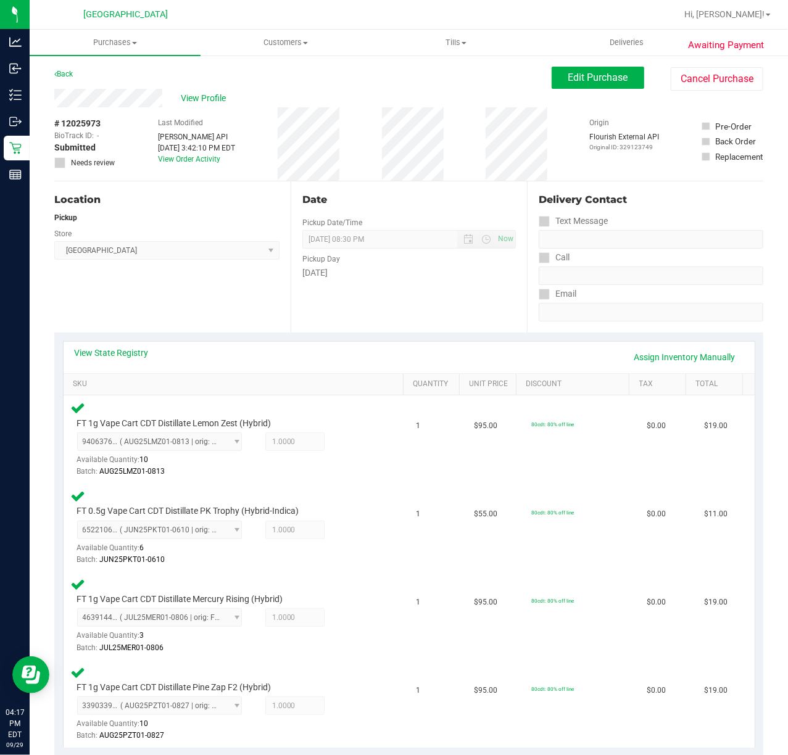
scroll to position [494, 0]
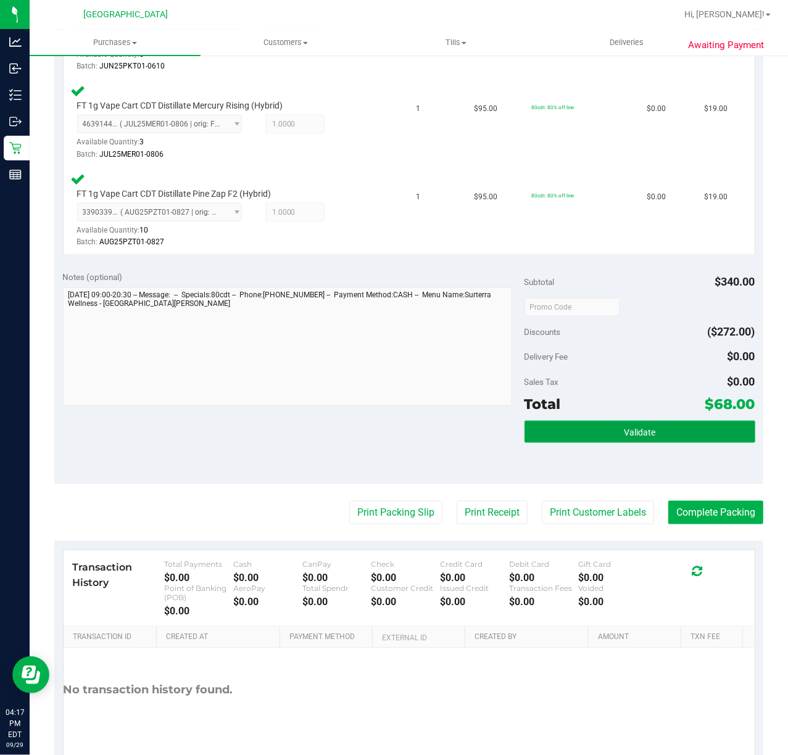
click at [603, 432] on button "Validate" at bounding box center [639, 432] width 231 height 22
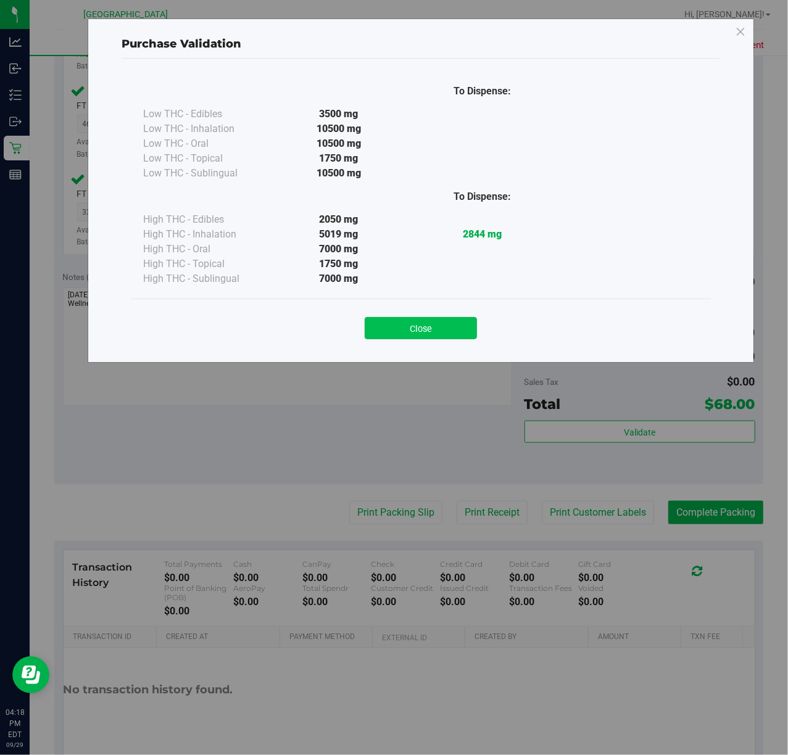
click at [410, 333] on button "Close" at bounding box center [421, 328] width 112 height 22
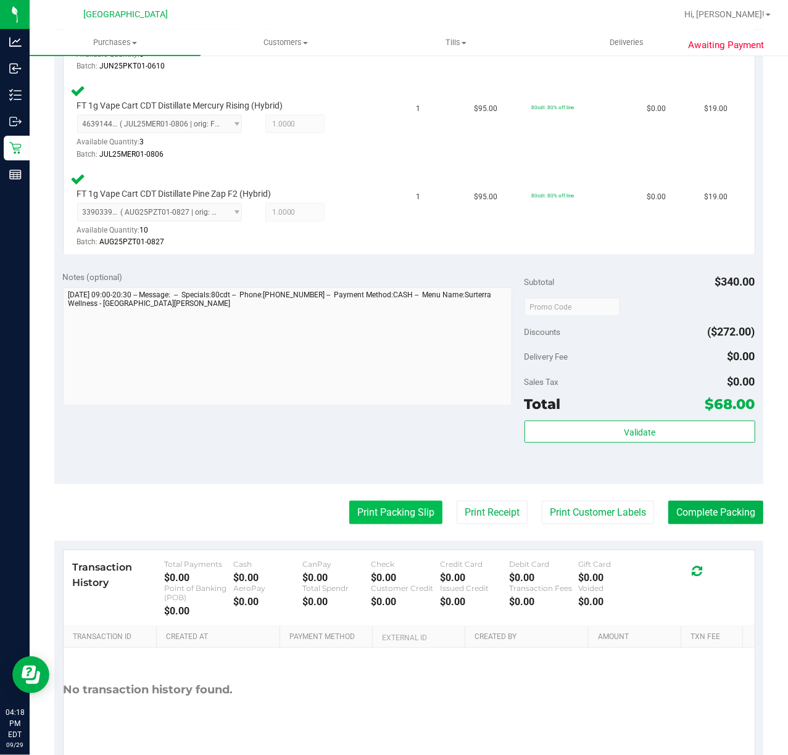
click at [389, 524] on button "Print Packing Slip" at bounding box center [395, 512] width 93 height 23
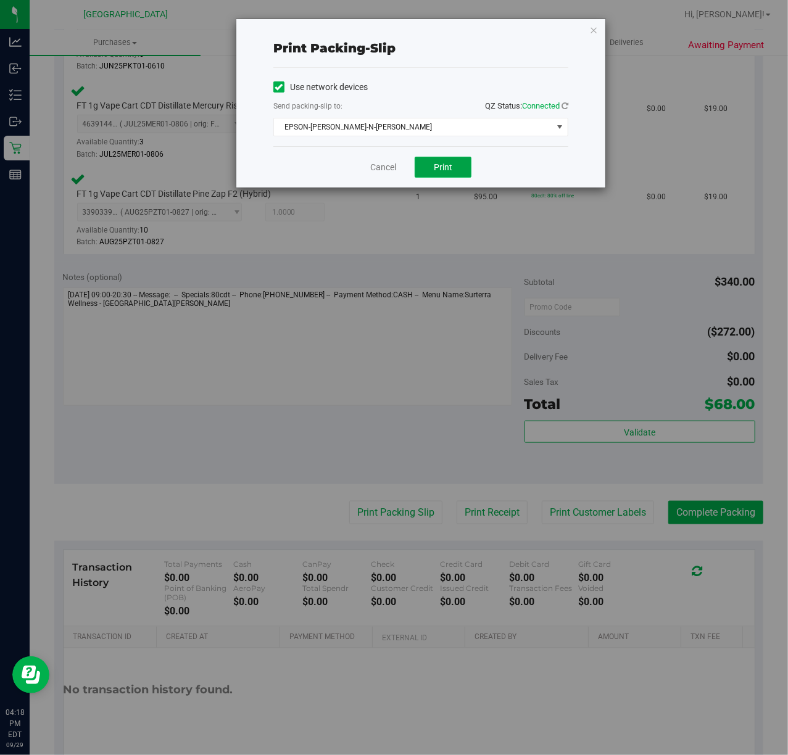
click at [423, 165] on button "Print" at bounding box center [443, 167] width 57 height 21
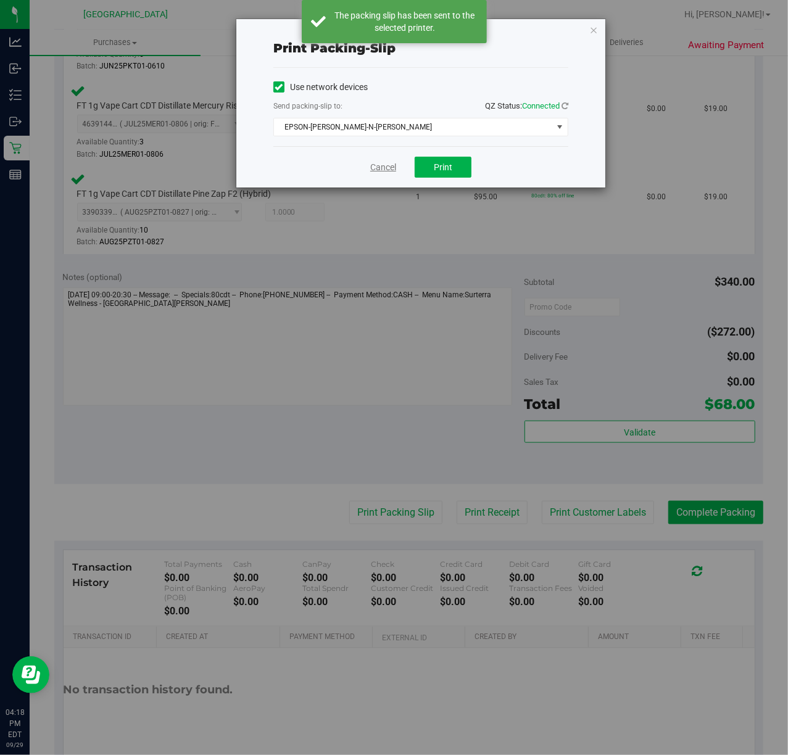
click at [391, 173] on link "Cancel" at bounding box center [383, 167] width 26 height 13
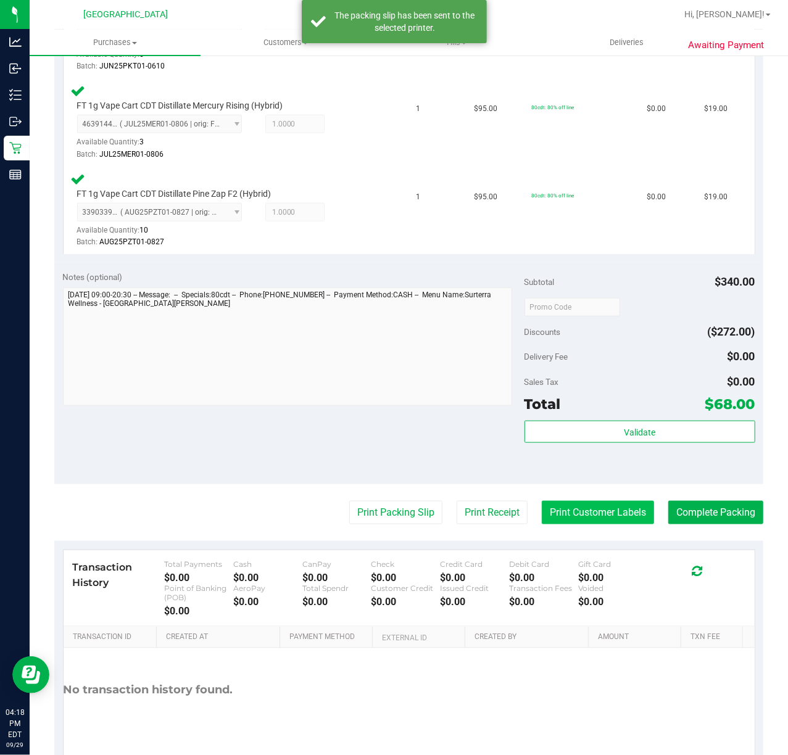
click at [585, 514] on button "Print Customer Labels" at bounding box center [598, 512] width 112 height 23
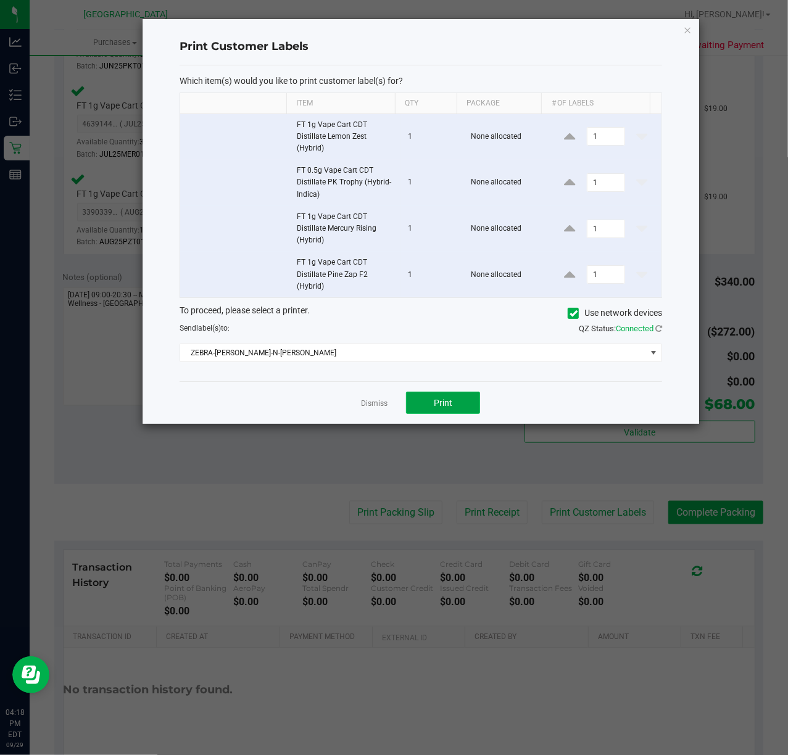
click at [437, 413] on button "Print" at bounding box center [443, 403] width 74 height 22
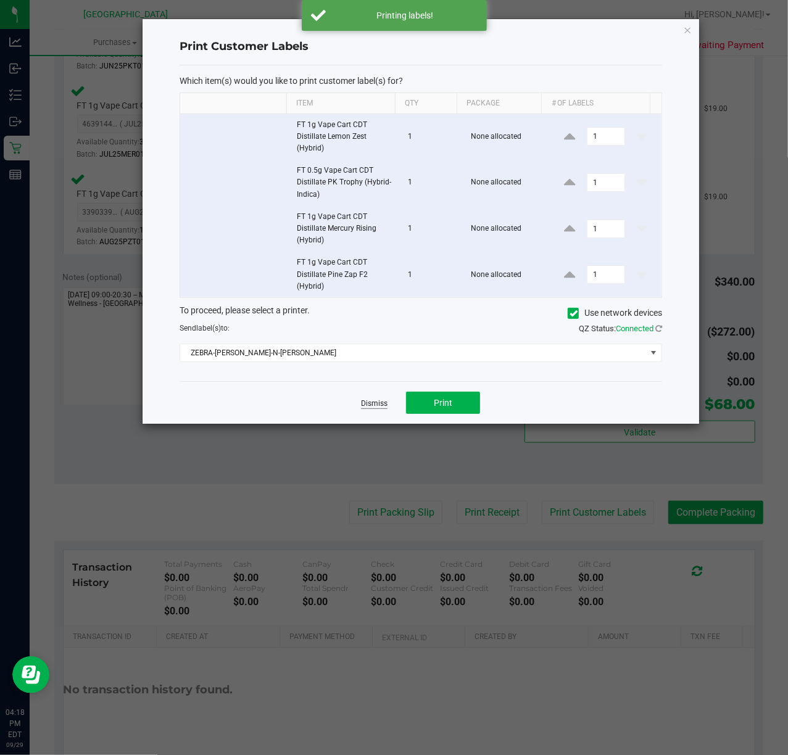
click at [373, 405] on link "Dismiss" at bounding box center [374, 404] width 27 height 10
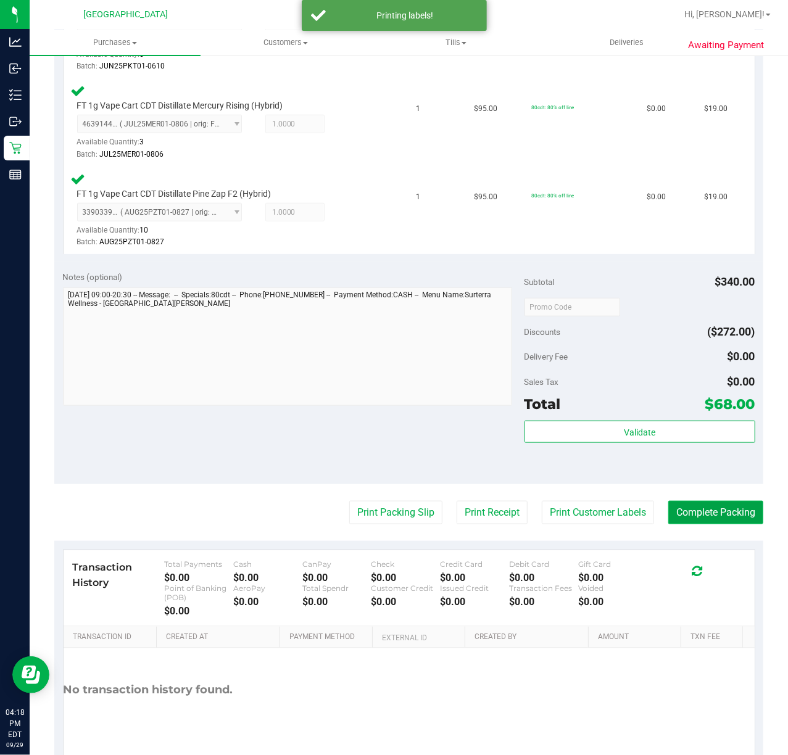
click at [709, 504] on button "Complete Packing" at bounding box center [715, 512] width 95 height 23
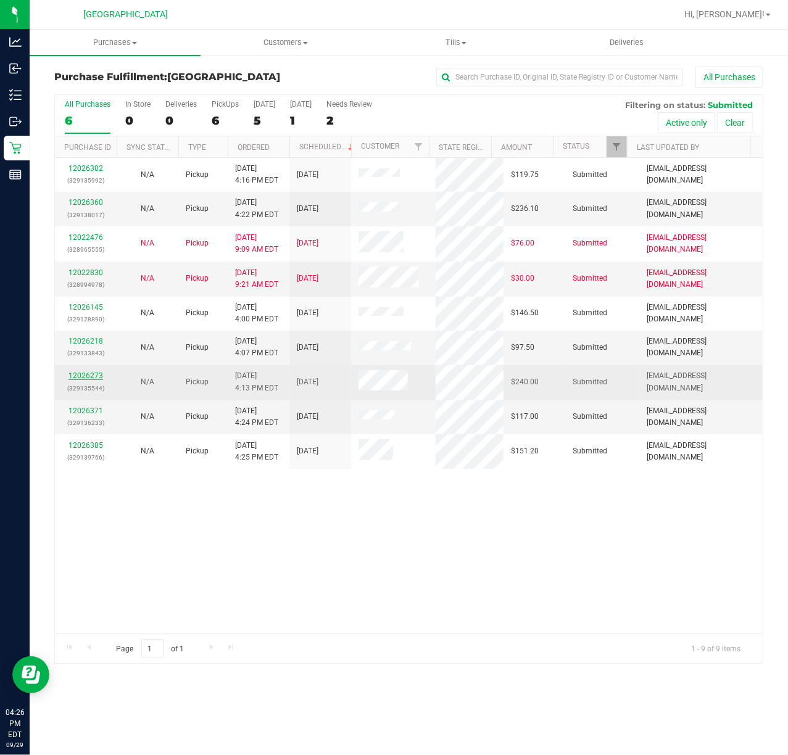
click at [92, 379] on link "12026273" at bounding box center [85, 375] width 35 height 9
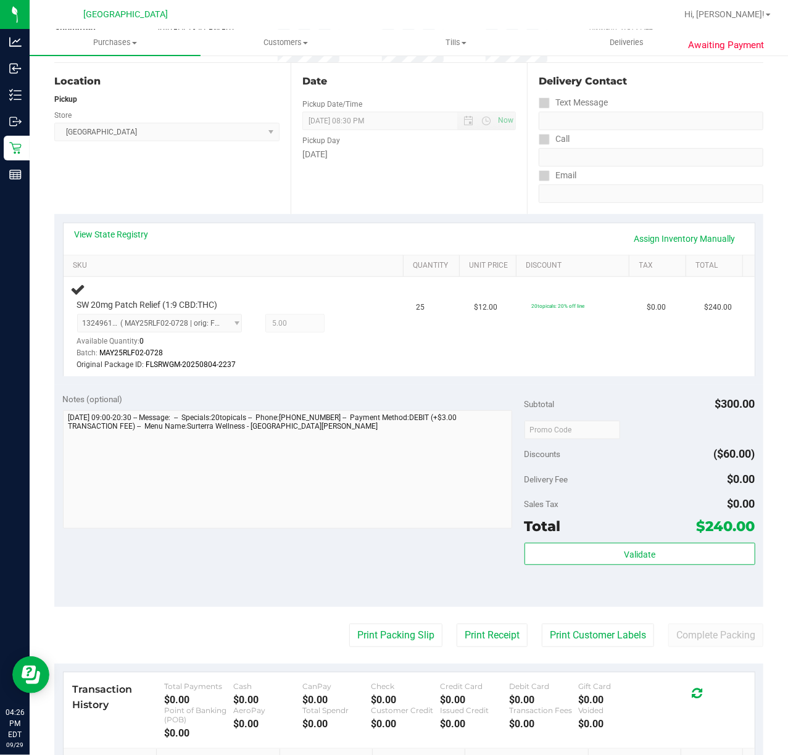
scroll to position [247, 0]
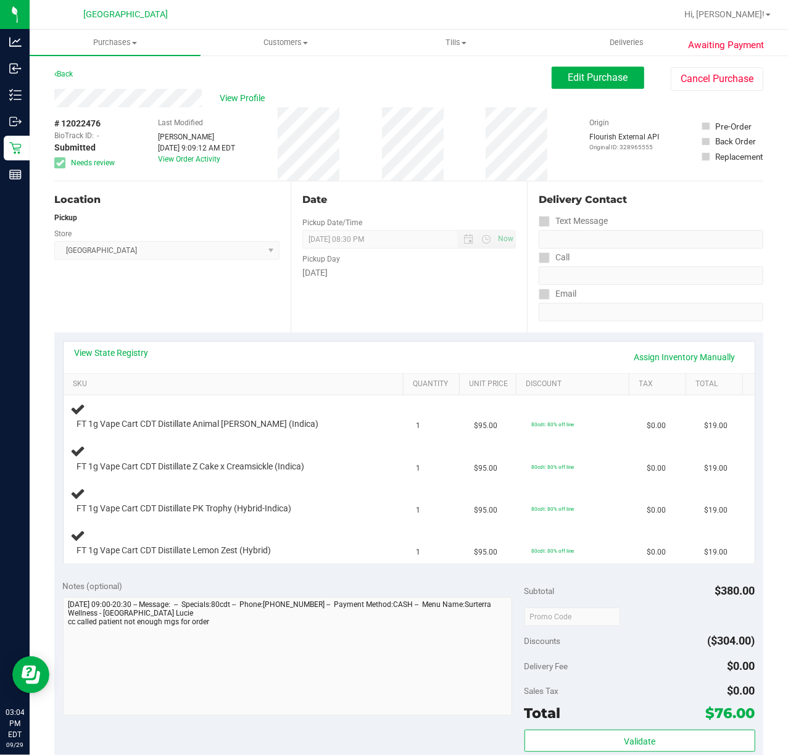
click at [378, 267] on div "[DATE]" at bounding box center [408, 273] width 213 height 13
click at [238, 100] on span "View Profile" at bounding box center [244, 98] width 49 height 13
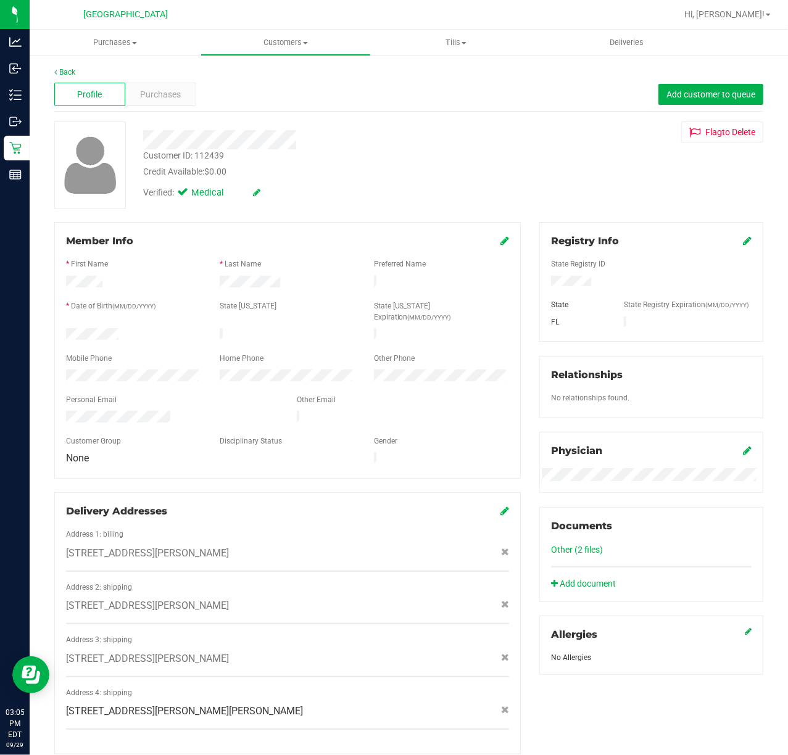
click at [548, 164] on div "Customer ID: 112439 Credit Available: $0.00 Verified: Medical Flag to [GEOGRAPH…" at bounding box center [408, 165] width 727 height 87
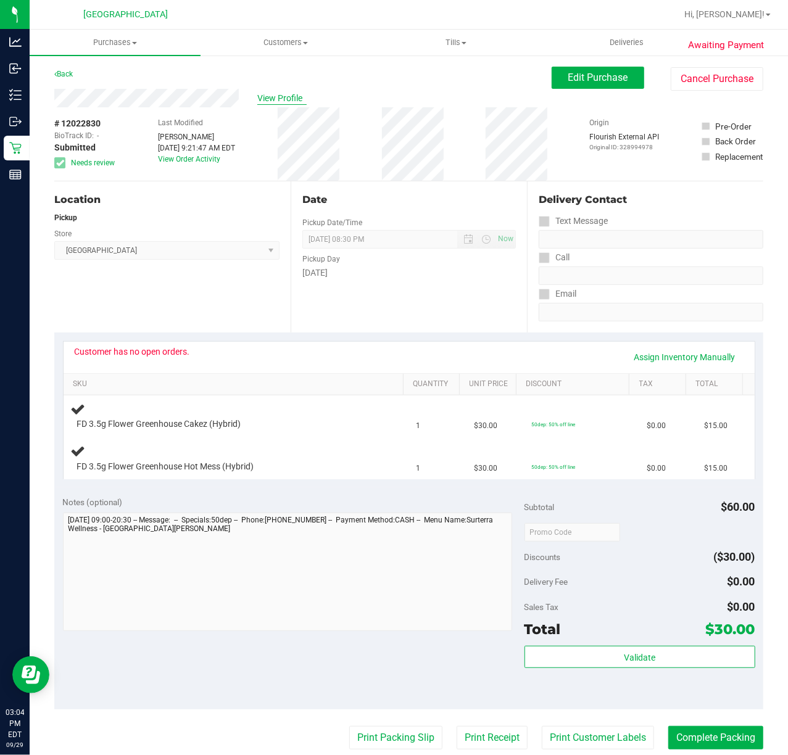
click at [274, 100] on span "View Profile" at bounding box center [281, 98] width 49 height 13
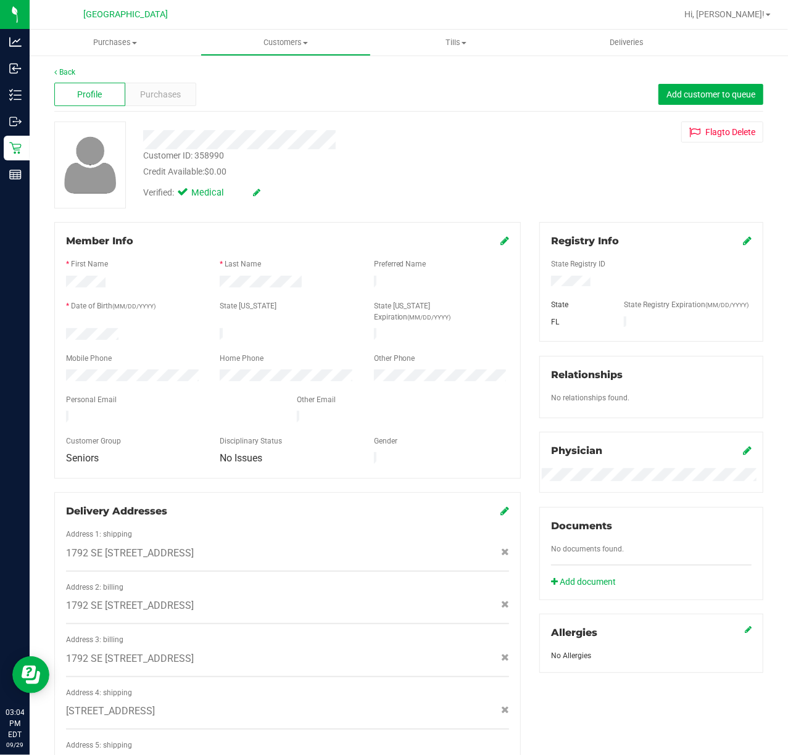
click at [322, 183] on div "Verified: Medical" at bounding box center [316, 191] width 364 height 27
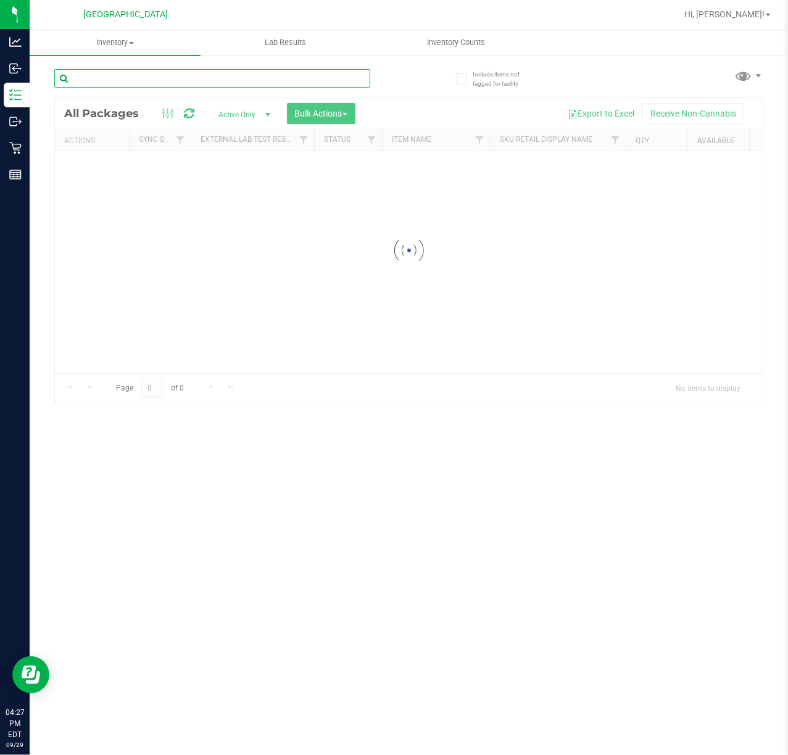
click at [269, 75] on input "text" at bounding box center [212, 78] width 316 height 19
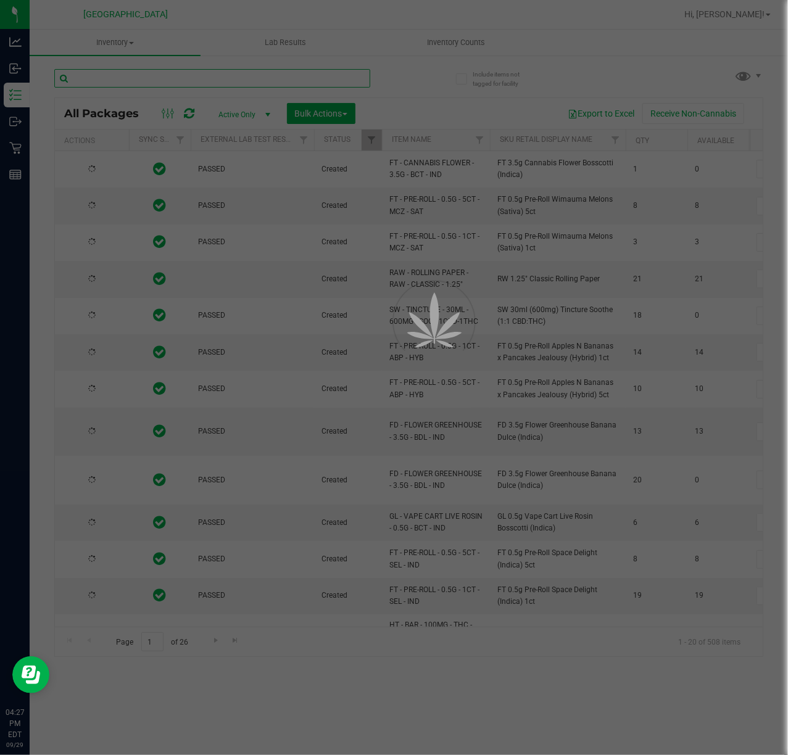
type input "-"
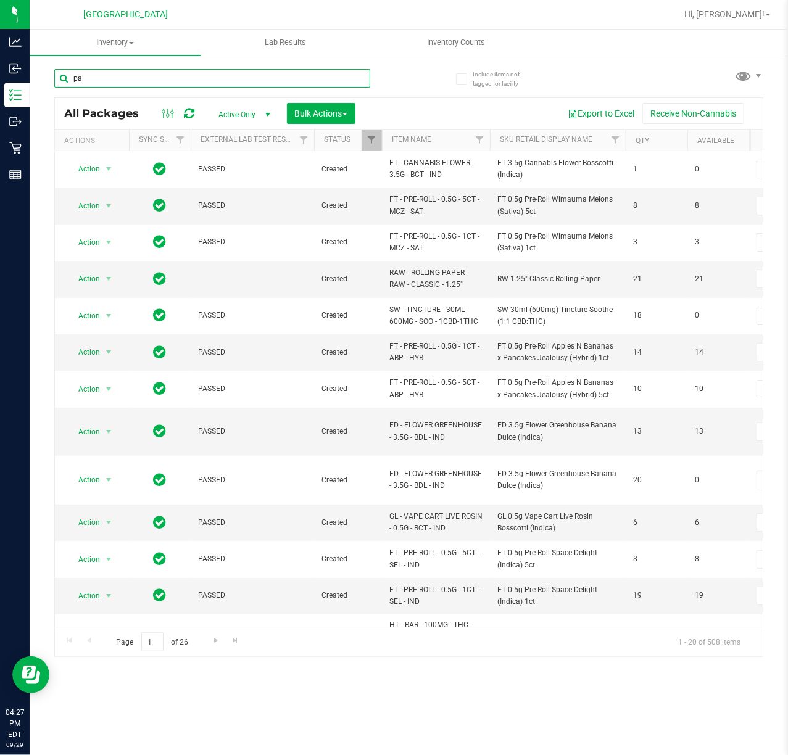
type input "p"
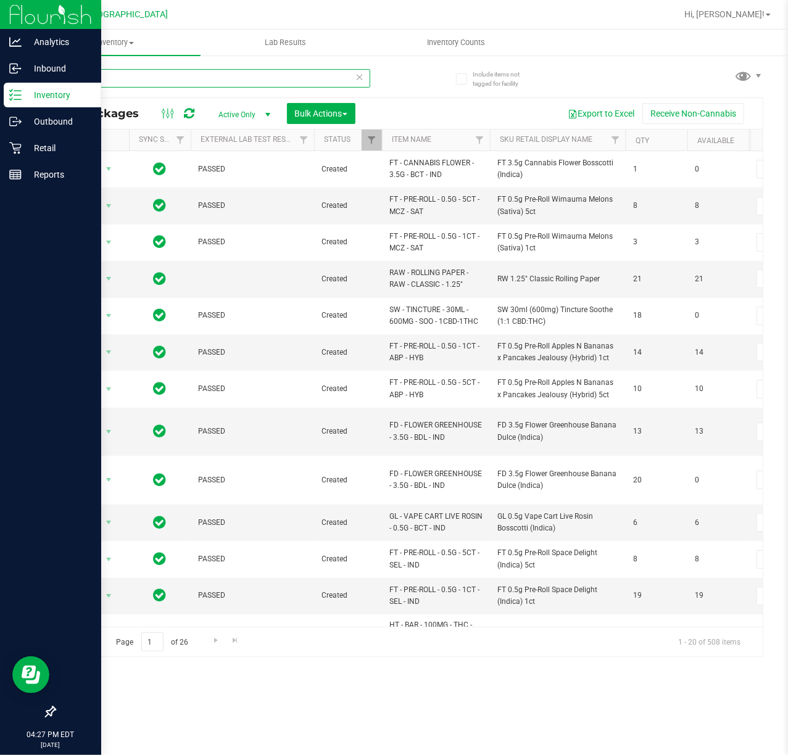
type input "-052"
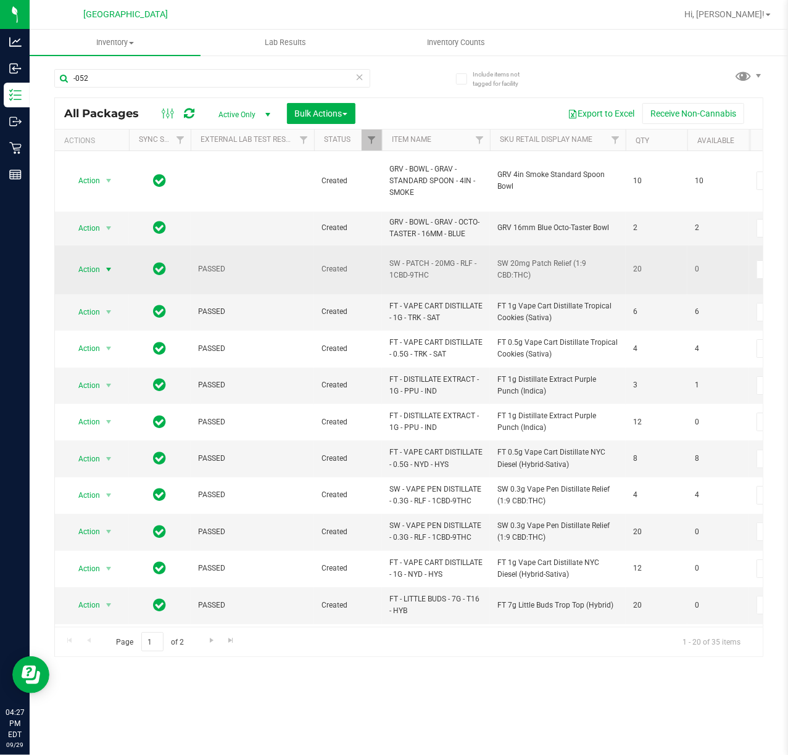
click at [94, 263] on span "Action" at bounding box center [83, 269] width 33 height 17
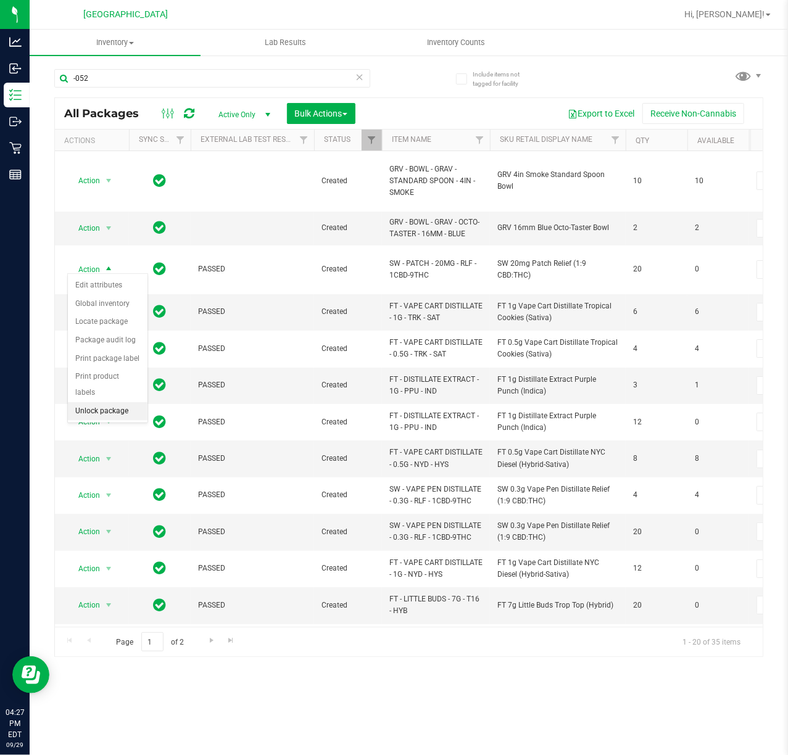
click at [107, 418] on li "Unlock package" at bounding box center [108, 411] width 80 height 19
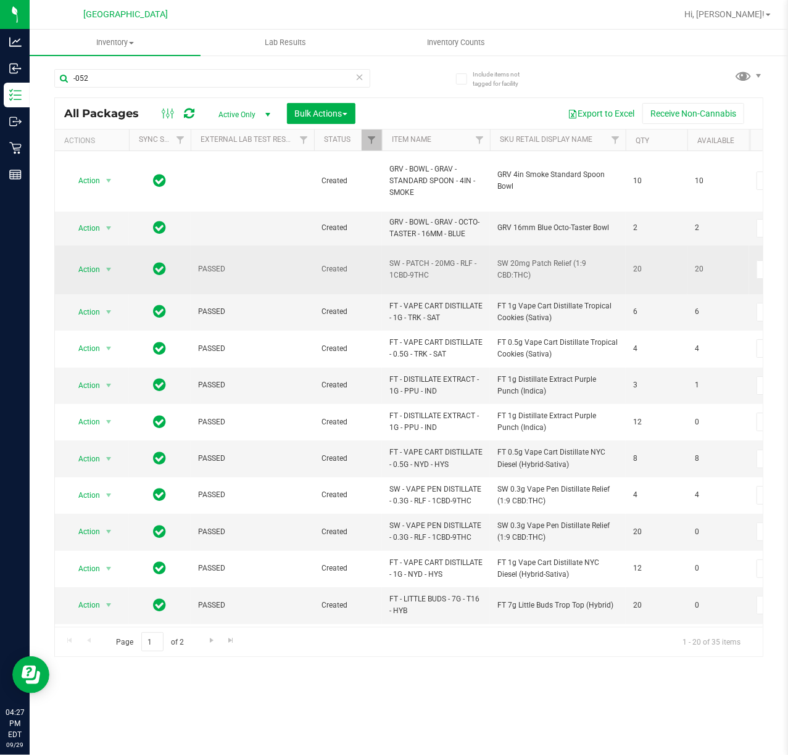
click at [403, 265] on span "SW - PATCH - 20MG - RLF - 1CBD-9THC" at bounding box center [435, 269] width 93 height 23
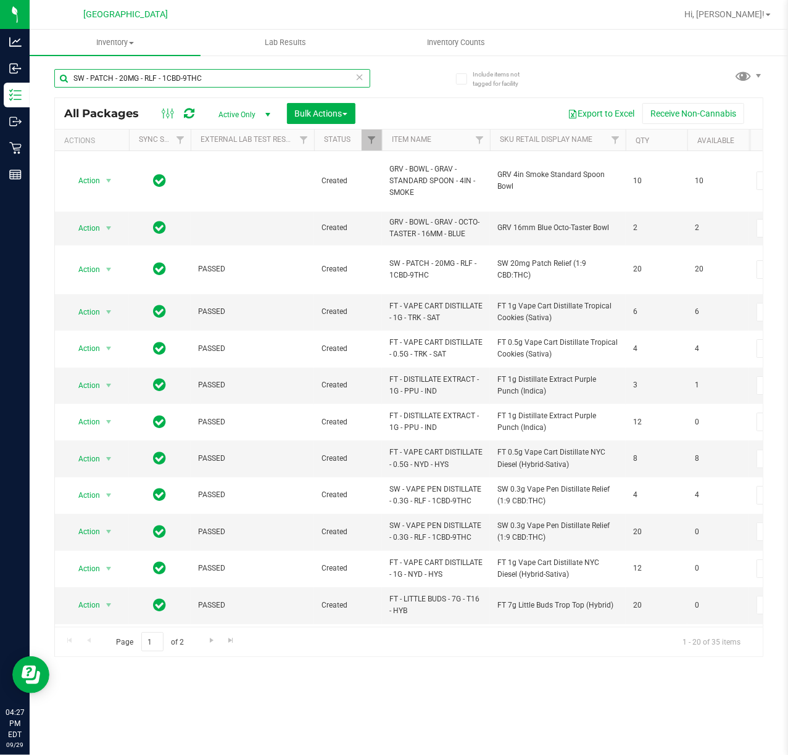
type input "SW - PATCH - 20MG - RLF - 1CBD-9THC"
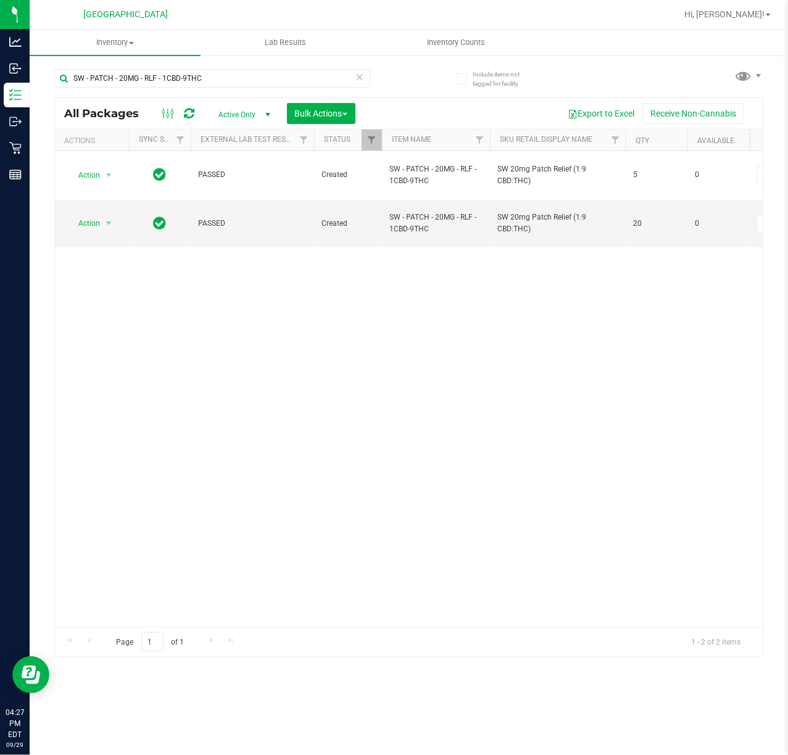
drag, startPoint x: 435, startPoint y: 351, endPoint x: 181, endPoint y: 357, distance: 253.6
click at [435, 351] on div "Action Action Adjust qty Create package Edit attributes Global inventory Locate…" at bounding box center [409, 389] width 708 height 476
drag, startPoint x: 250, startPoint y: 315, endPoint x: 93, endPoint y: 307, distance: 157.5
click at [250, 315] on div "Action Action Adjust qty Create package Edit attributes Global inventory Locate…" at bounding box center [409, 389] width 708 height 476
